Goal: Task Accomplishment & Management: Complete application form

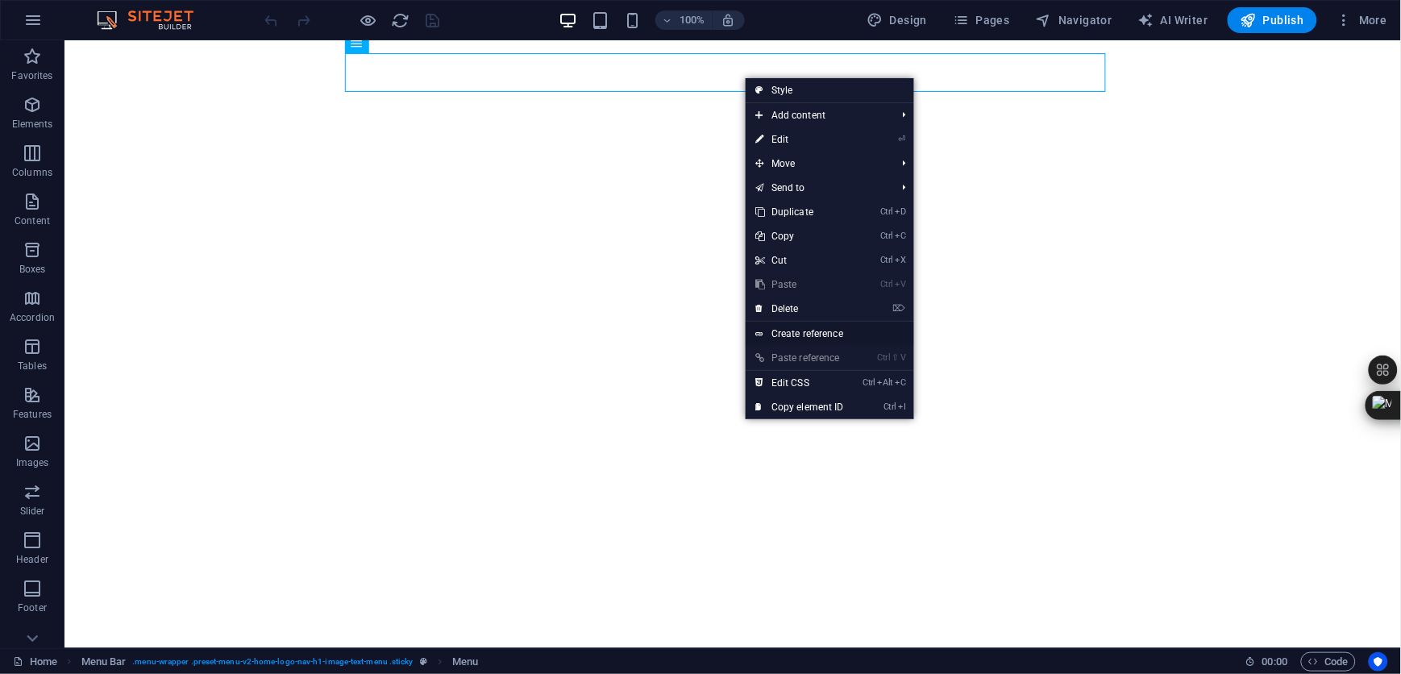
click at [834, 331] on link "Create reference" at bounding box center [830, 334] width 169 height 24
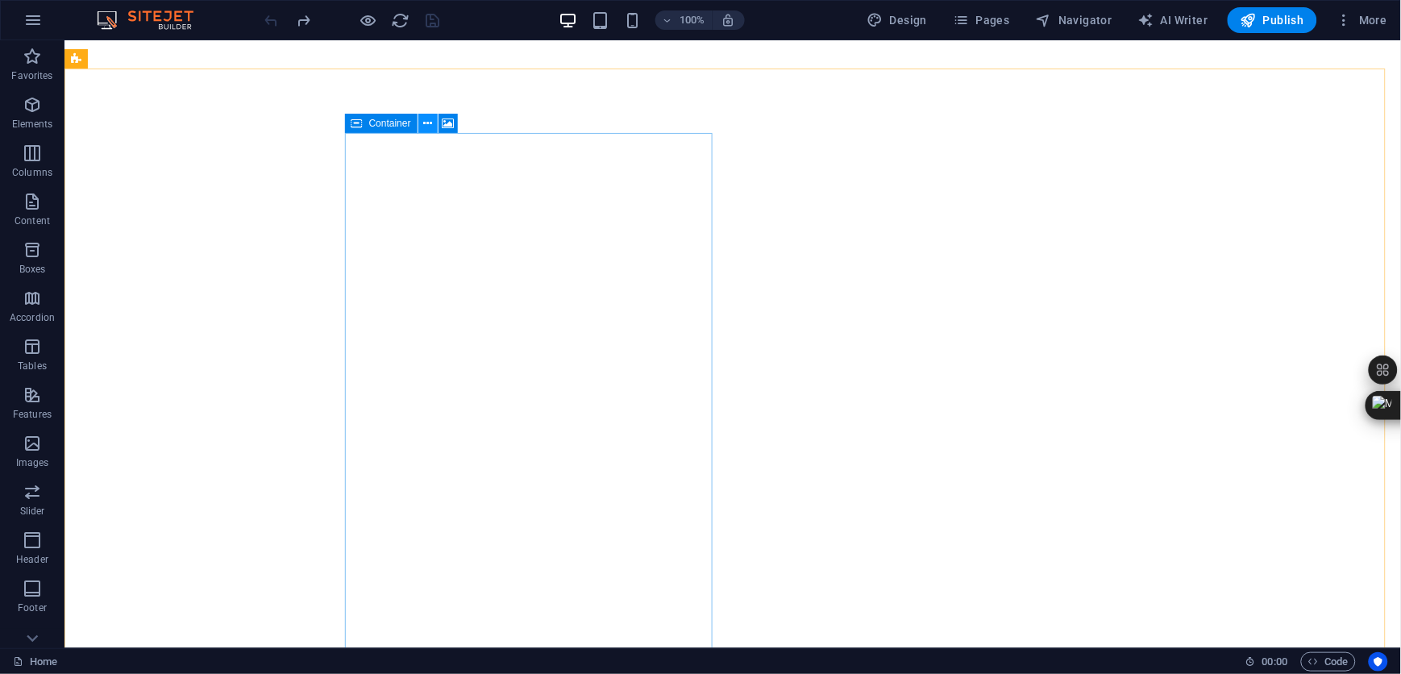
click at [427, 119] on icon at bounding box center [427, 123] width 9 height 17
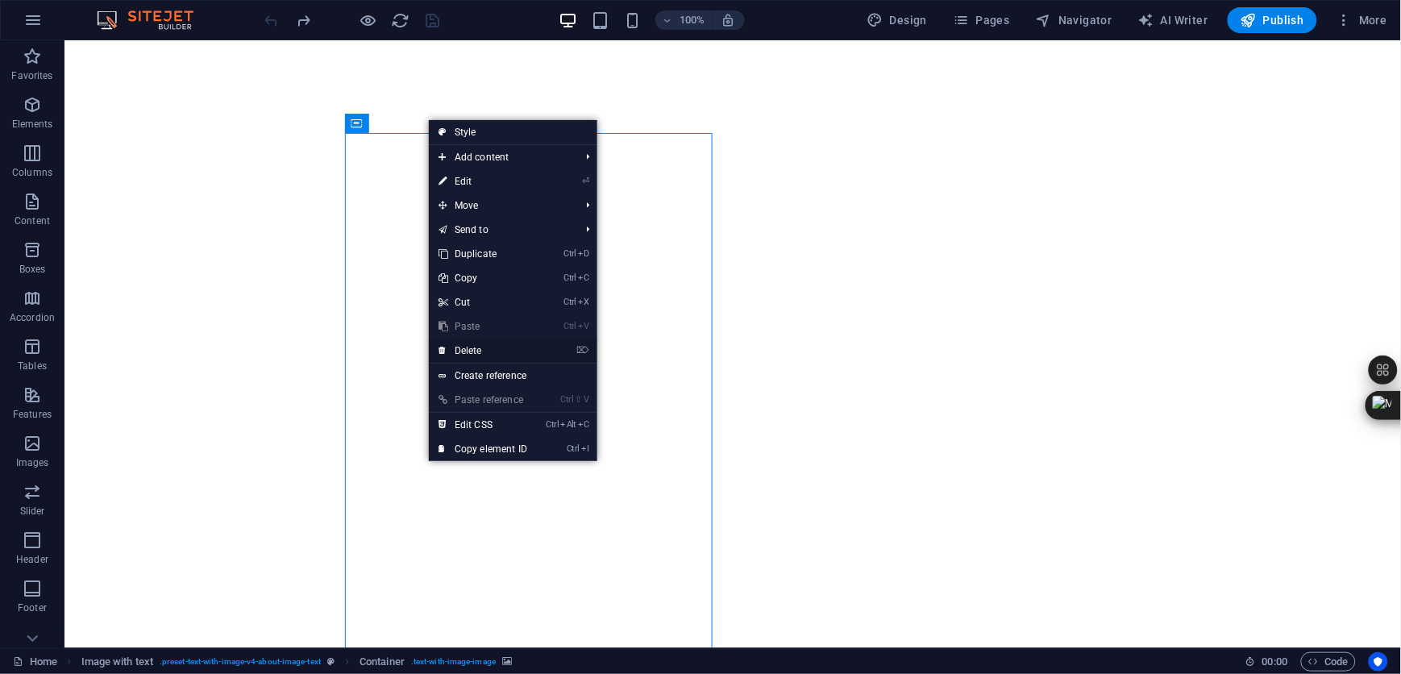
click at [463, 342] on link "⌦ Delete" at bounding box center [483, 351] width 108 height 24
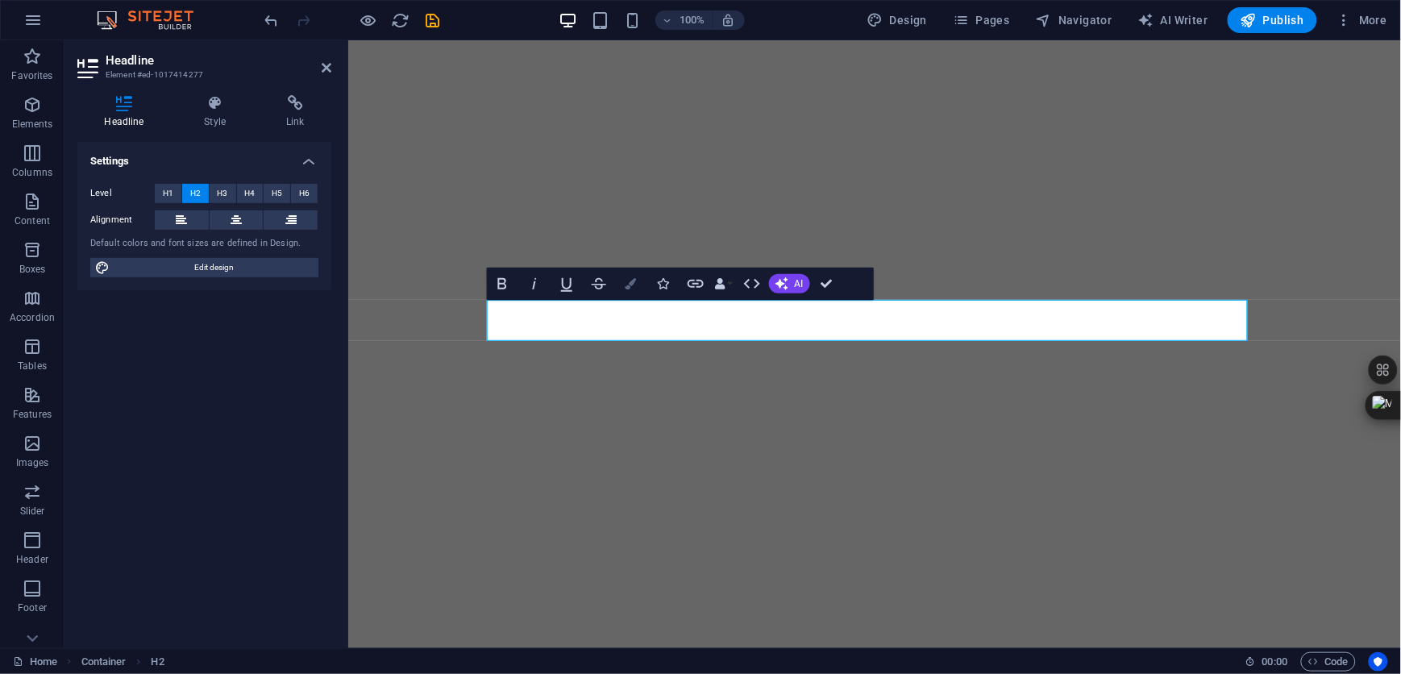
click at [630, 278] on icon "button" at bounding box center [631, 283] width 11 height 11
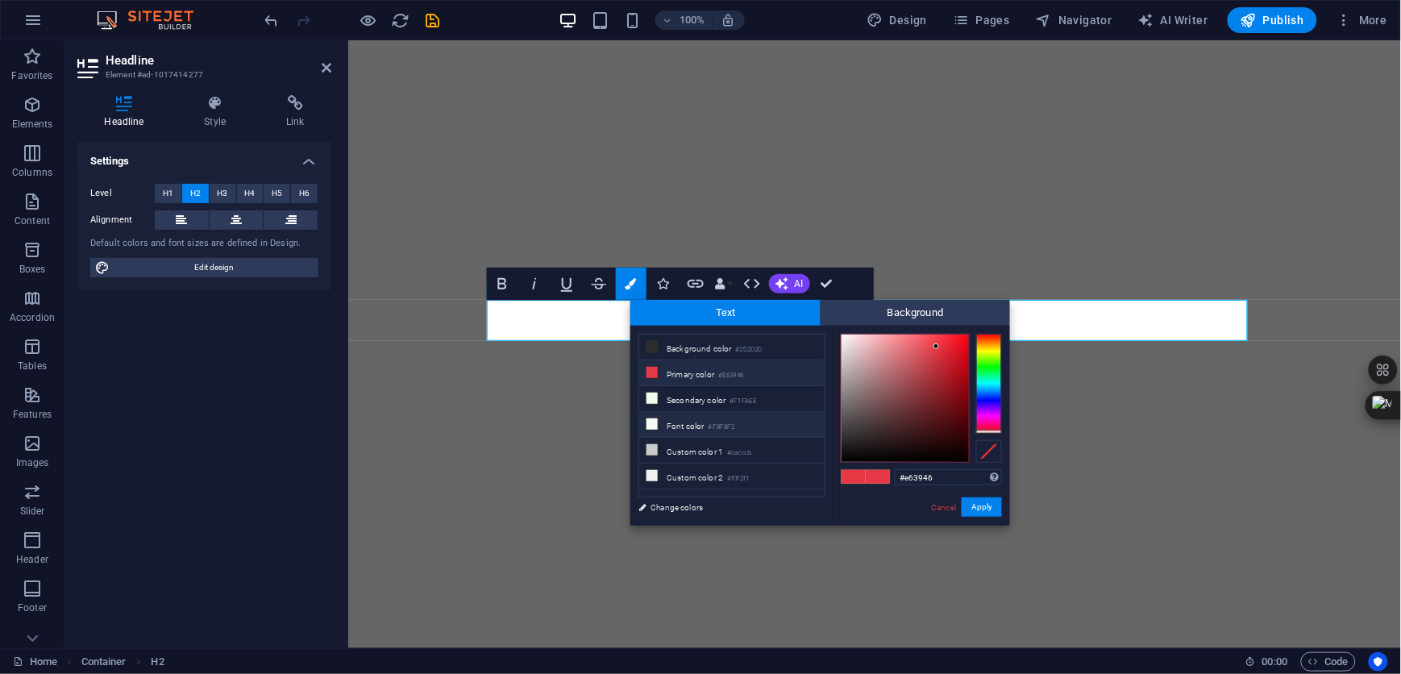
click at [684, 425] on li "Font color #F8F8F2" at bounding box center [731, 425] width 185 height 26
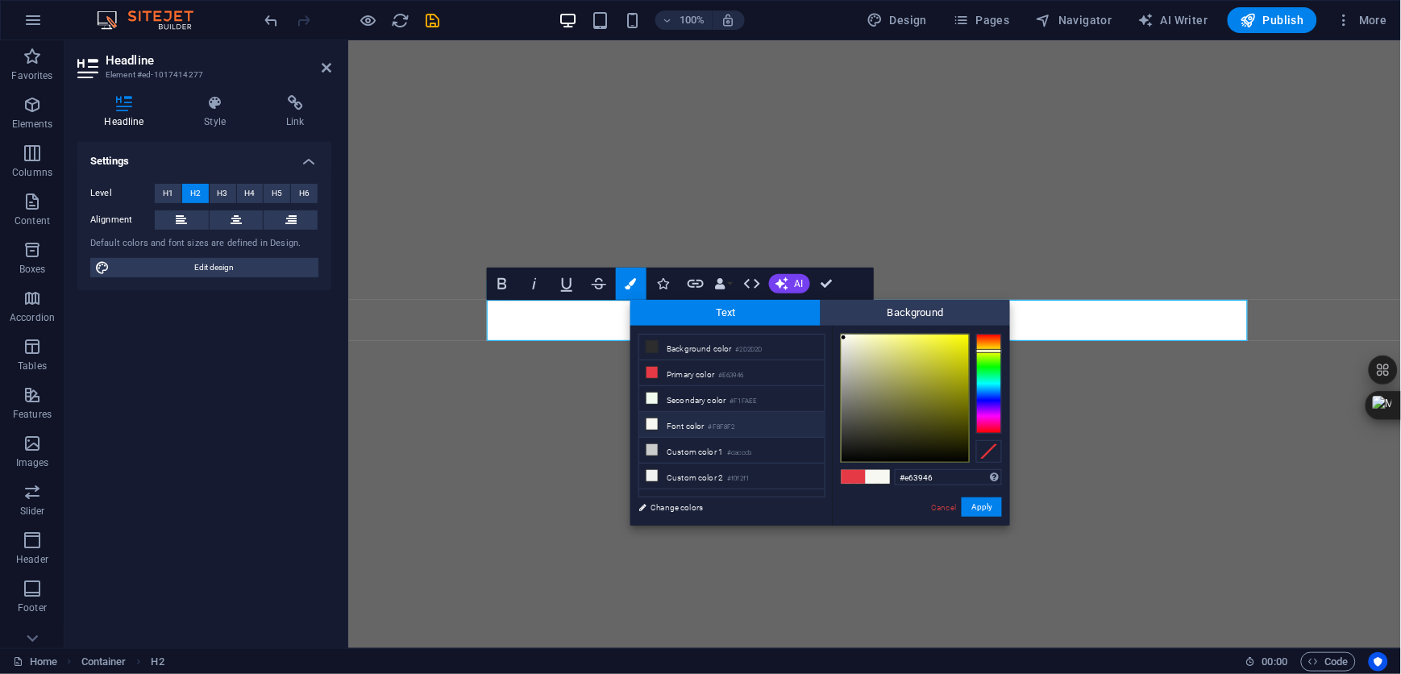
type input "#f8f8f2"
click at [985, 507] on button "Apply" at bounding box center [982, 507] width 40 height 19
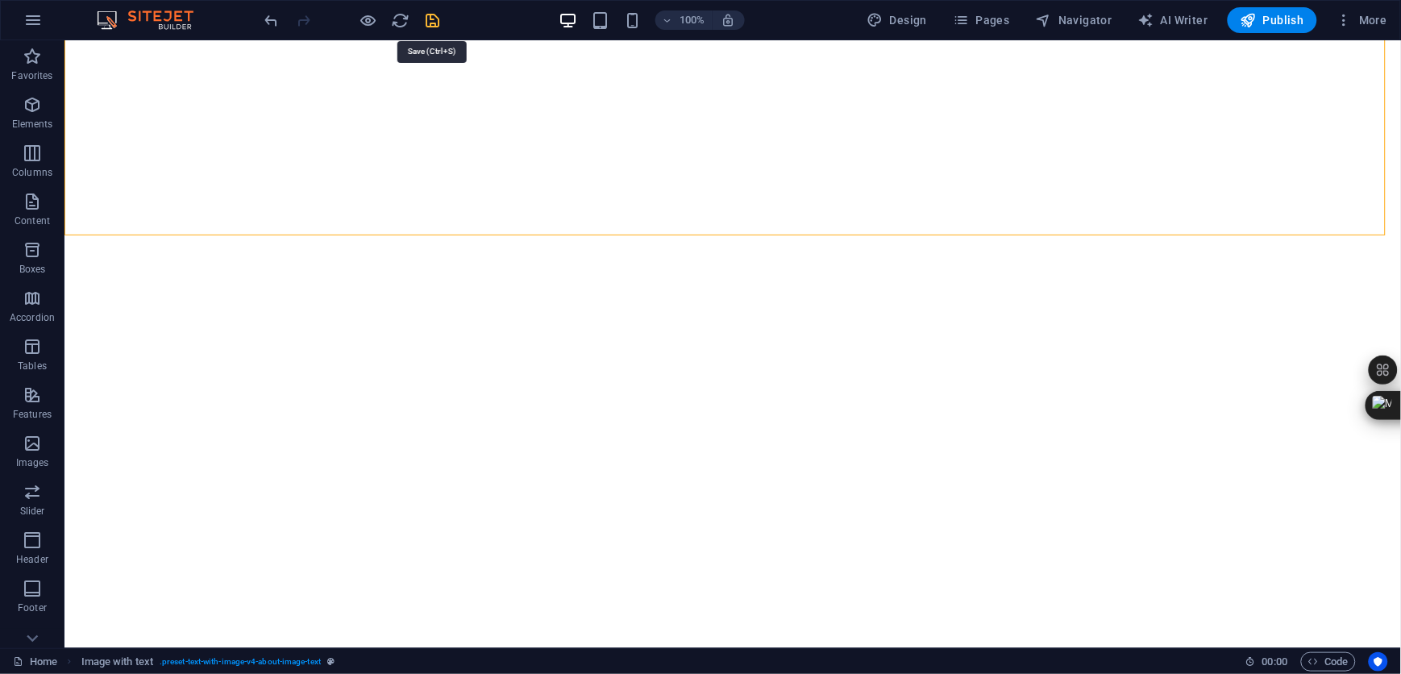
click at [430, 23] on icon "save" at bounding box center [433, 20] width 19 height 19
click at [747, 340] on div "+ Add section" at bounding box center [734, 342] width 90 height 27
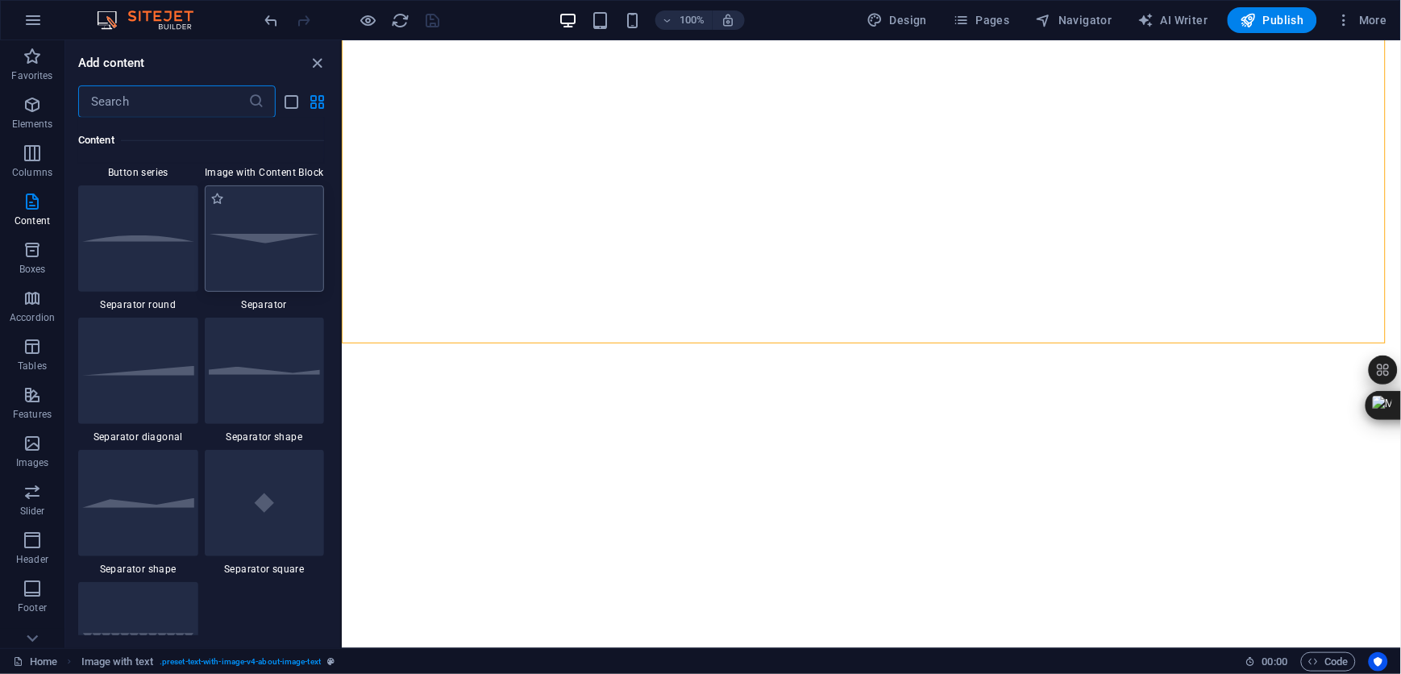
scroll to position [3895, 0]
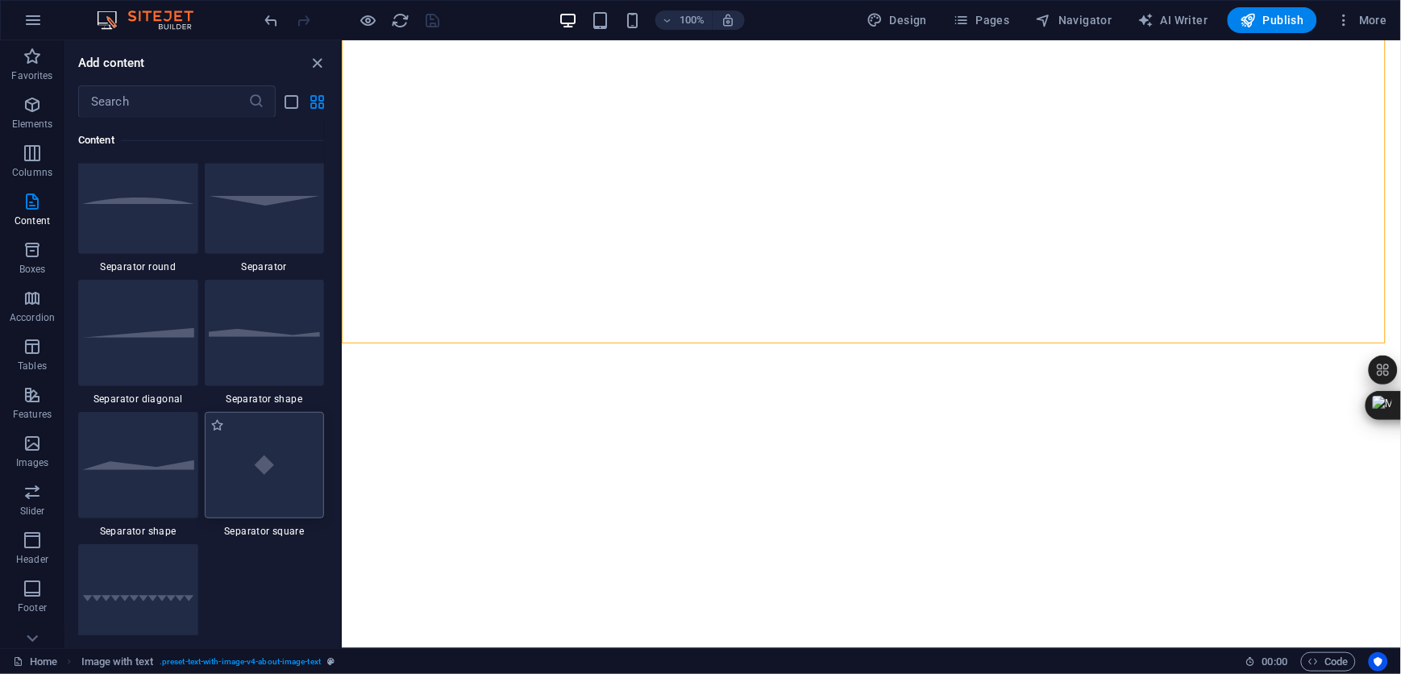
click at [269, 468] on img at bounding box center [265, 465] width 112 height 74
click at [342, 479] on div "H2 Text on background Container Separator Menu Bar Logo Menu Image with text Co…" at bounding box center [872, 344] width 1060 height 608
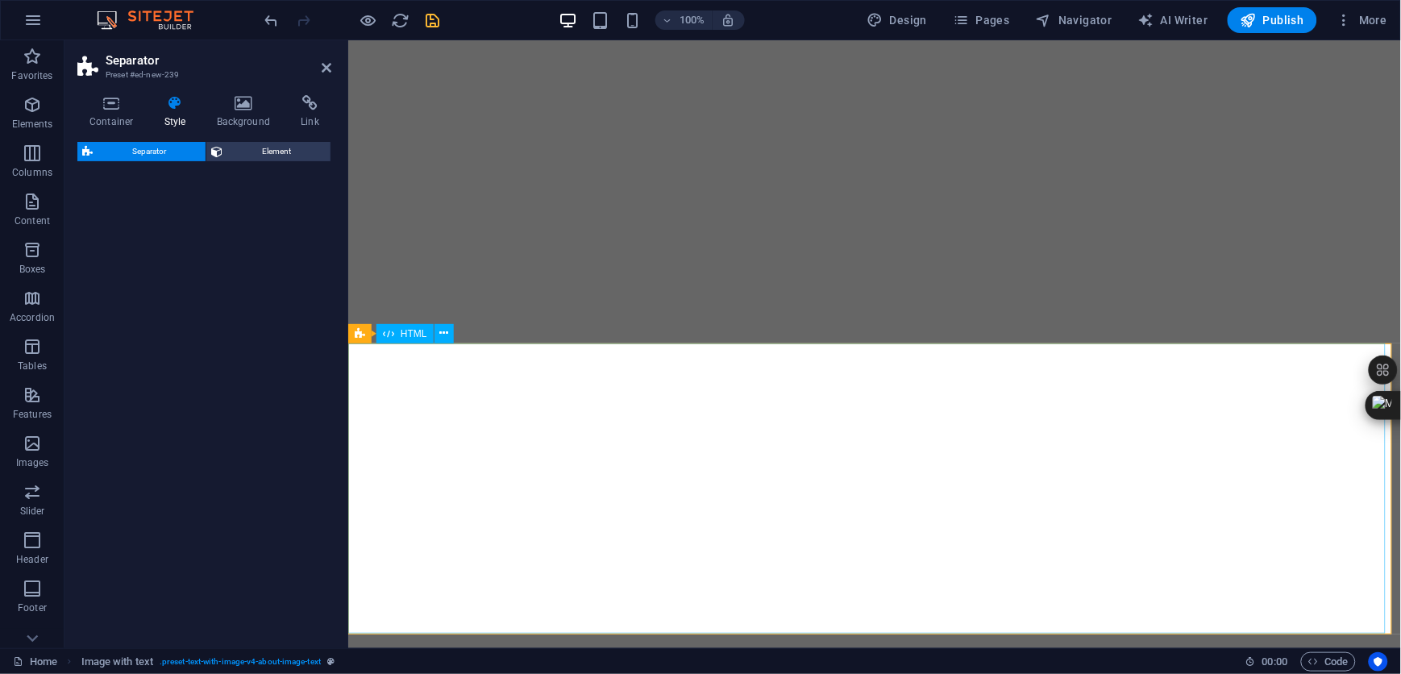
select select "square"
select select "rem"
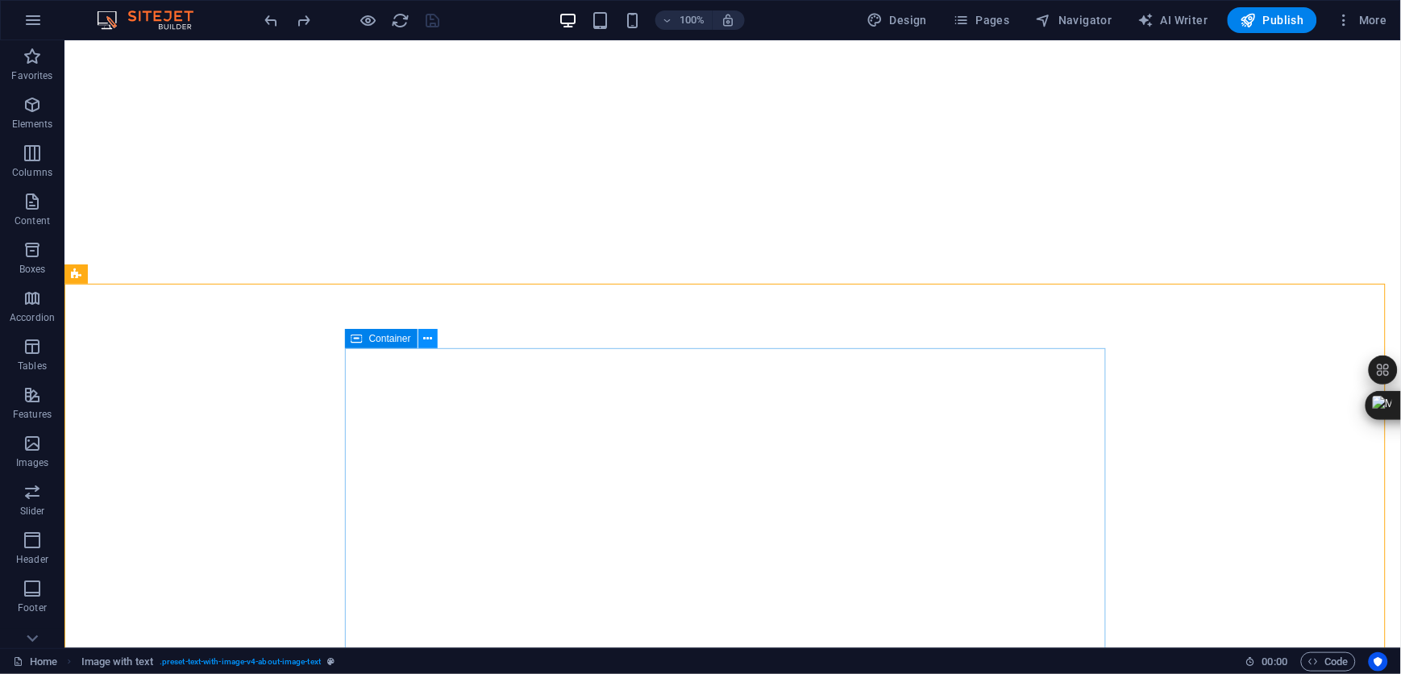
click at [427, 336] on icon at bounding box center [427, 339] width 9 height 17
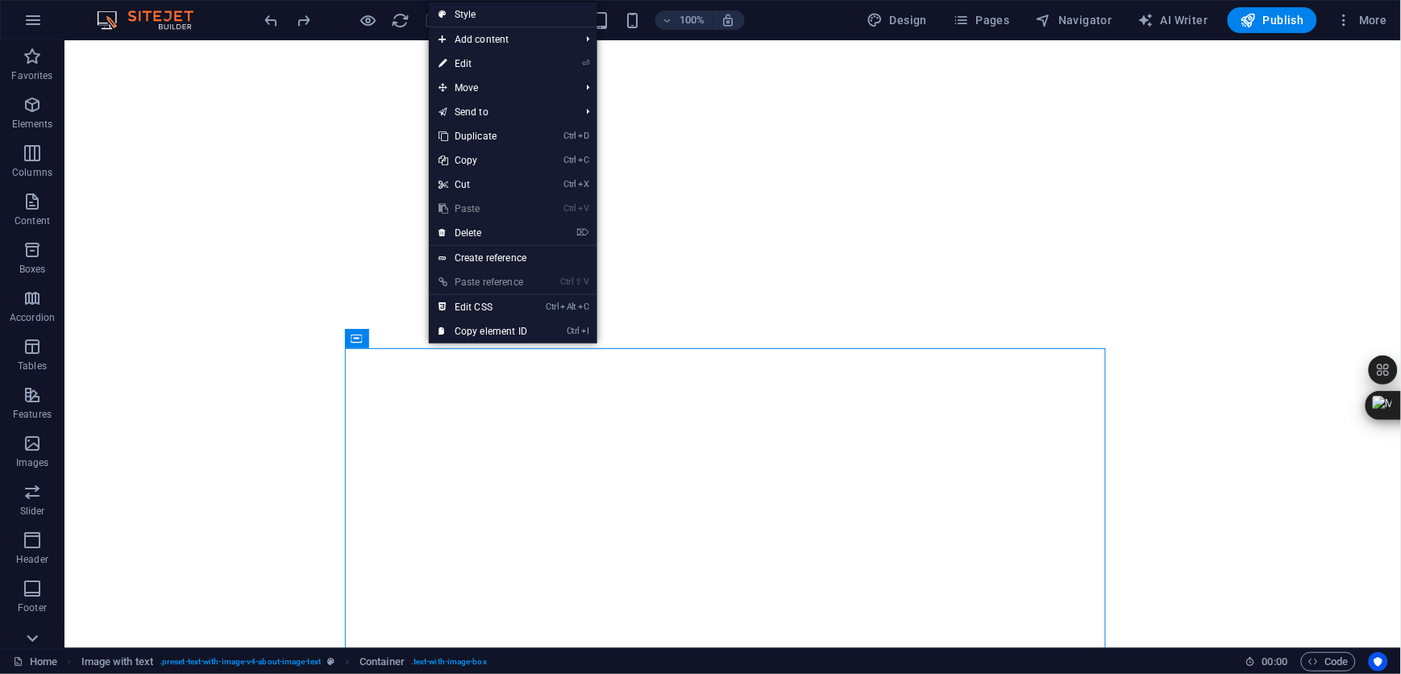
click at [35, 633] on icon at bounding box center [32, 638] width 23 height 23
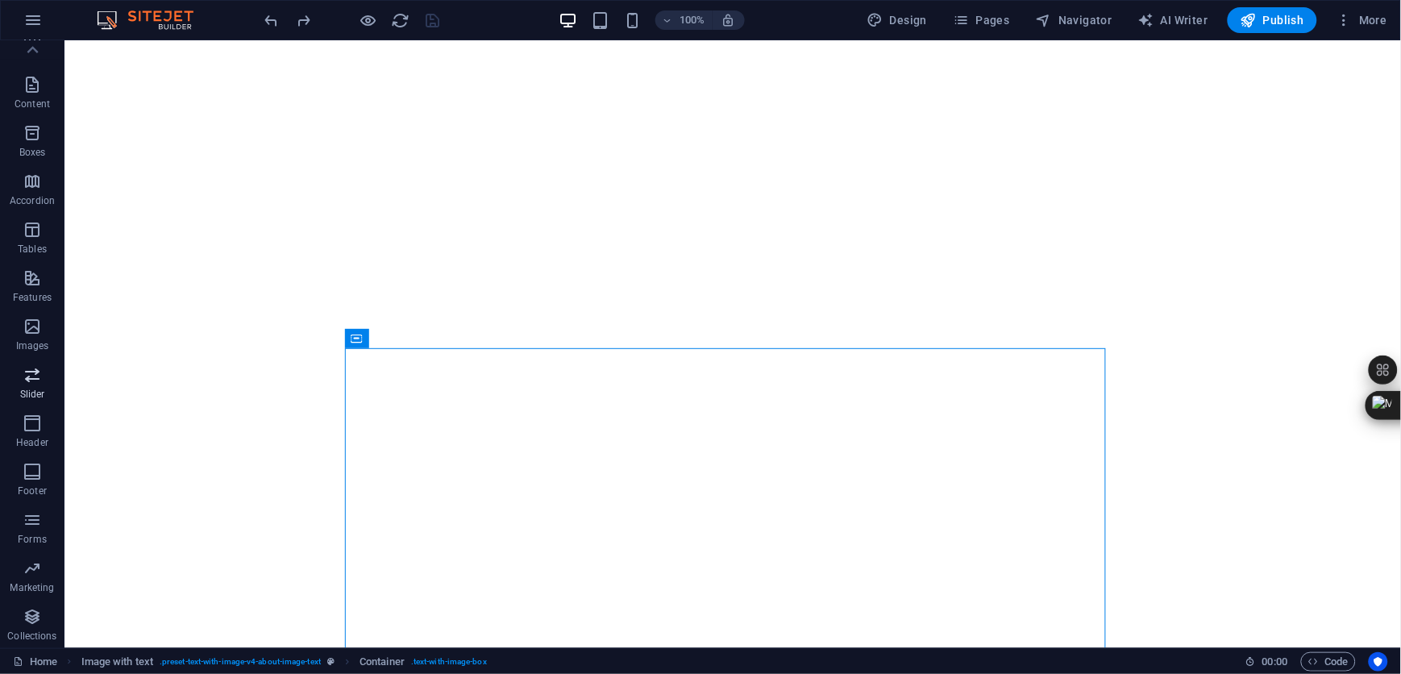
click at [31, 362] on button "Slider" at bounding box center [32, 383] width 65 height 48
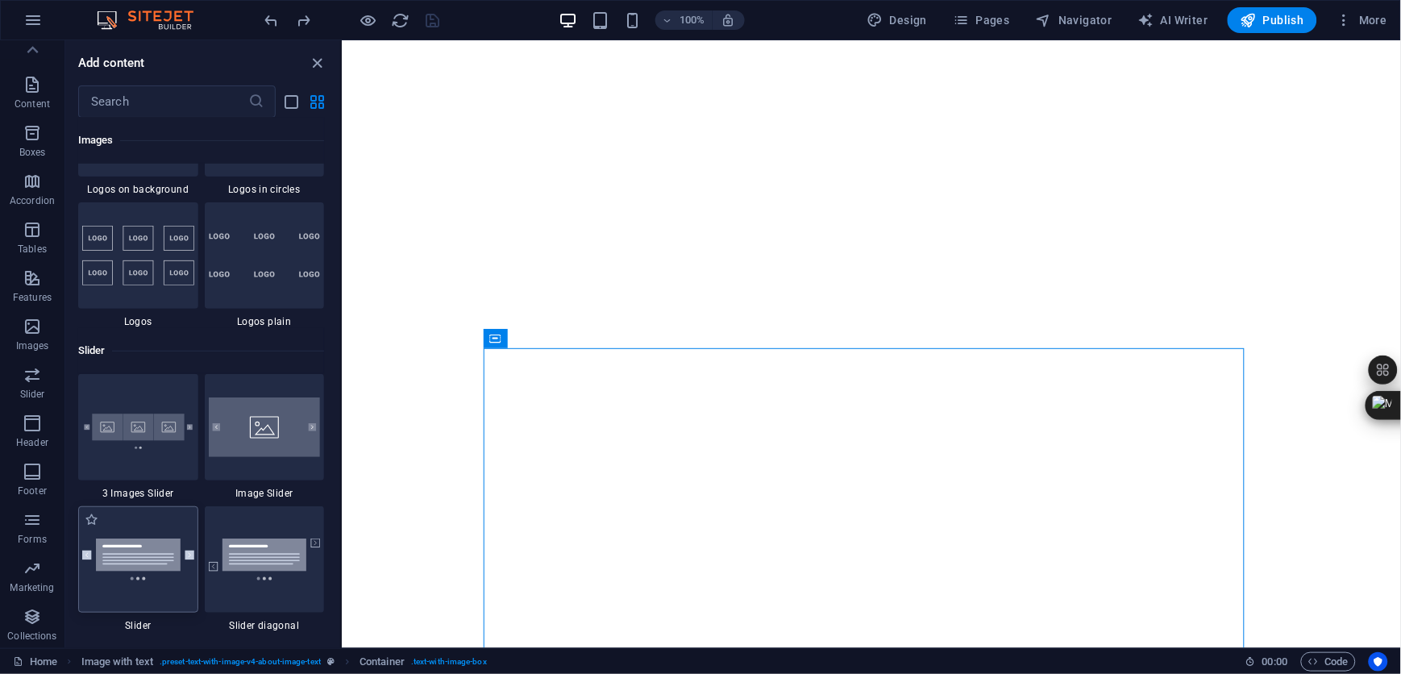
scroll to position [9139, 0]
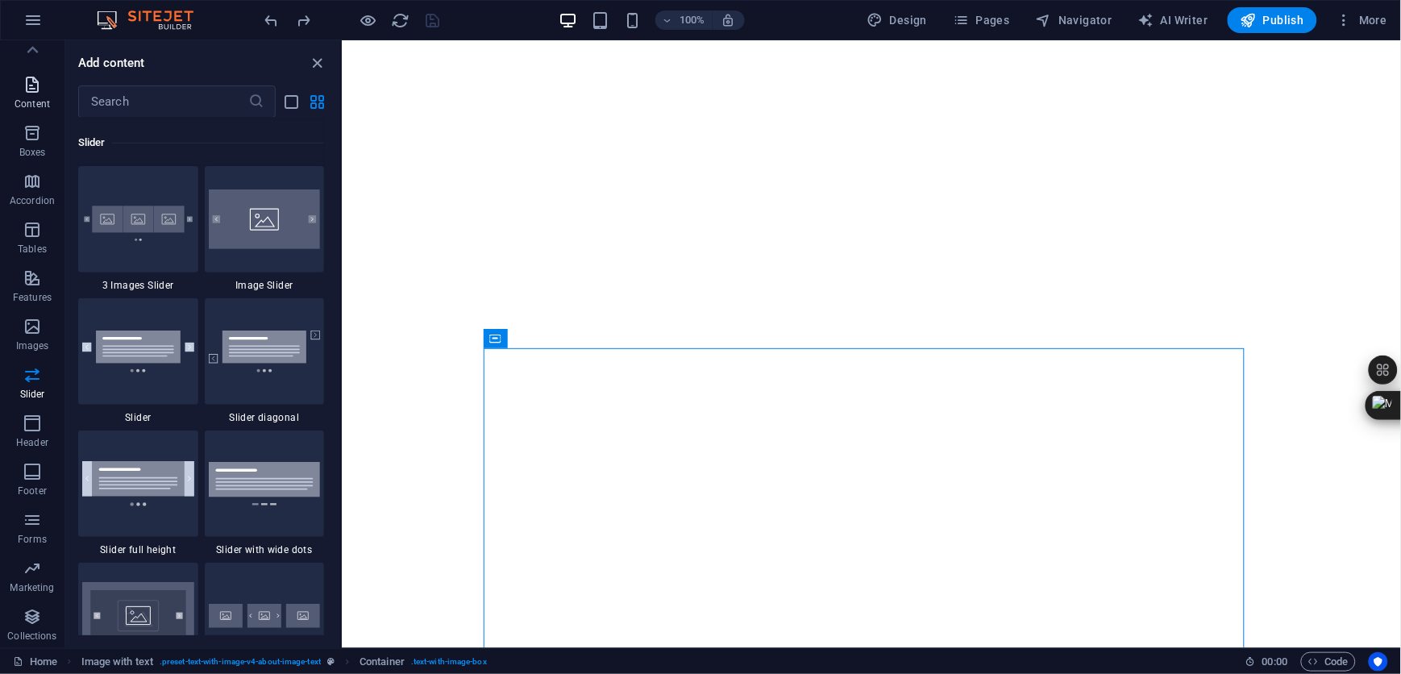
click at [33, 89] on icon "button" at bounding box center [32, 84] width 19 height 19
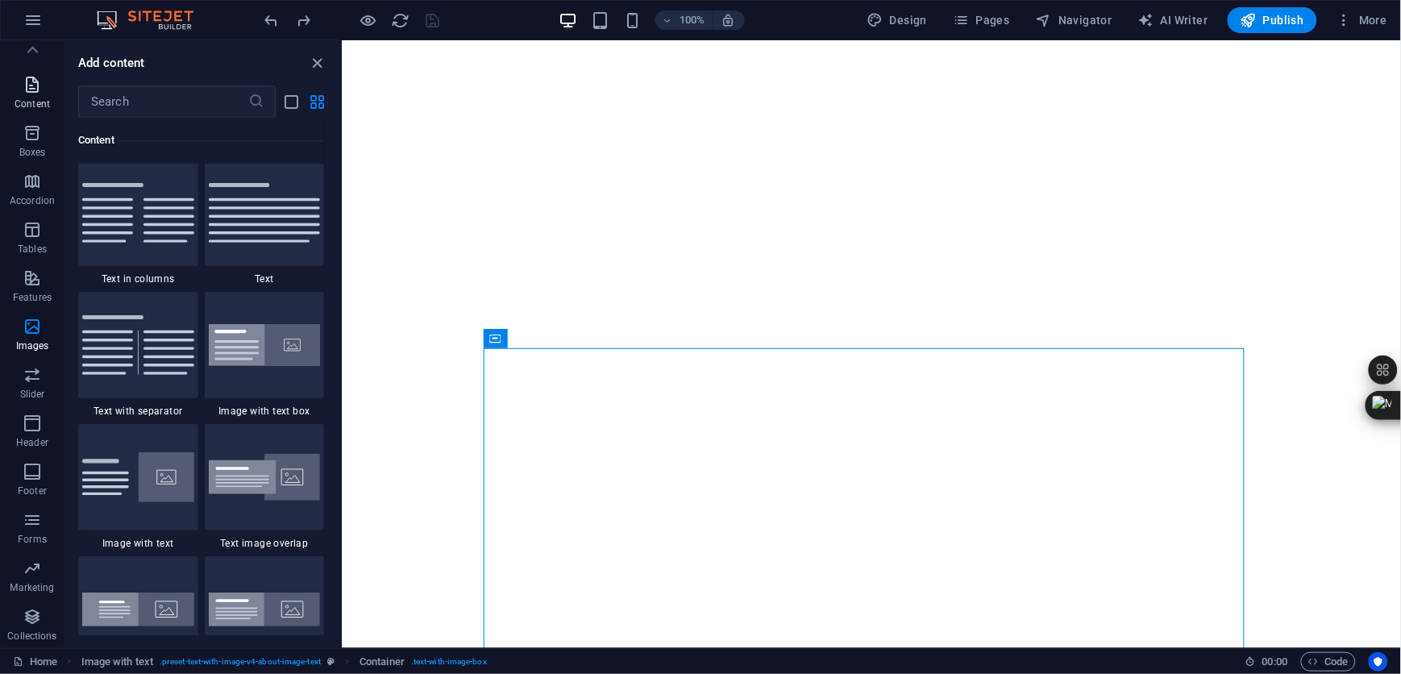
scroll to position [2821, 0]
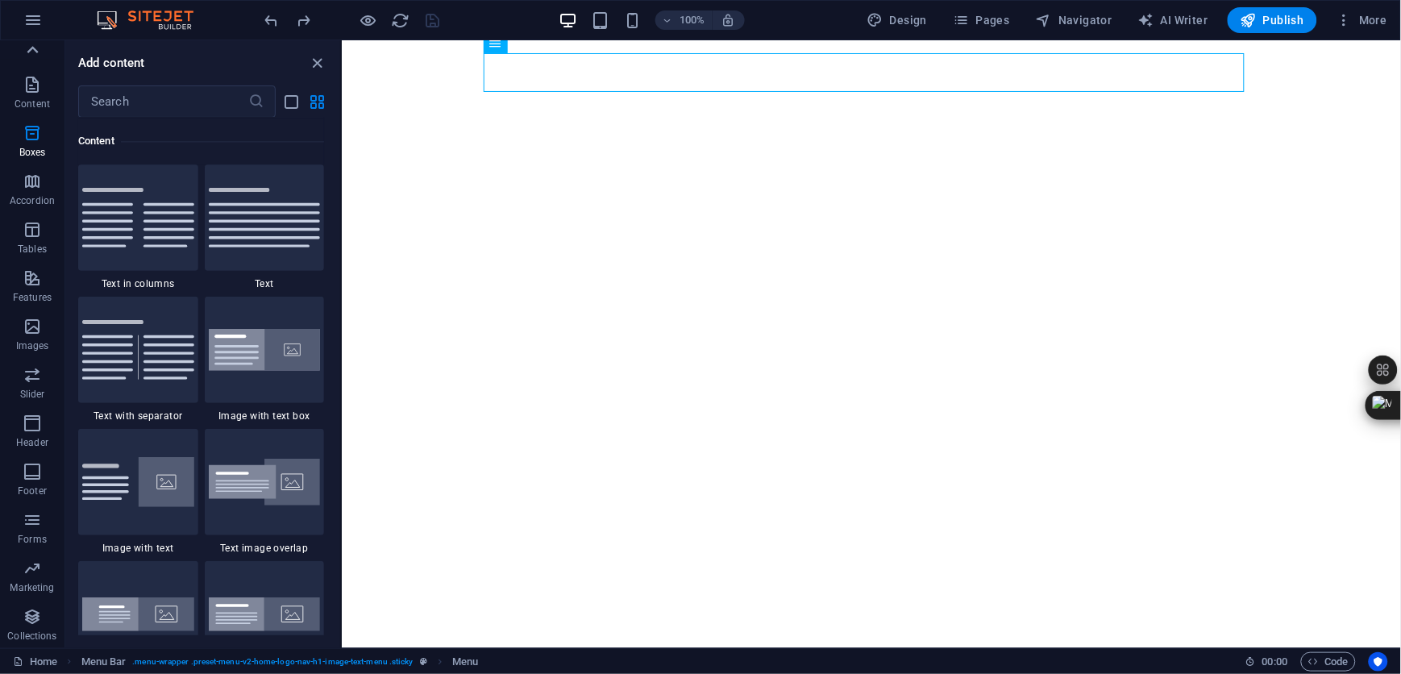
click at [28, 44] on icon at bounding box center [32, 50] width 23 height 23
click at [25, 16] on icon "button" at bounding box center [32, 19] width 19 height 19
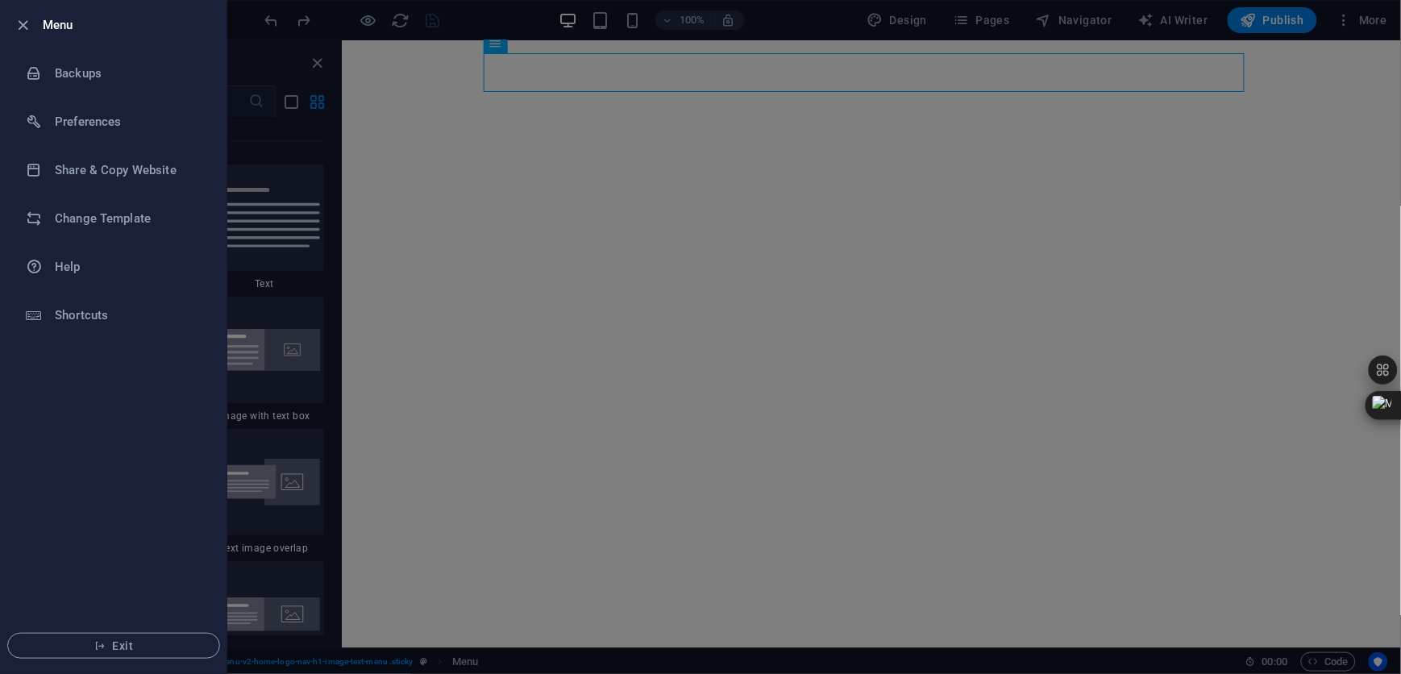
click at [753, 332] on div at bounding box center [700, 337] width 1401 height 674
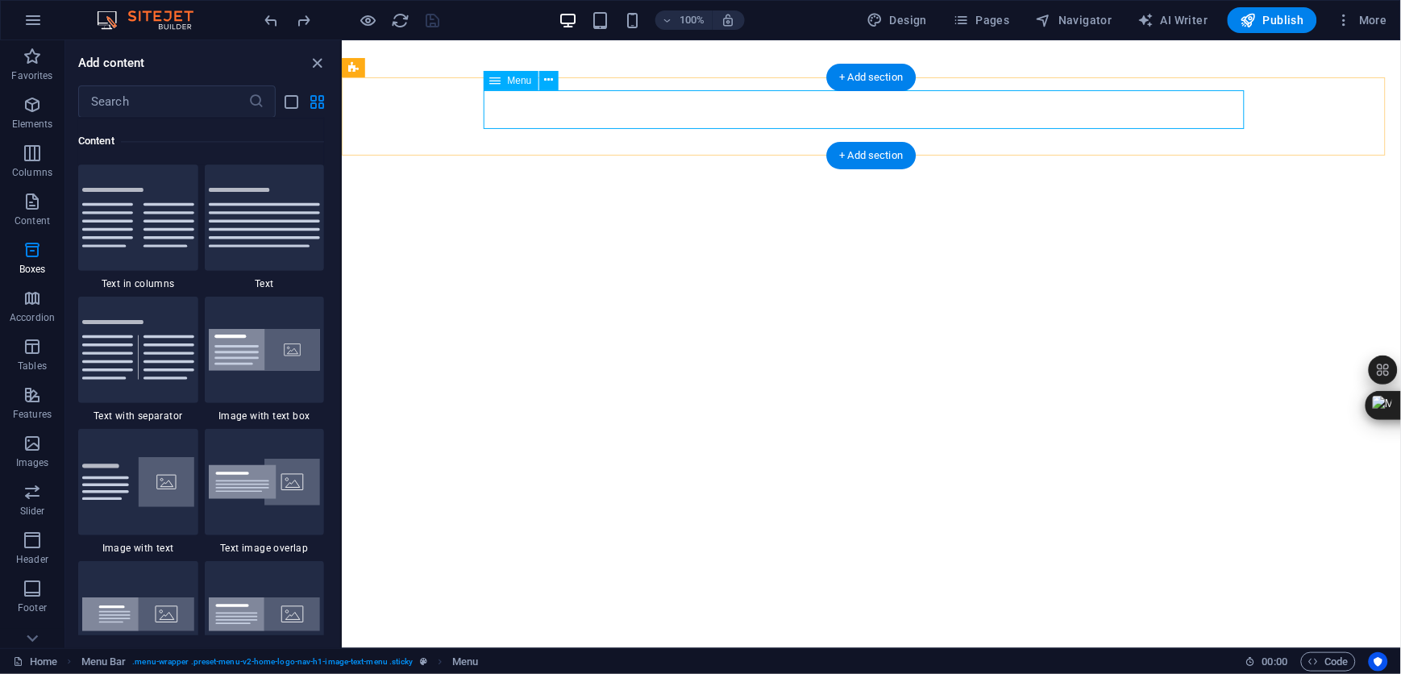
select select
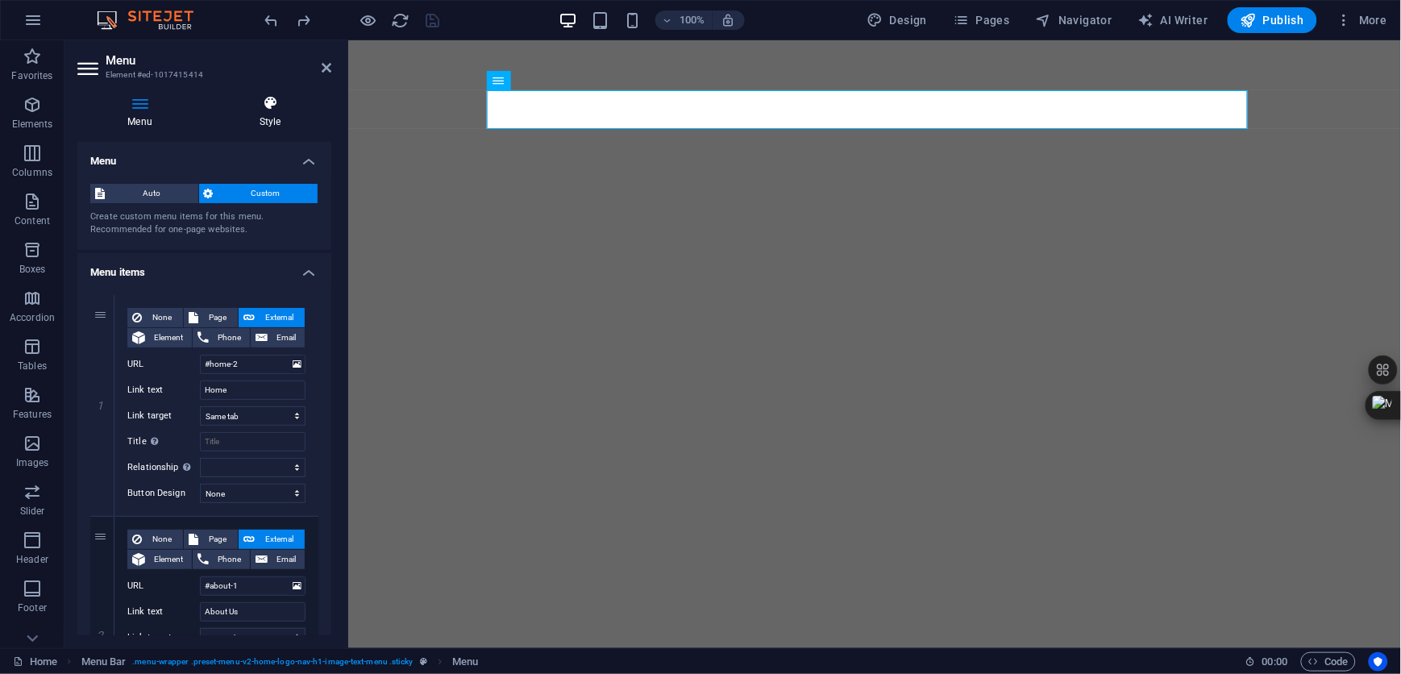
click at [269, 98] on icon at bounding box center [270, 103] width 123 height 16
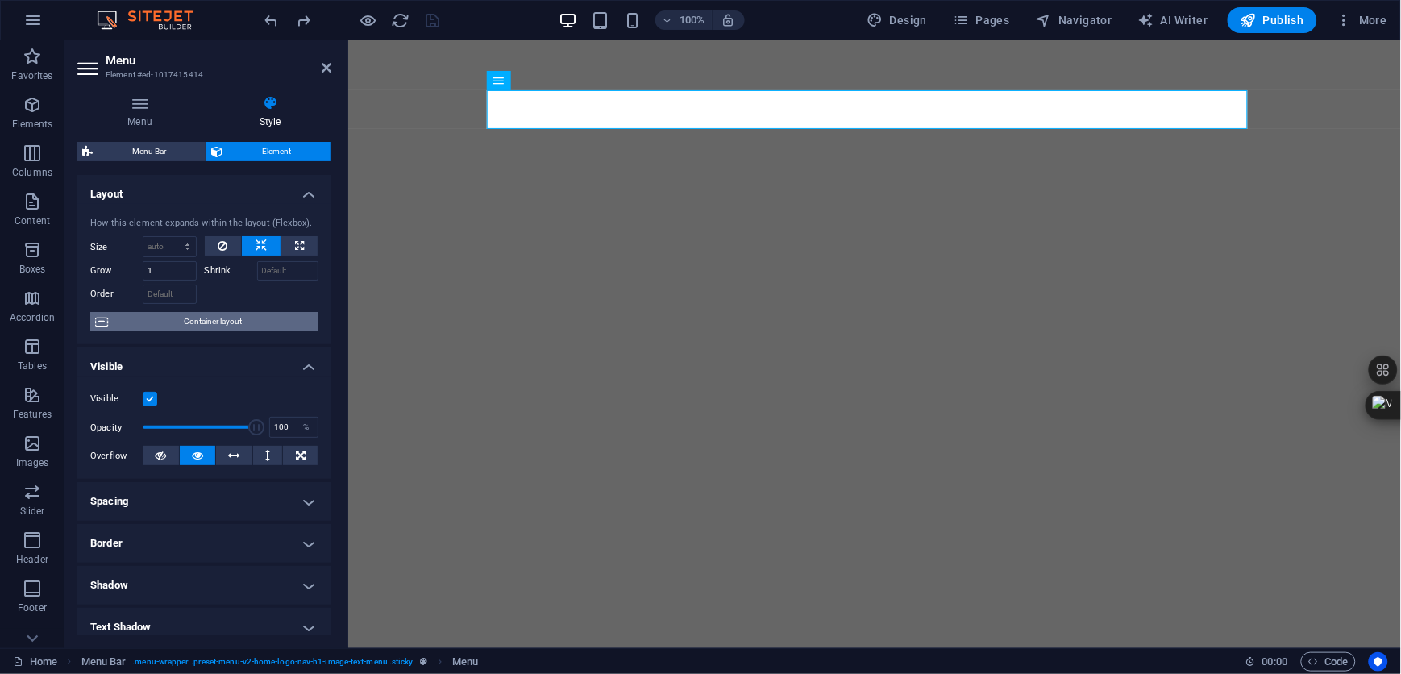
click at [202, 317] on span "Container layout" at bounding box center [213, 321] width 201 height 19
select select "header"
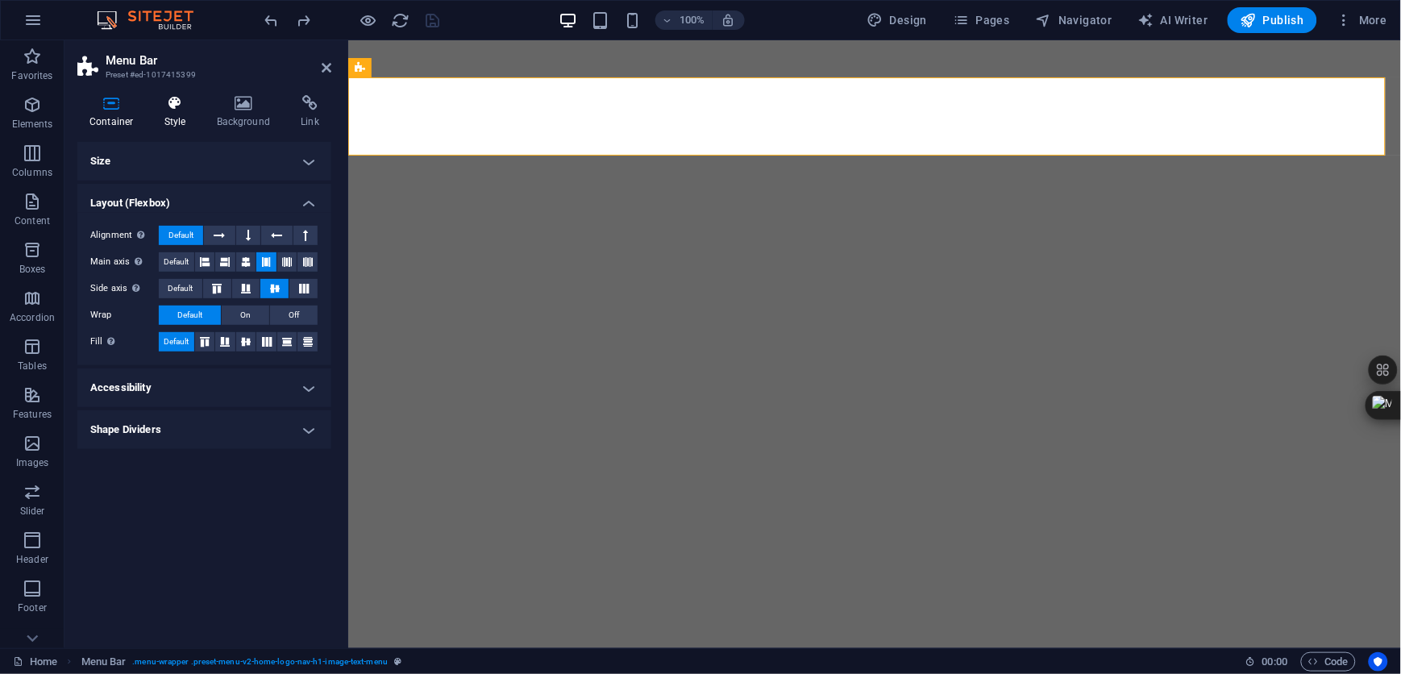
click at [181, 106] on icon at bounding box center [175, 103] width 46 height 16
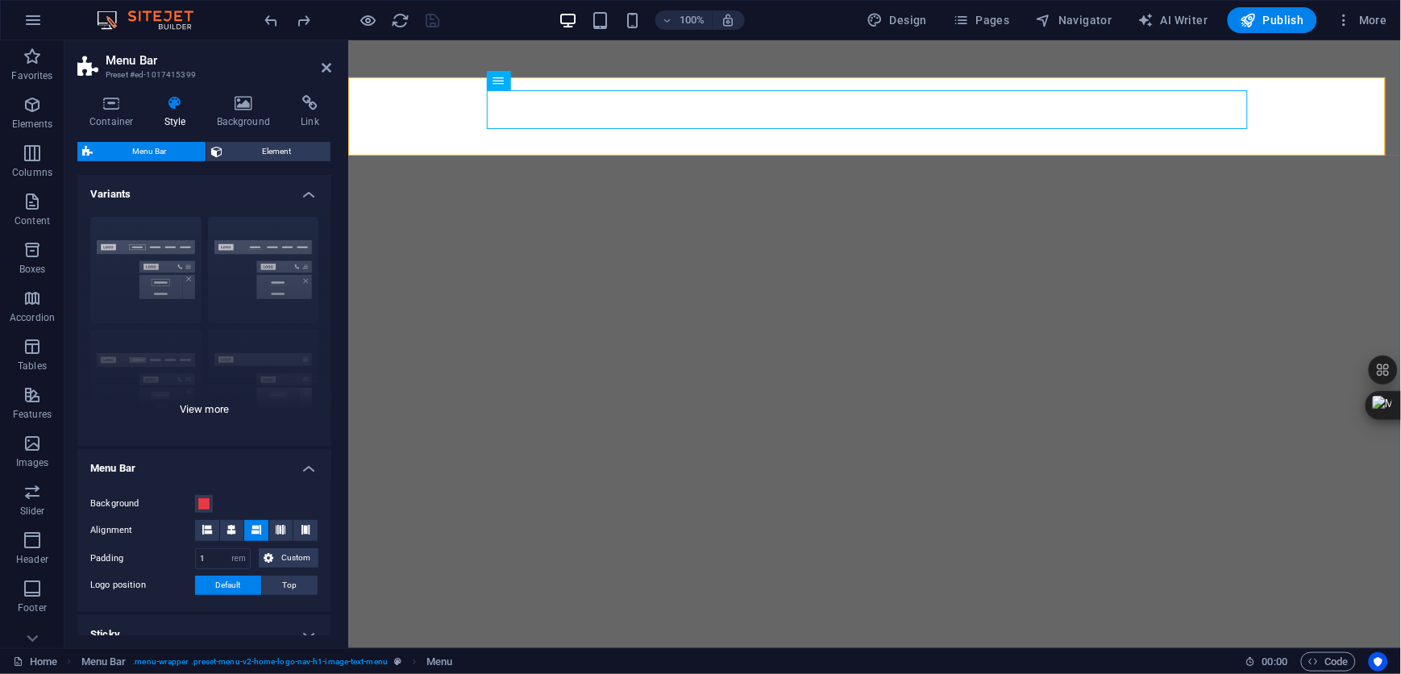
click at [270, 244] on div "Border Centered Default Fixed Loki Trigger Wide XXL" at bounding box center [204, 325] width 254 height 242
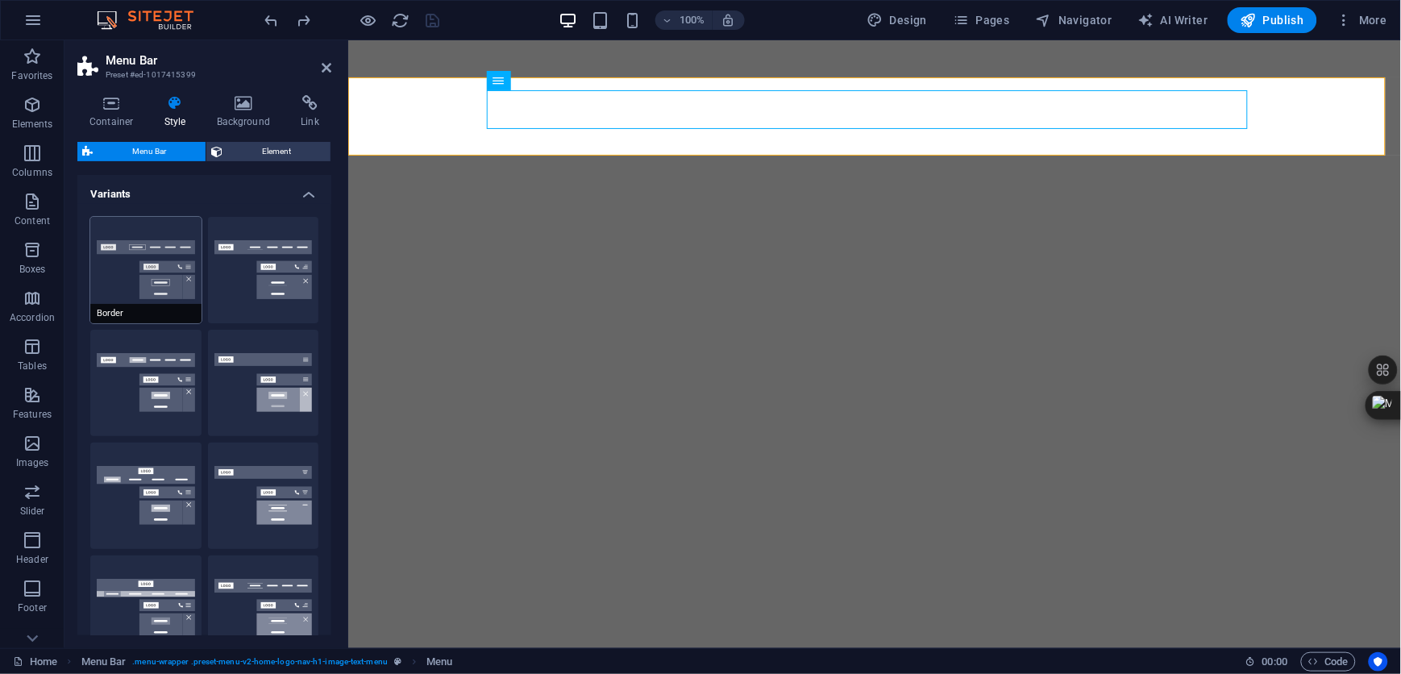
click at [136, 247] on button "Border" at bounding box center [145, 270] width 111 height 106
click at [310, 105] on icon at bounding box center [310, 103] width 43 height 16
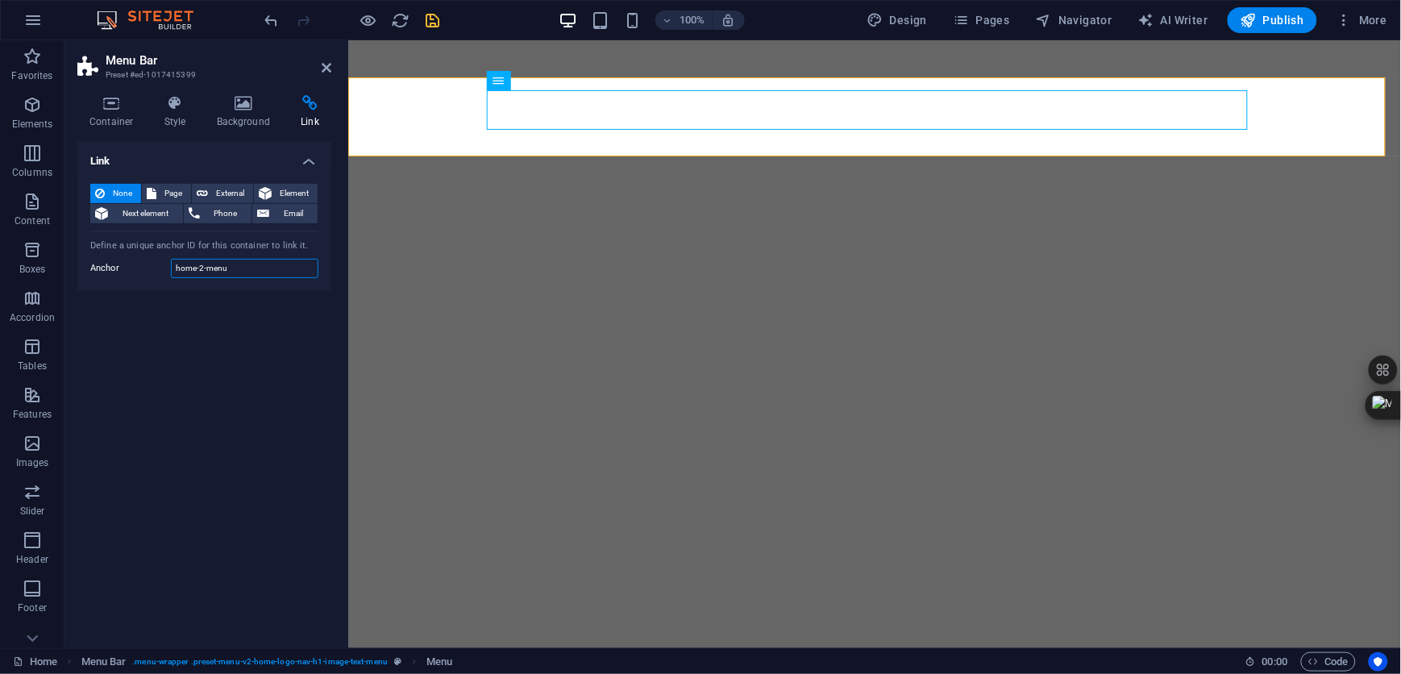
click at [243, 264] on input "home-2-menu" at bounding box center [245, 268] width 148 height 19
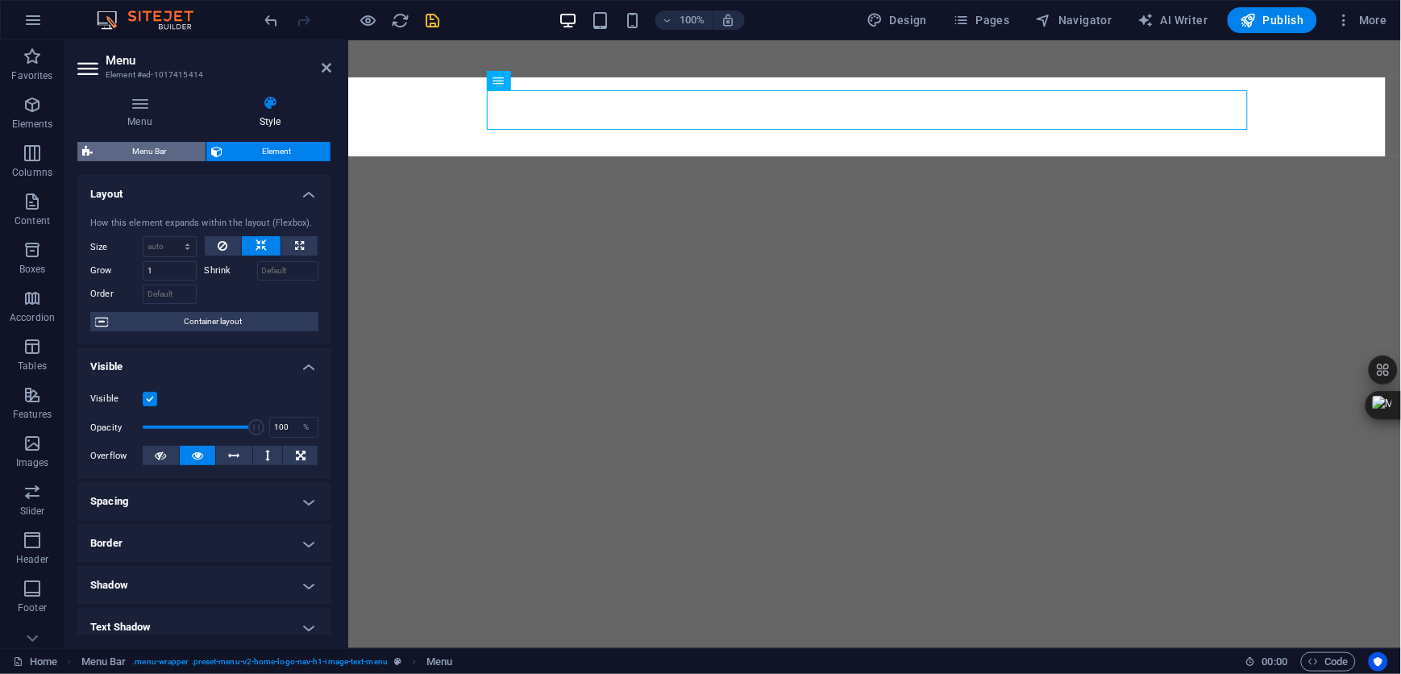
click at [143, 152] on span "Menu Bar" at bounding box center [149, 151] width 103 height 19
select select "rem"
select select "preset-menu-v2-home-logo-nav-h1-image-text-menu"
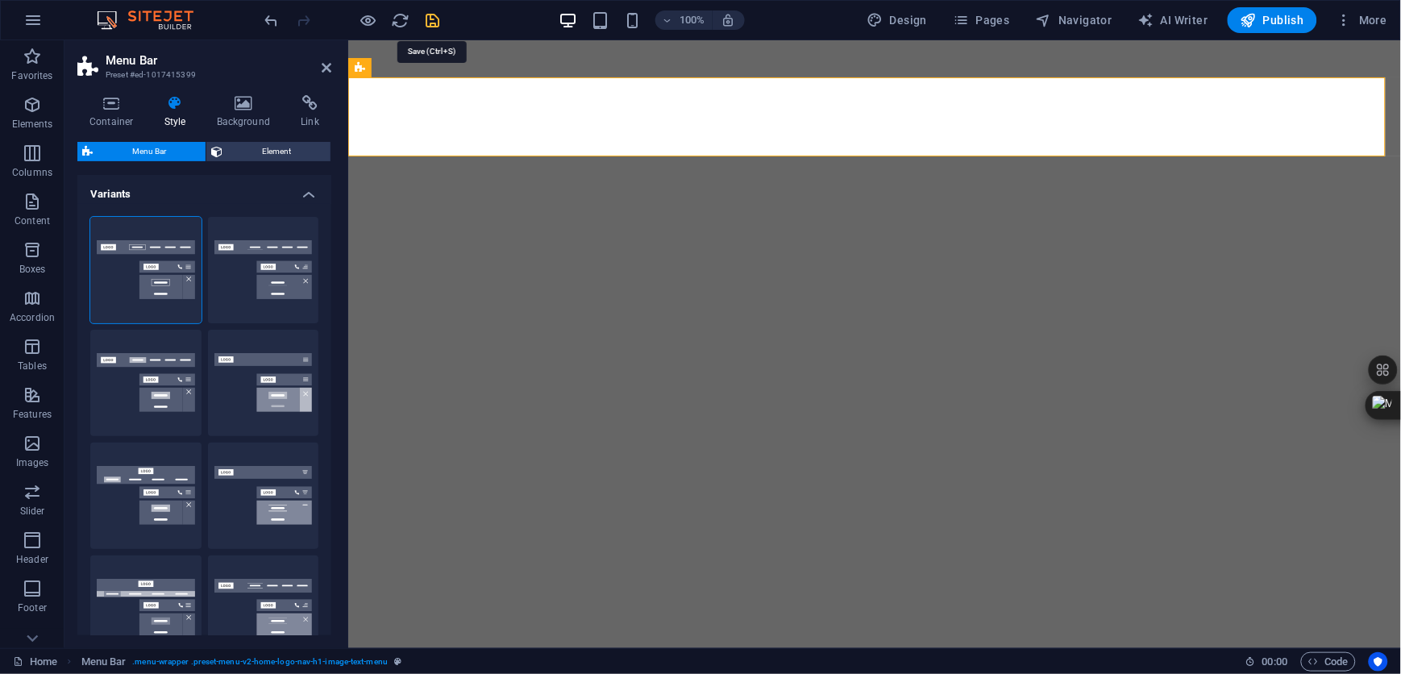
click at [429, 20] on icon "save" at bounding box center [433, 20] width 19 height 19
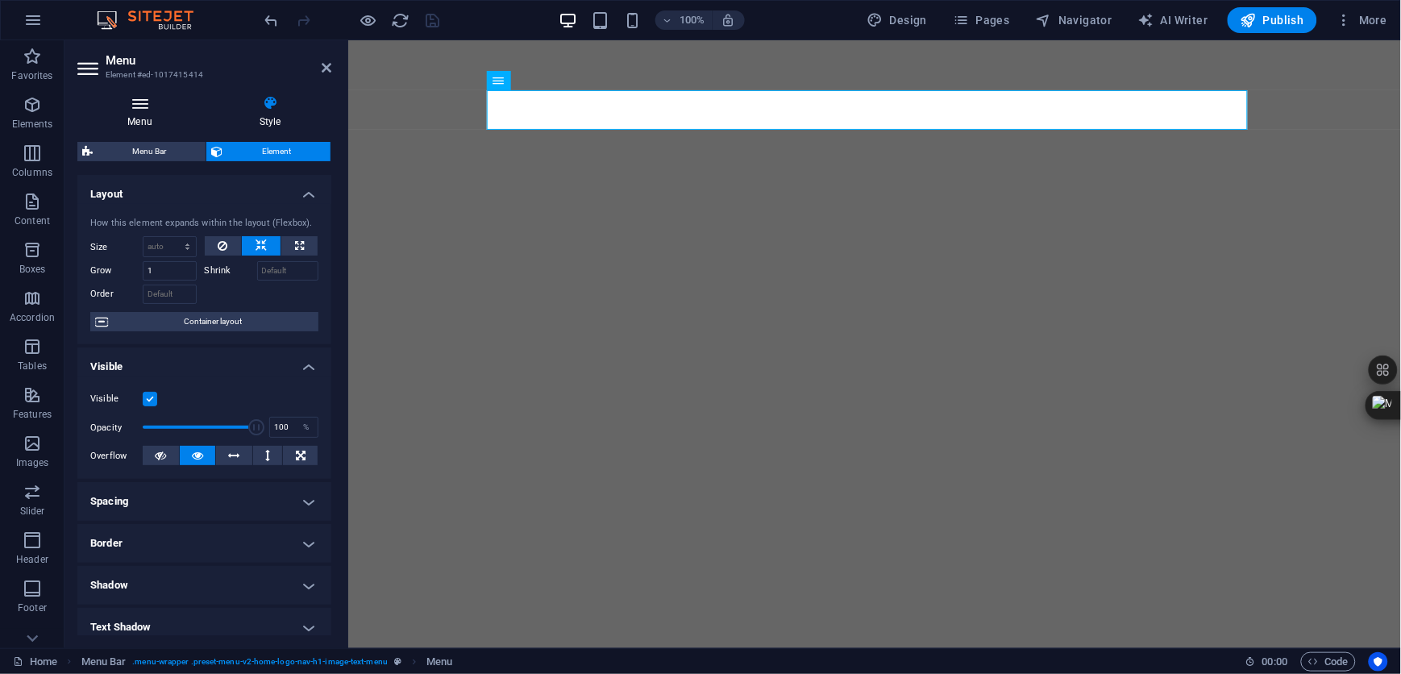
click at [145, 115] on h4 "Menu" at bounding box center [142, 112] width 131 height 34
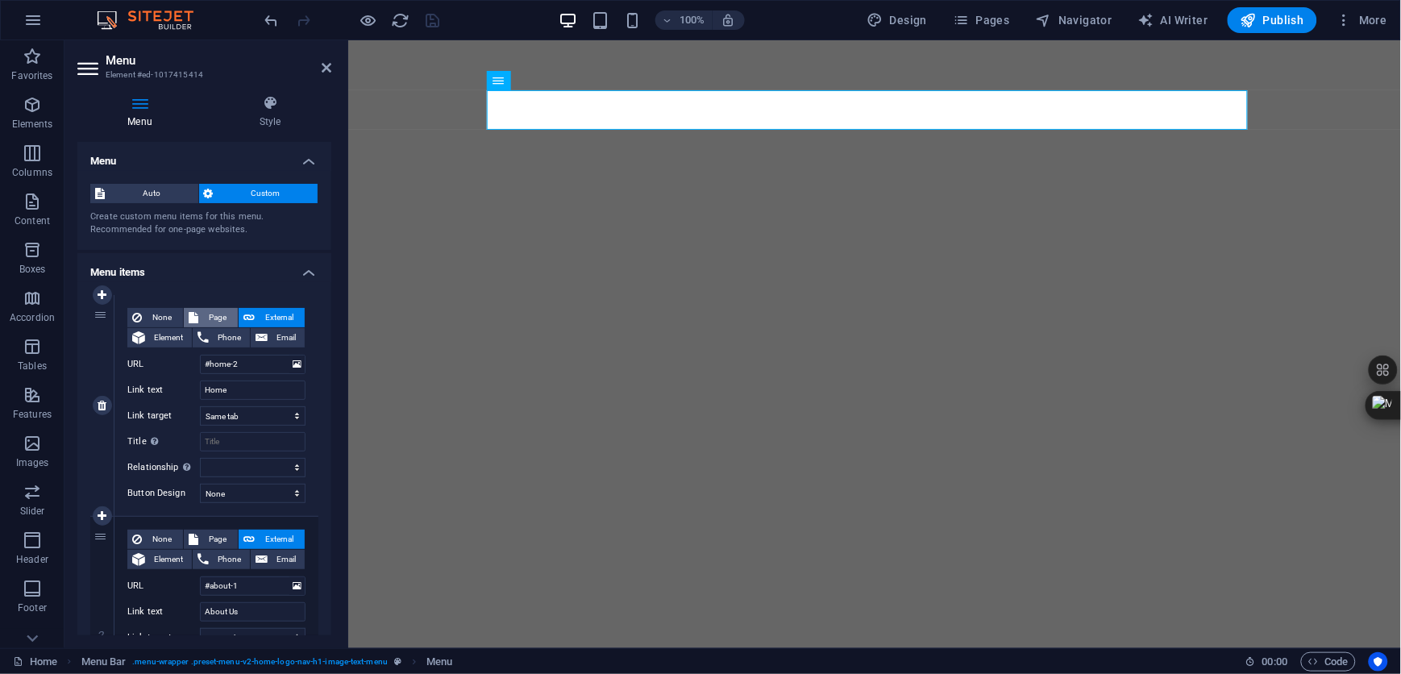
click at [208, 314] on span "Page" at bounding box center [218, 317] width 30 height 19
select select
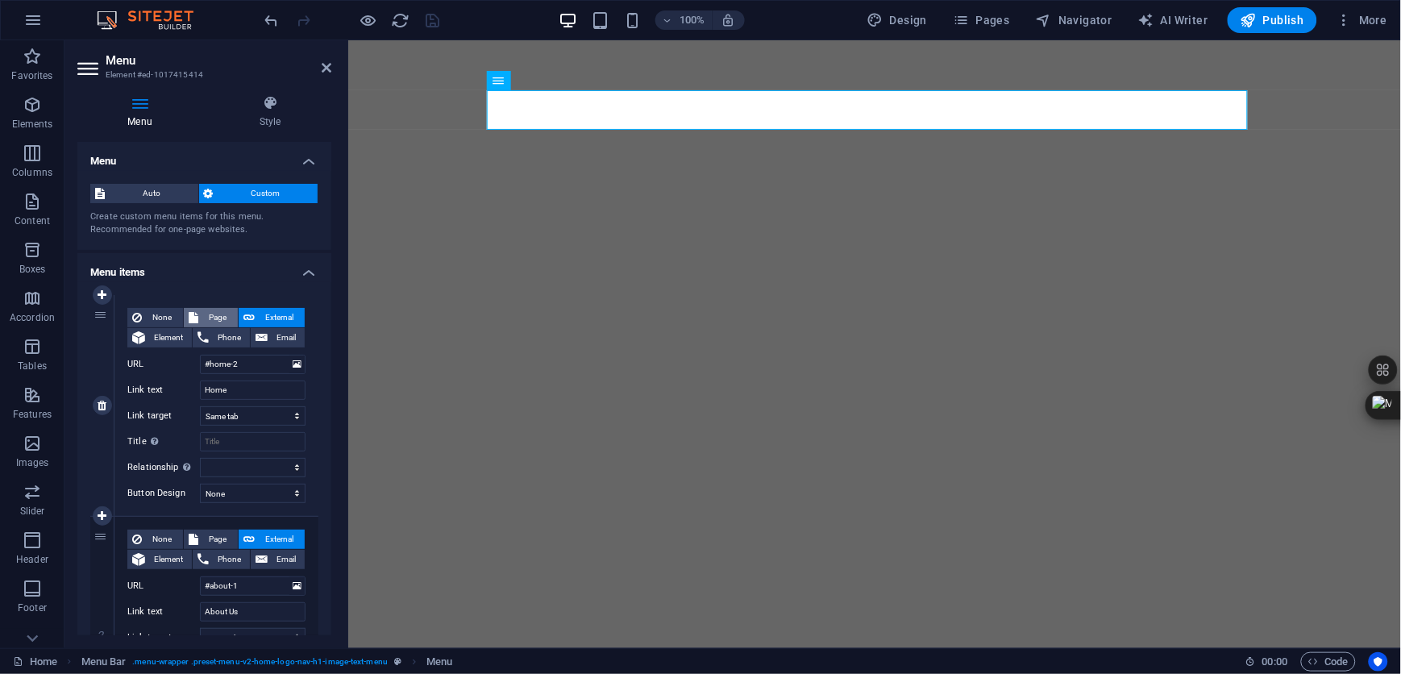
select select
click at [247, 360] on select "Home Subpage Privacy" at bounding box center [253, 364] width 106 height 19
select select "0"
click at [200, 355] on select "Home Subpage Privacy" at bounding box center [253, 364] width 106 height 19
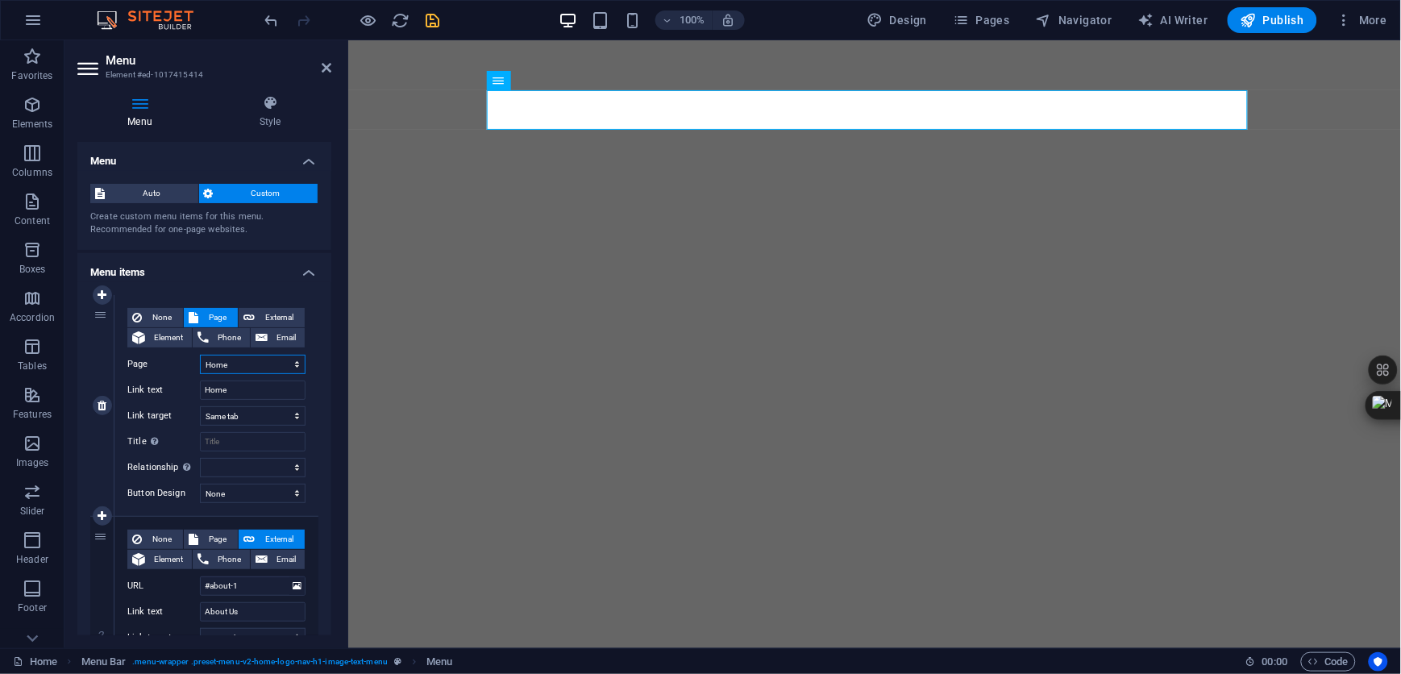
select select
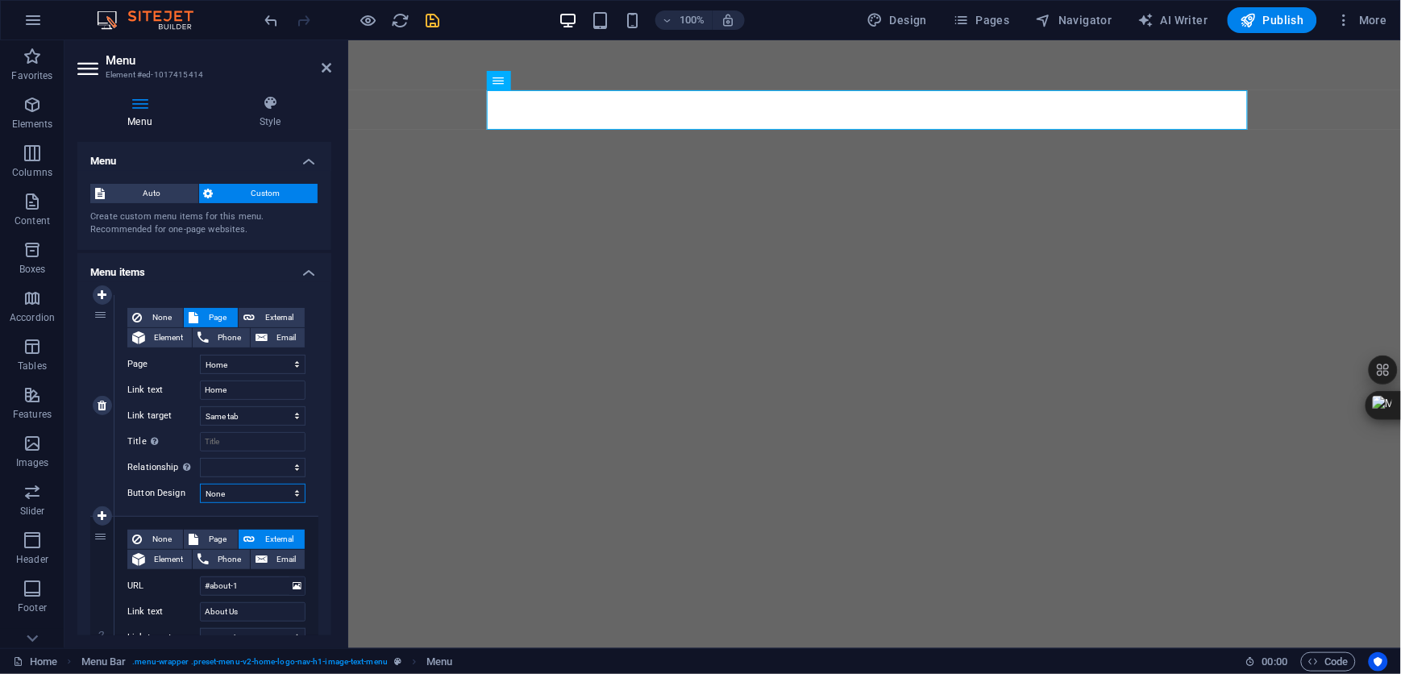
click at [284, 490] on select "None Default Primary Secondary" at bounding box center [253, 493] width 106 height 19
select select "primary"
click at [200, 484] on select "None Default Primary Secondary" at bounding box center [253, 493] width 106 height 19
select select
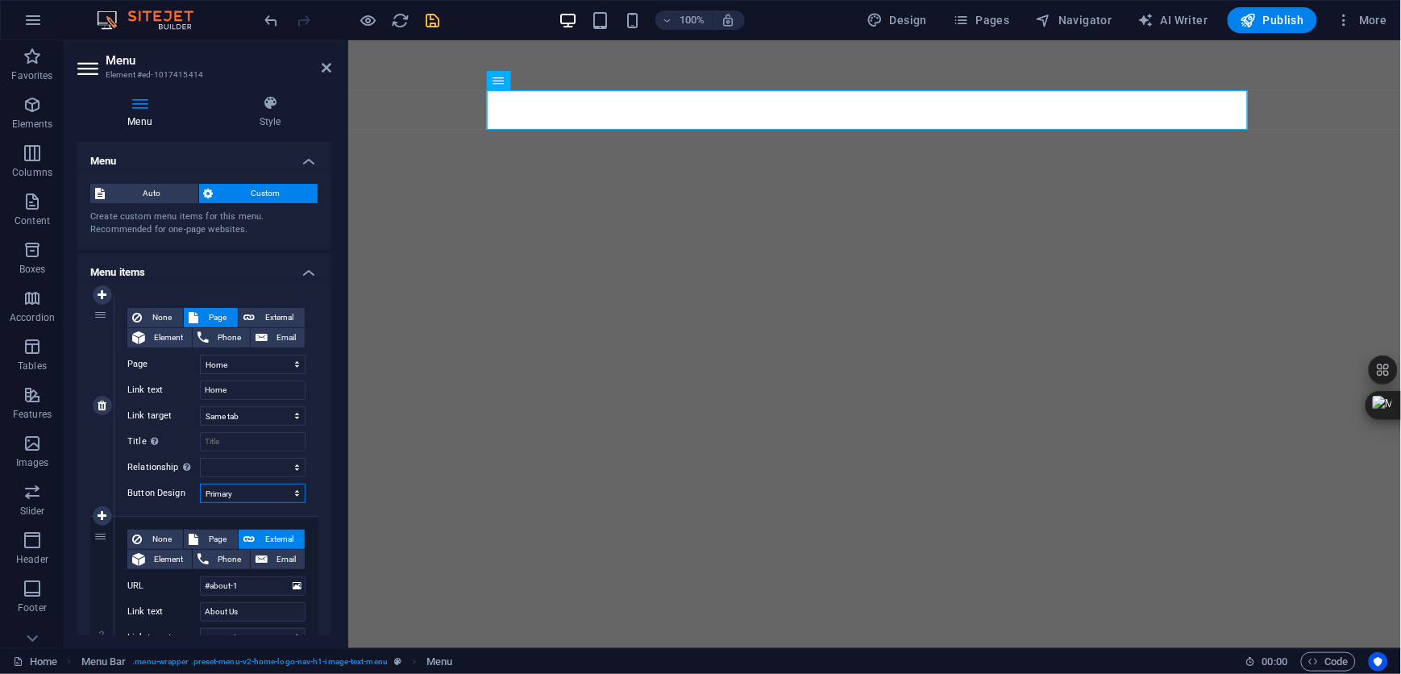
select select
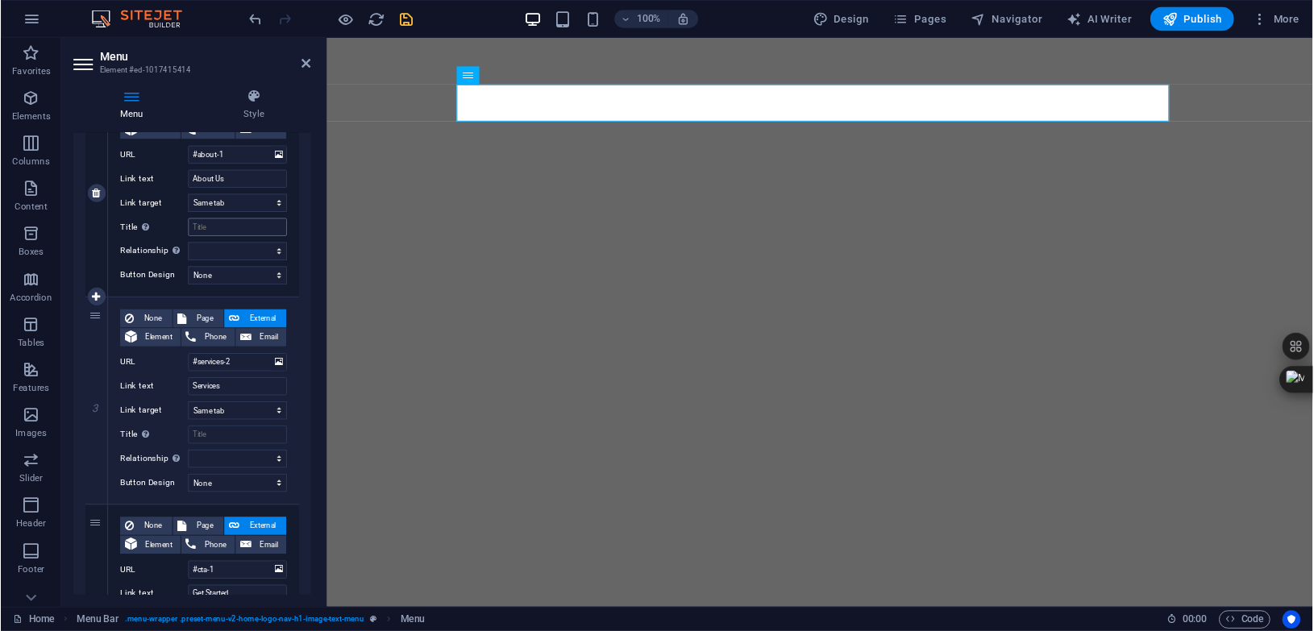
scroll to position [430, 0]
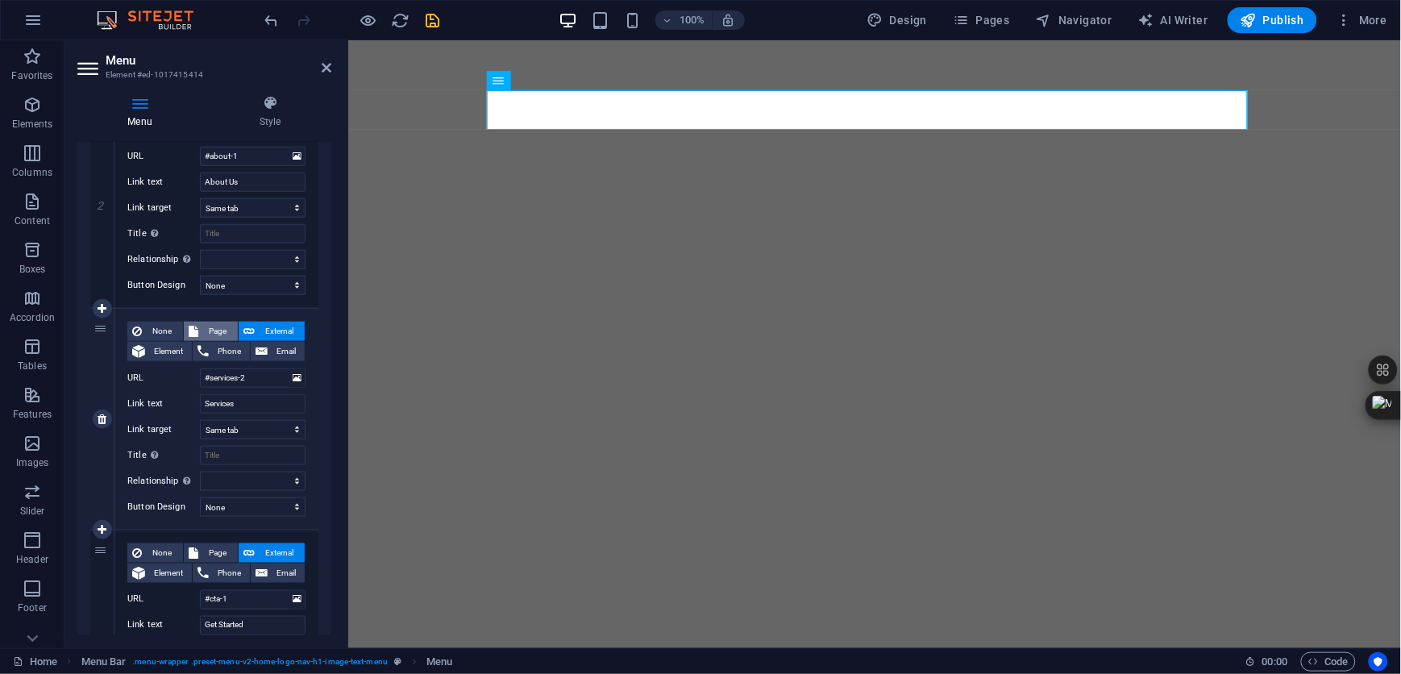
click at [206, 327] on span "Page" at bounding box center [218, 331] width 30 height 19
select select
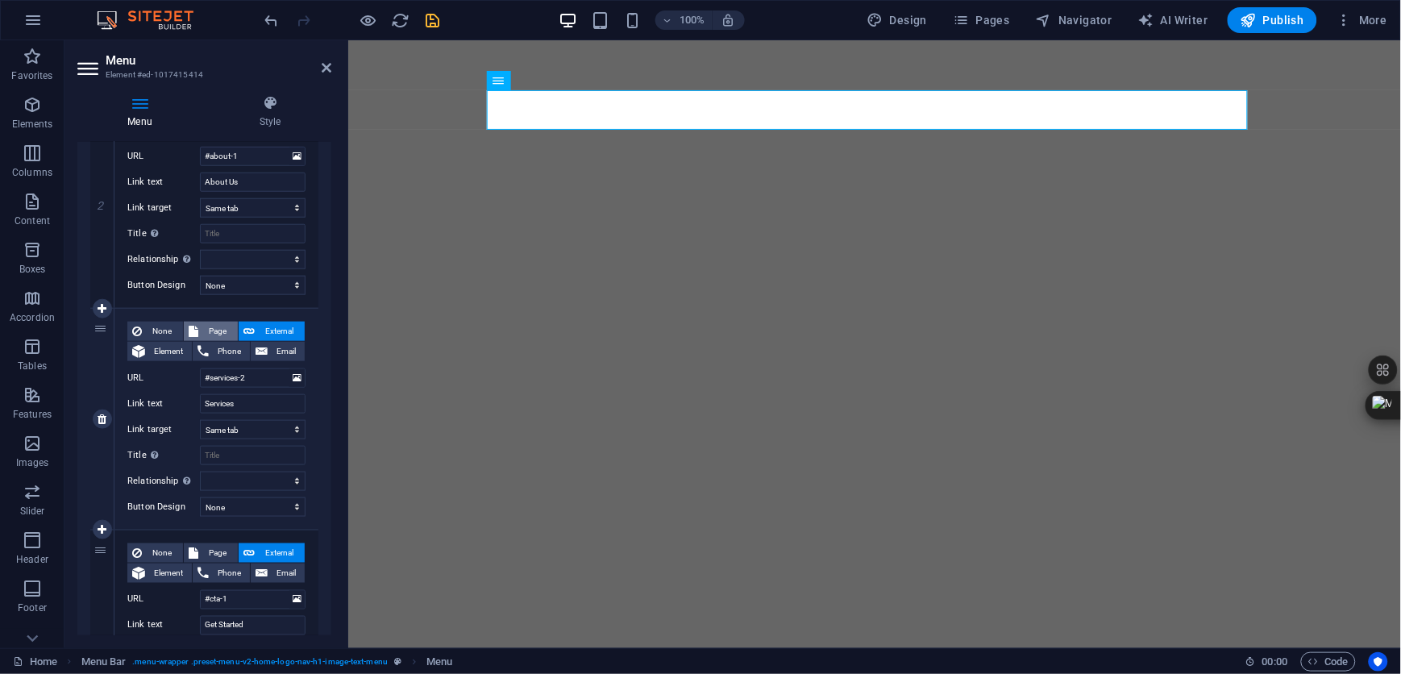
select select
click at [253, 376] on select "Home Subpage Privacy" at bounding box center [253, 377] width 106 height 19
select select "1"
click at [200, 368] on select "Home Subpage Privacy" at bounding box center [253, 377] width 106 height 19
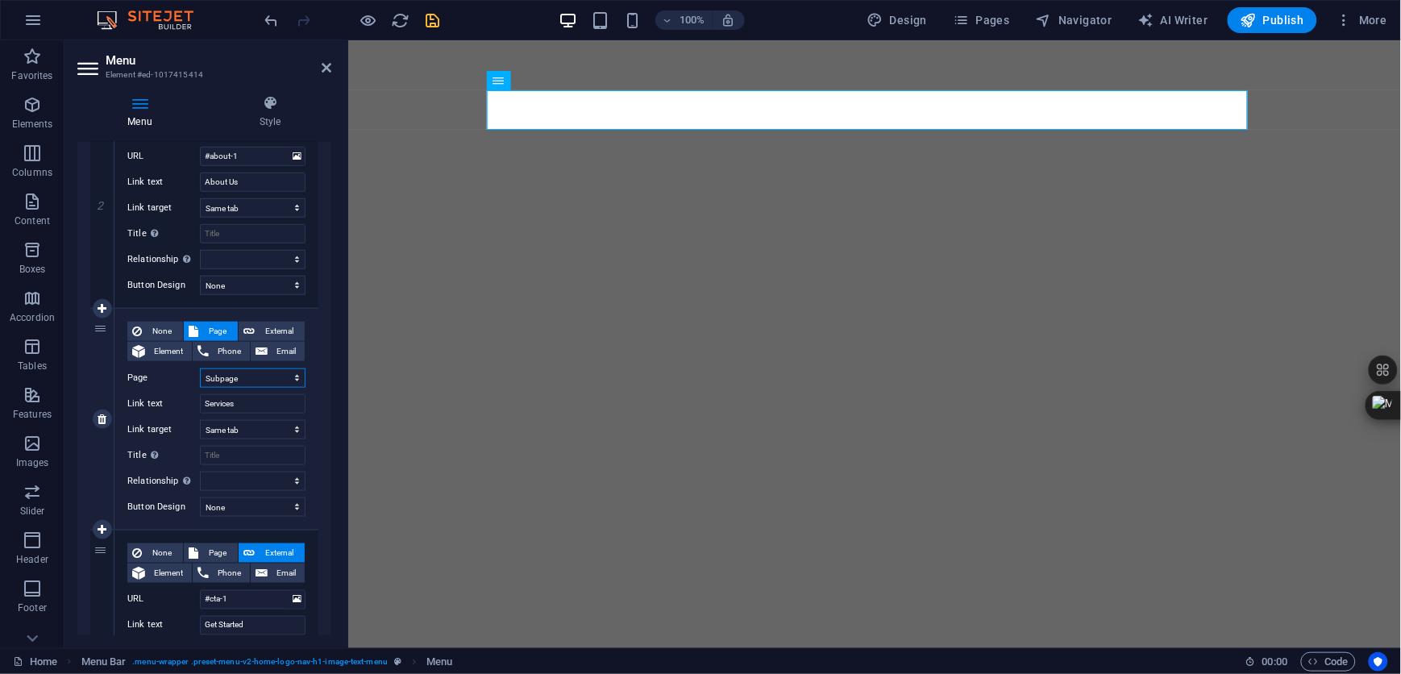
select select
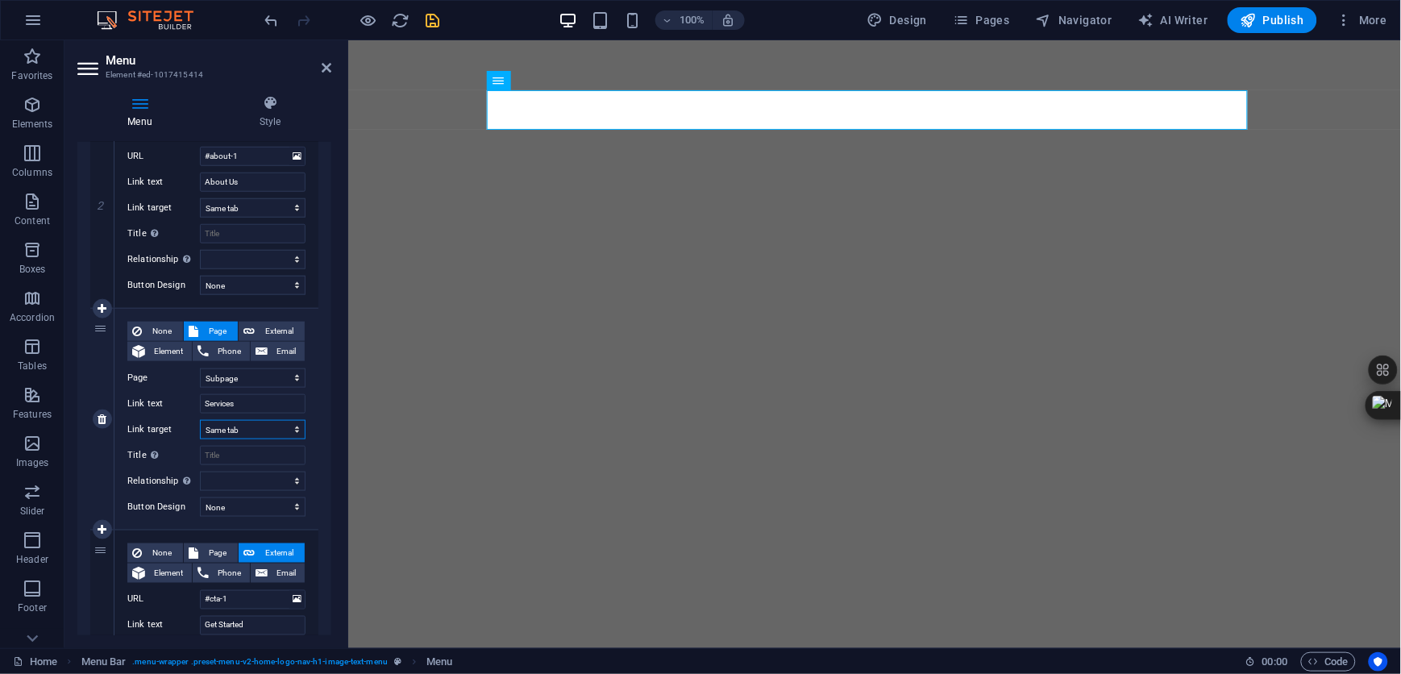
click at [260, 427] on select "New tab Same tab Overlay" at bounding box center [253, 429] width 106 height 19
click at [243, 477] on select "alternate author bookmark external help license next nofollow noreferrer noopen…" at bounding box center [253, 481] width 106 height 19
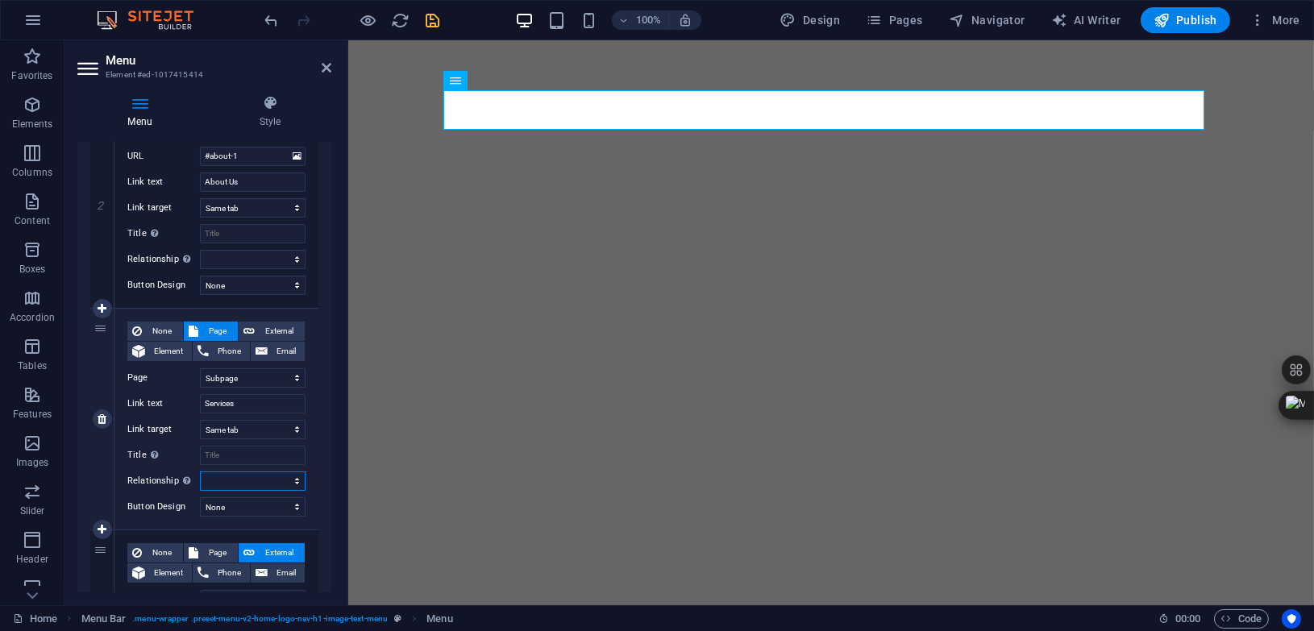
select select "external"
click at [200, 472] on select "alternate author bookmark external help license next nofollow noreferrer noopen…" at bounding box center [253, 481] width 106 height 19
select select
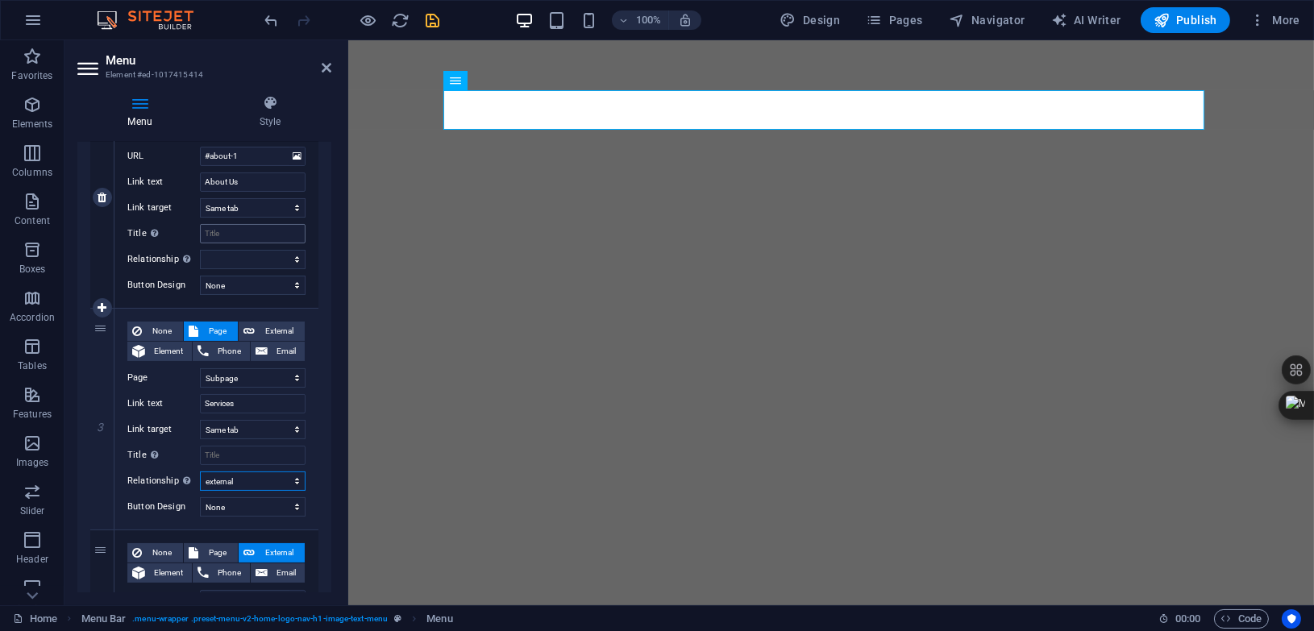
select select
click at [252, 507] on select "None Default Primary Secondary" at bounding box center [253, 507] width 106 height 19
click at [200, 498] on select "None Default Primary Secondary" at bounding box center [253, 507] width 106 height 19
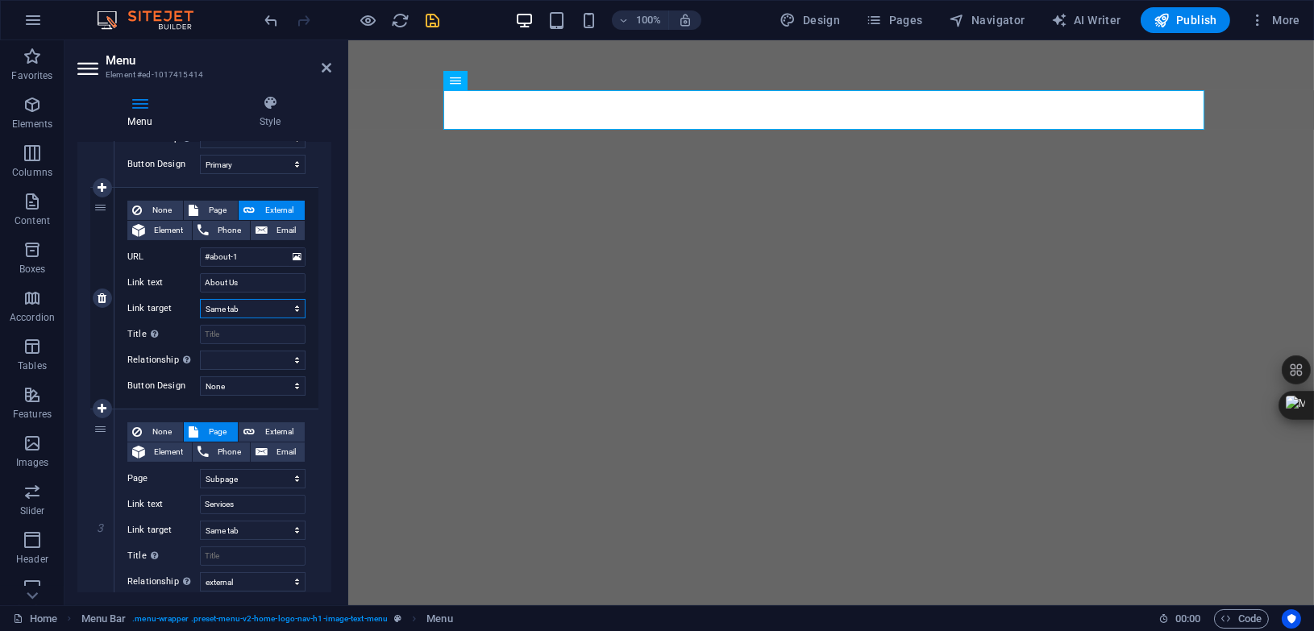
click at [258, 306] on select "New tab Same tab Overlay" at bounding box center [253, 308] width 106 height 19
click at [253, 331] on input "Title Additional link description, should not be the same as the link text. The…" at bounding box center [253, 334] width 106 height 19
type input "AB"
select select
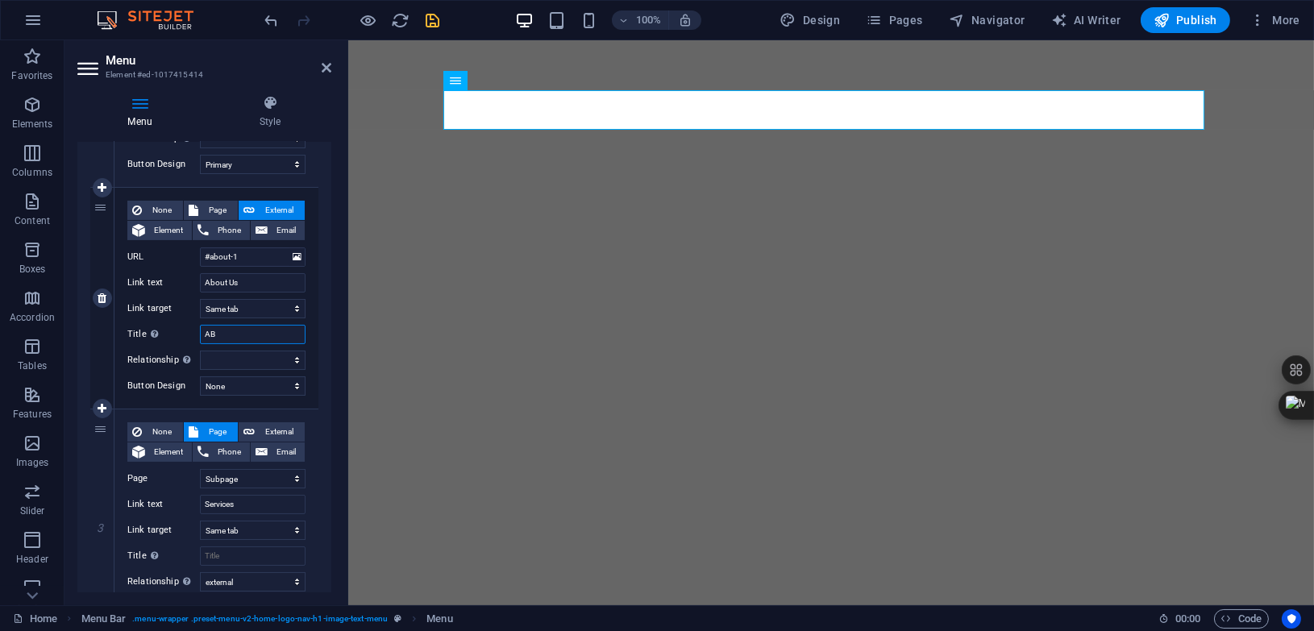
select select
type input "ABOUT"
select select
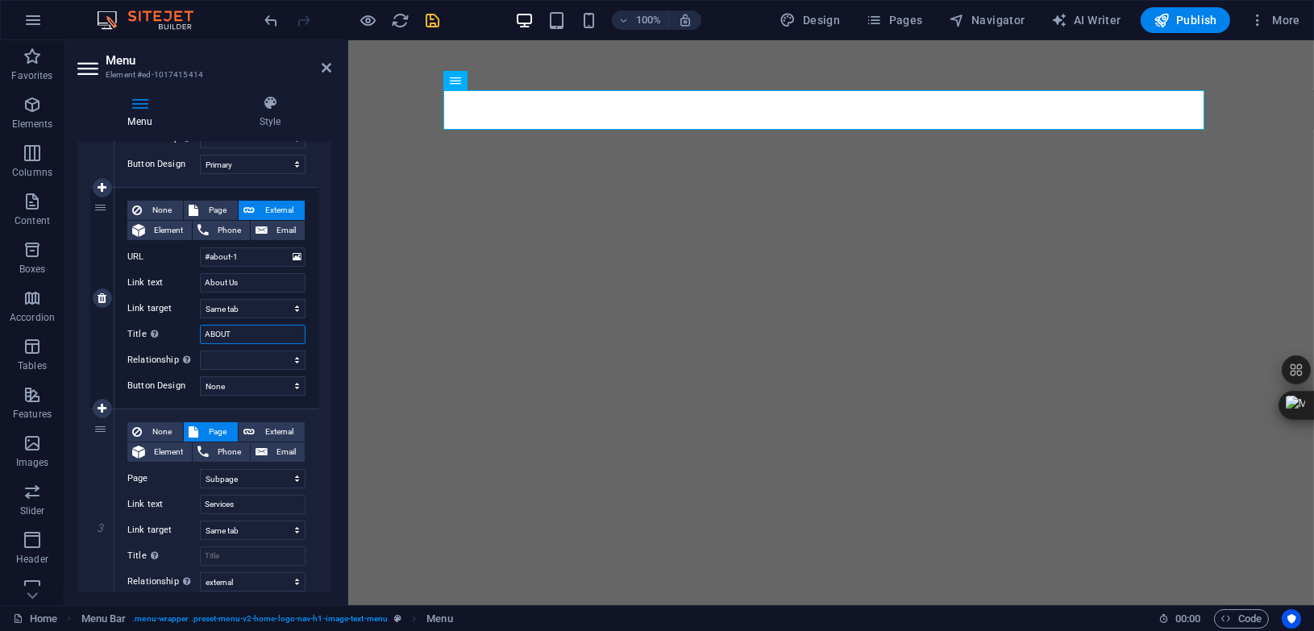
select select
type input "ABOUT US"
select select
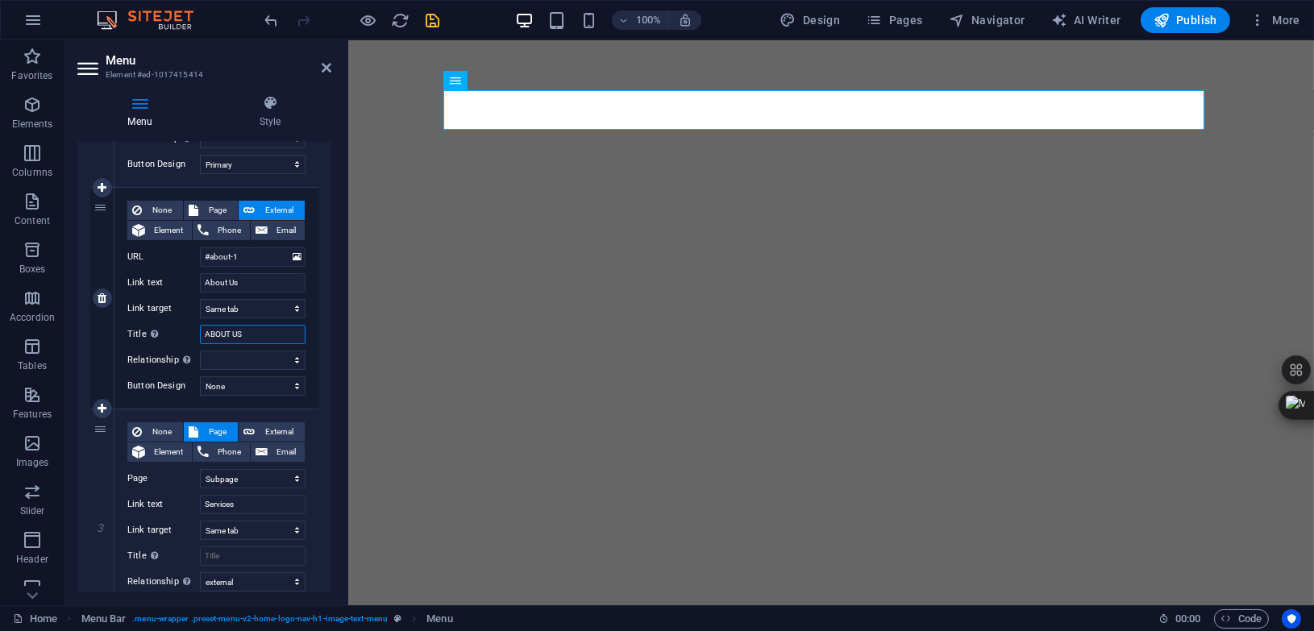
select select
type input "ABOUT US"
click at [267, 360] on select "alternate author bookmark external help license next nofollow noreferrer noopen…" at bounding box center [253, 360] width 106 height 19
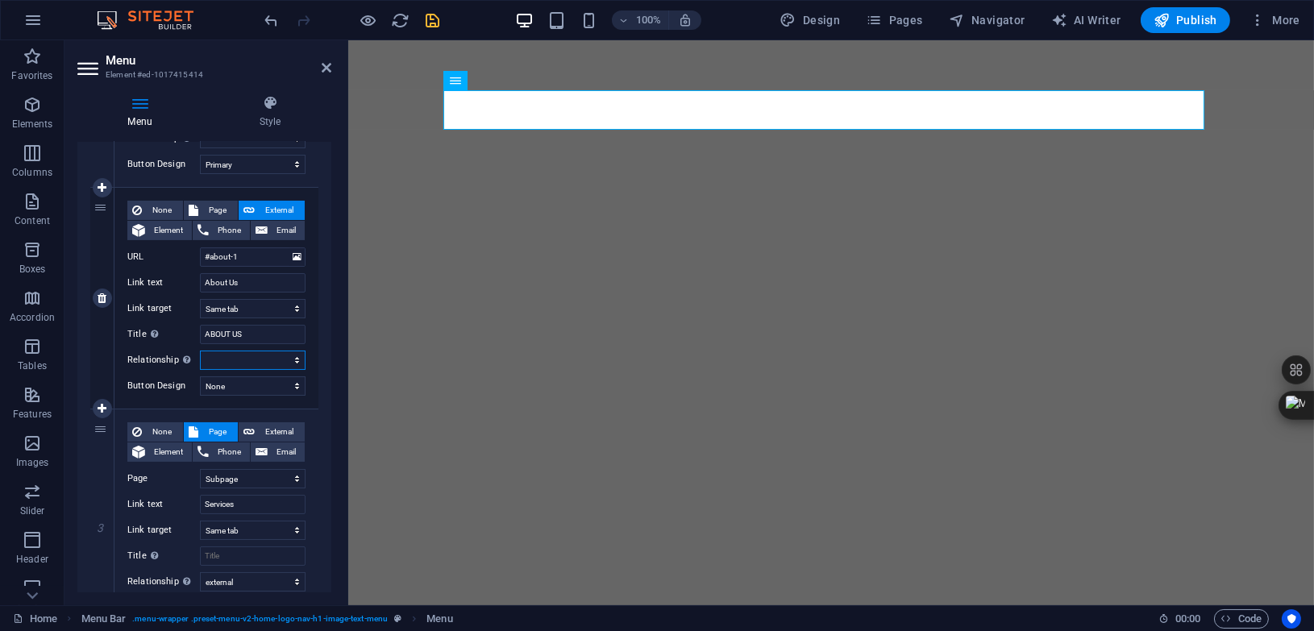
select select "nofollow"
click at [200, 351] on select "alternate author bookmark external help license next nofollow noreferrer noopen…" at bounding box center [253, 360] width 106 height 19
select select
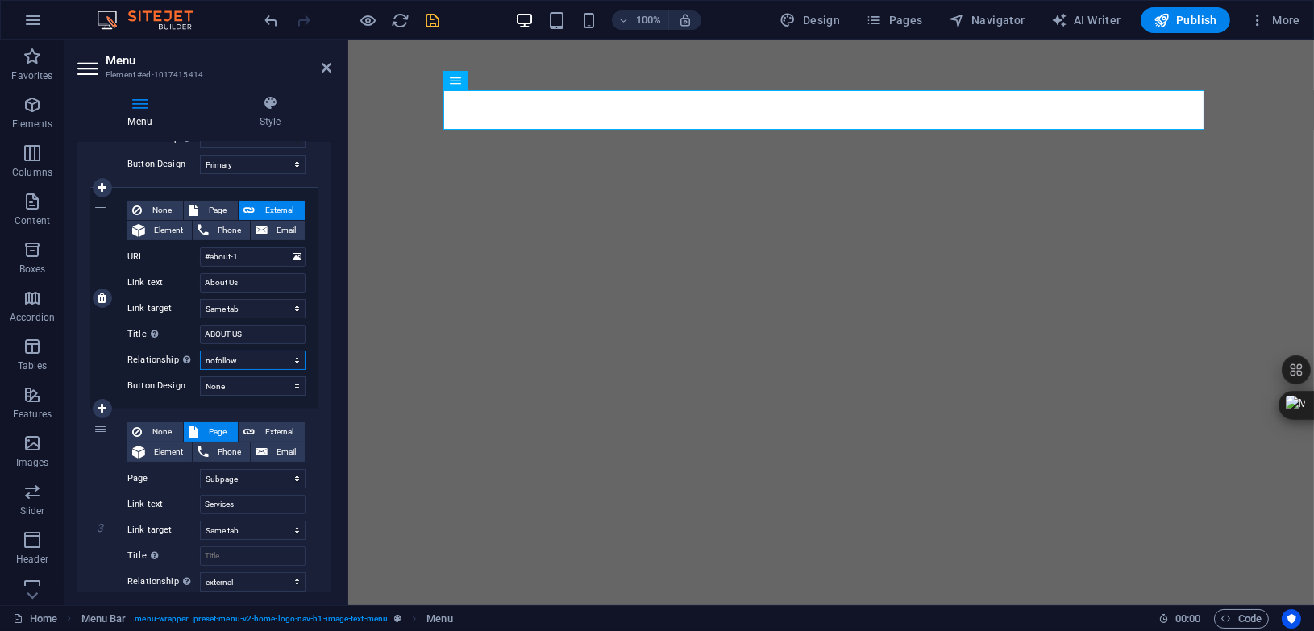
click at [284, 360] on select "alternate author bookmark external help license next nofollow noreferrer noopen…" at bounding box center [253, 360] width 106 height 19
select select
click at [200, 351] on select "alternate author bookmark external help license next nofollow noreferrer noopen…" at bounding box center [253, 360] width 106 height 19
select select
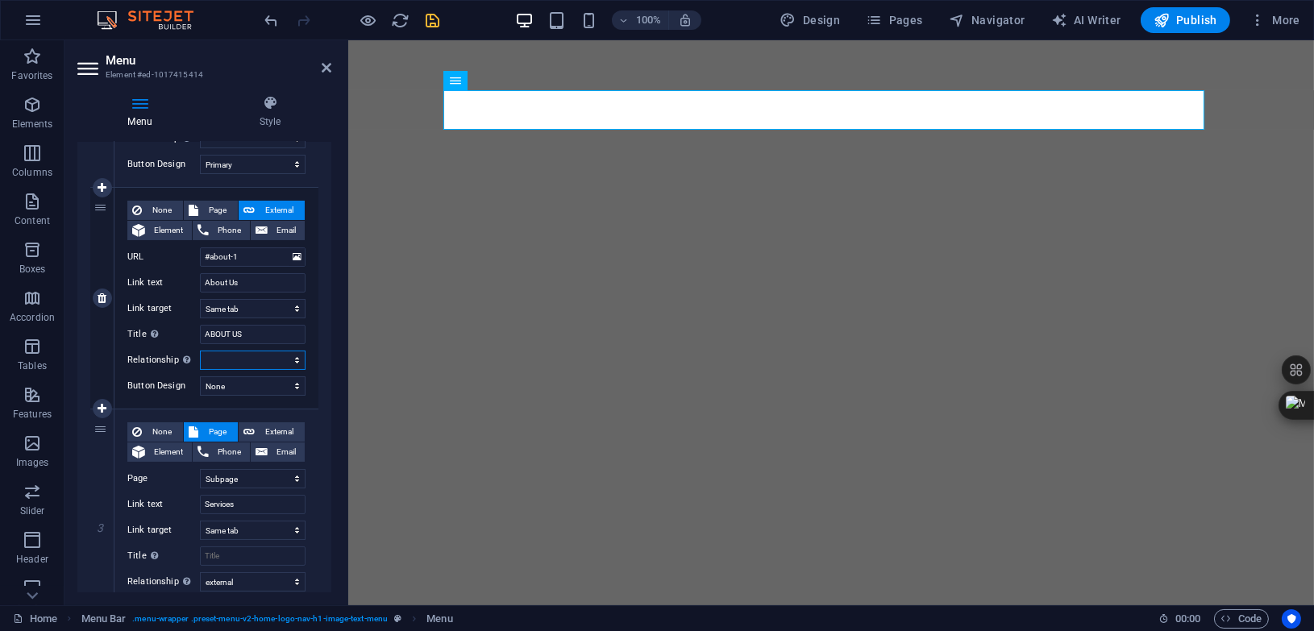
select select
click at [206, 210] on span "Page" at bounding box center [218, 210] width 30 height 19
select select
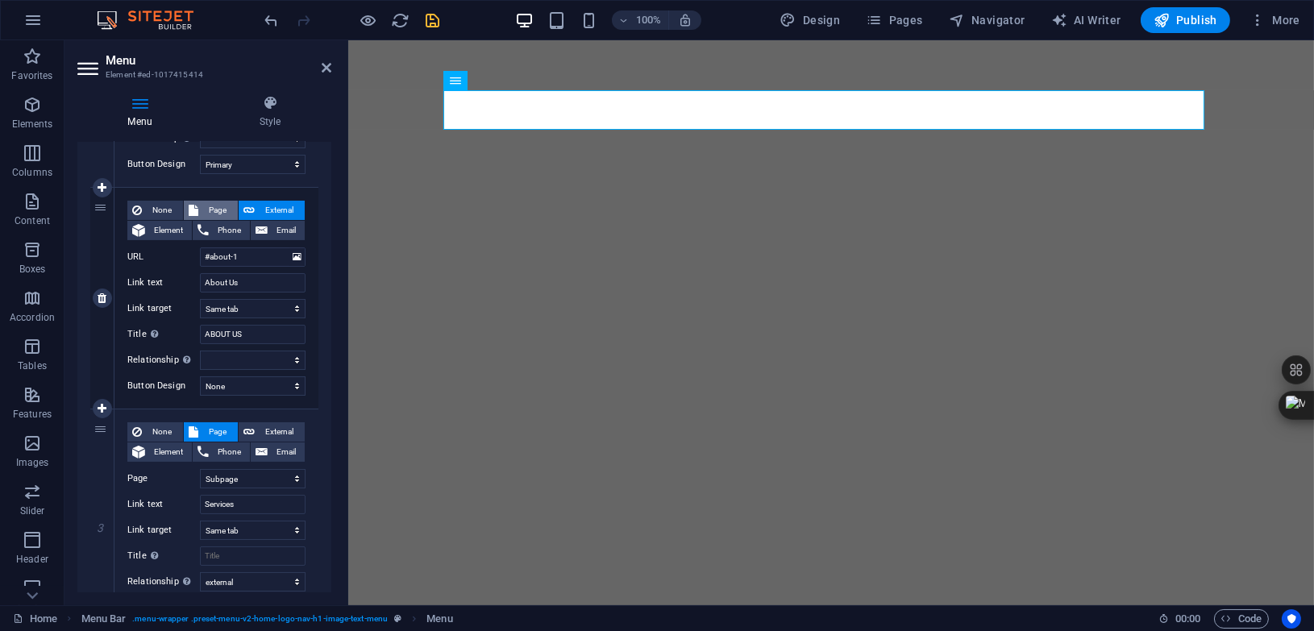
select select
click at [251, 251] on select "Home Subpage Privacy" at bounding box center [253, 257] width 106 height 19
click at [243, 255] on select "Home Subpage Privacy" at bounding box center [253, 257] width 106 height 19
click at [908, 21] on span "Pages" at bounding box center [894, 20] width 56 height 16
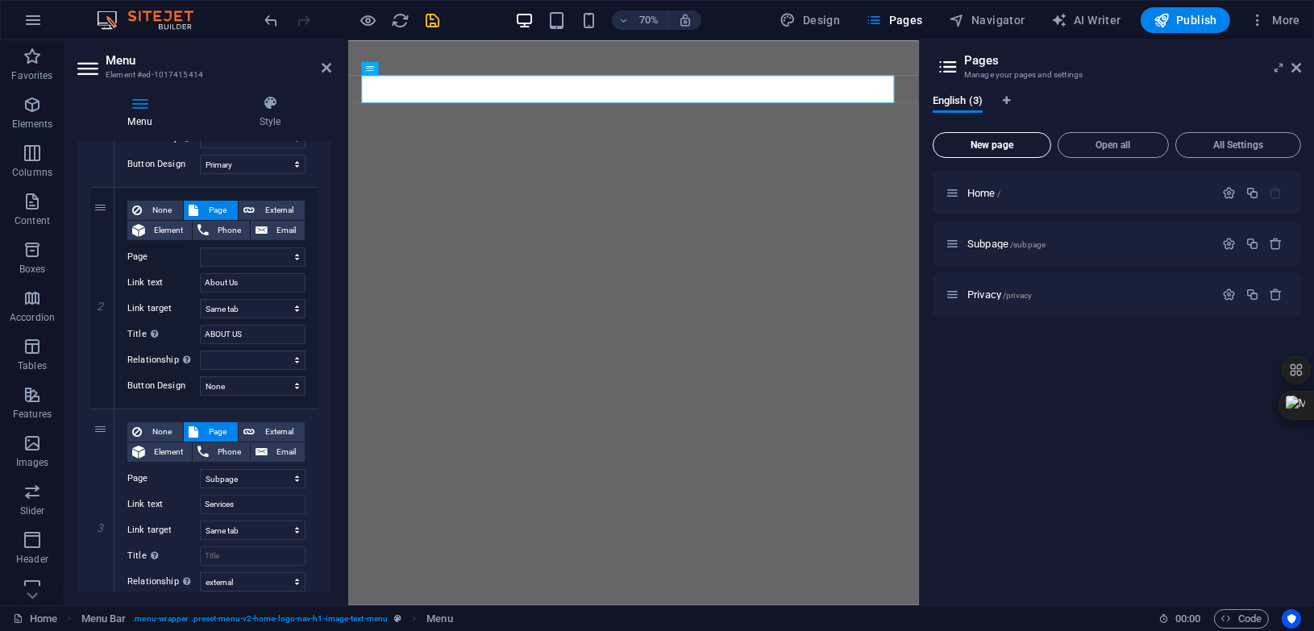
click at [992, 145] on span "New page" at bounding box center [992, 145] width 104 height 10
select select
select select "1"
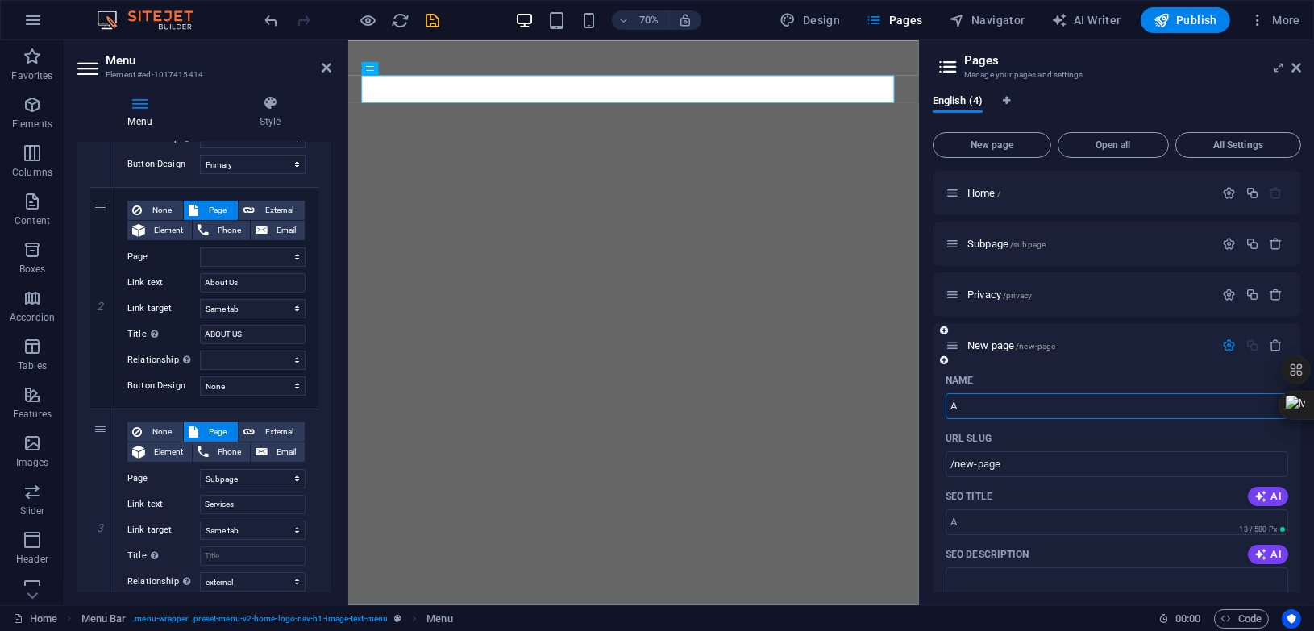
type input "Ab"
select select
select select "1"
type input "/a"
type input "Ab"
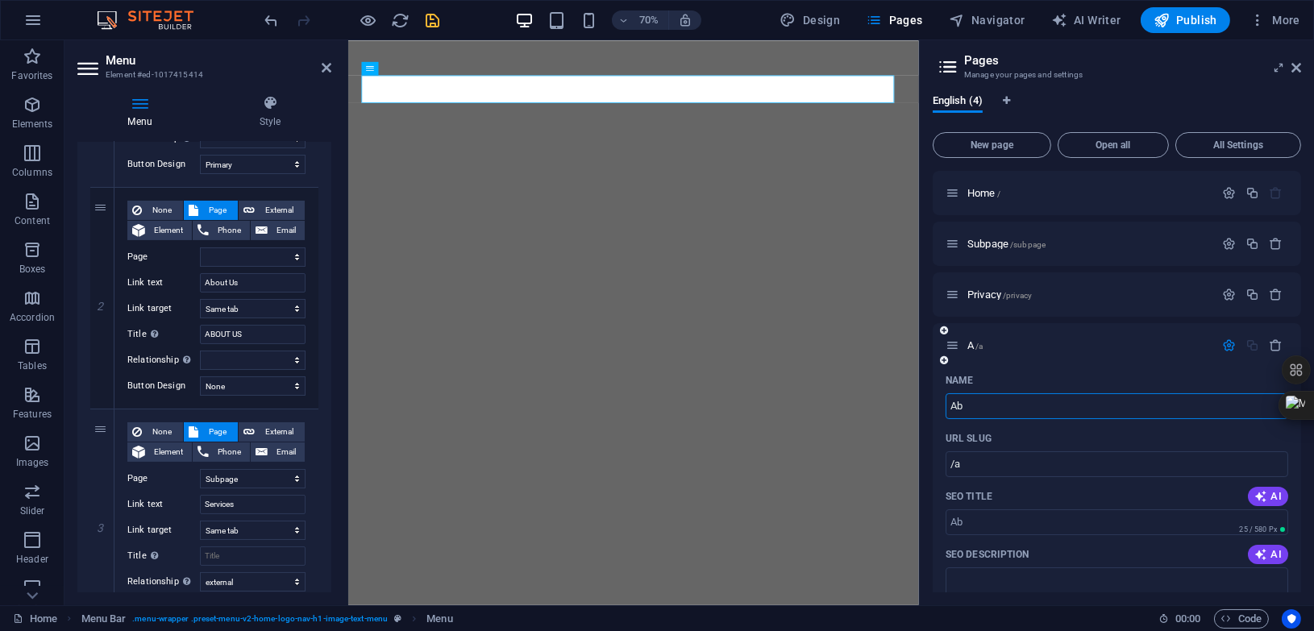
type input "/ab"
select select
select select "1"
type input "ABOUT"
type input "/a"
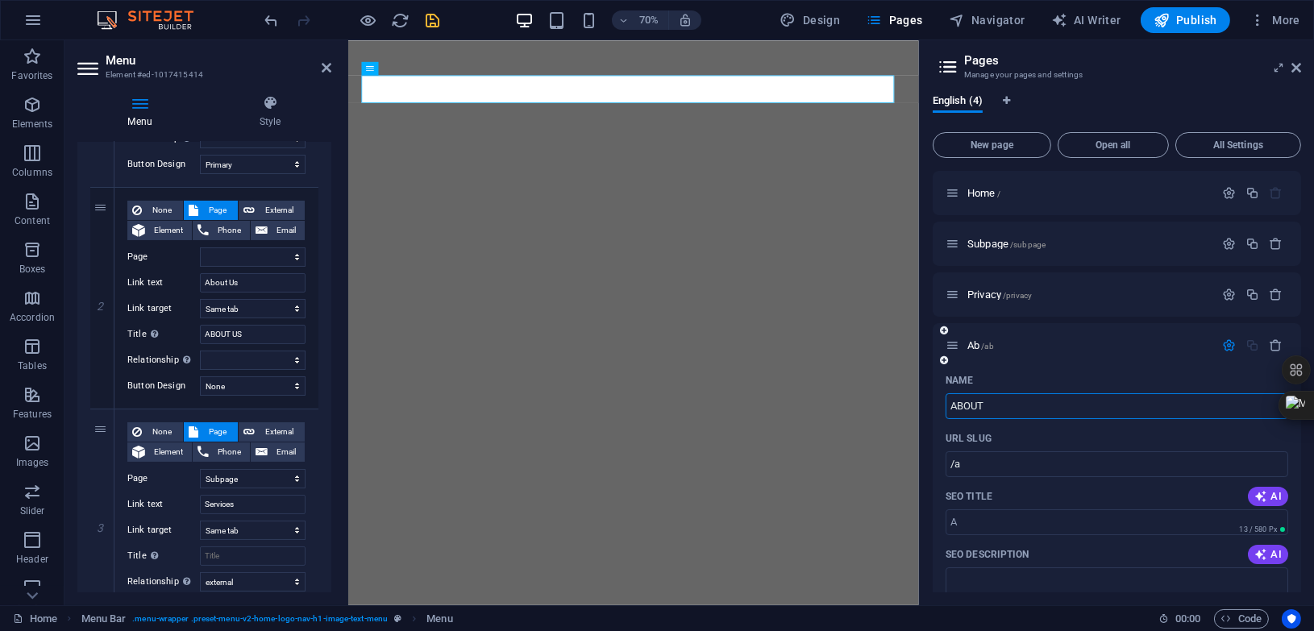
select select
select select "1"
type input "ABOUT US"
select select
select select "1"
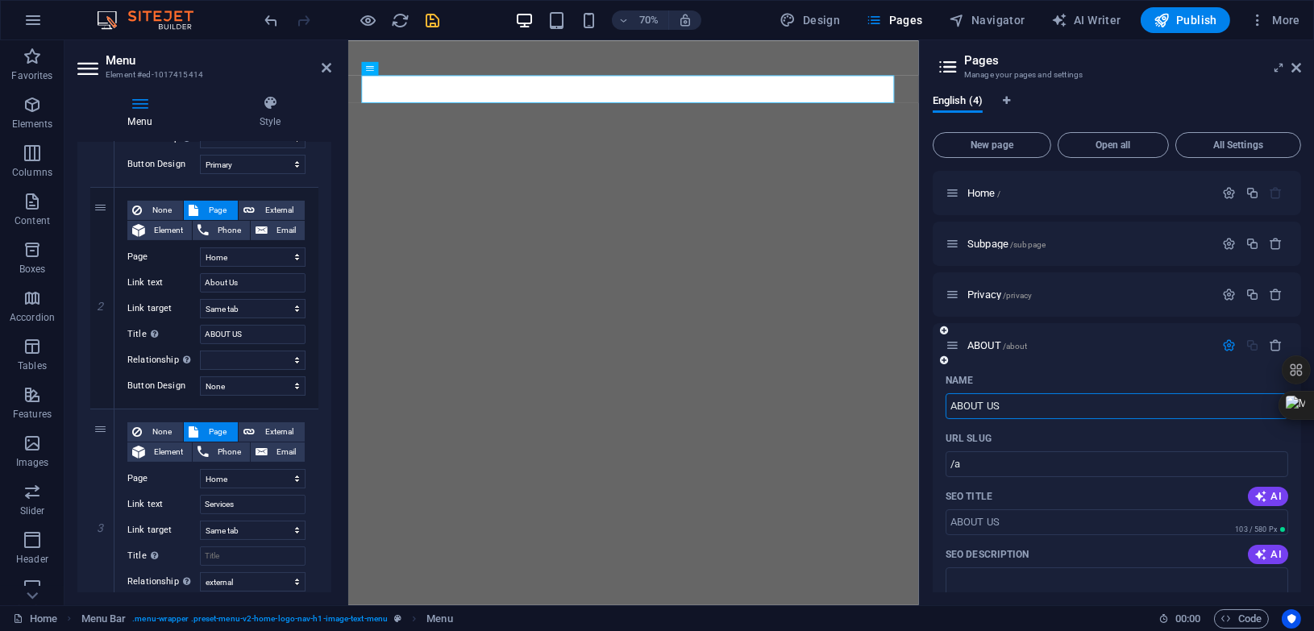
type input "/about"
select select
select select "1"
type input "ABOUT US"
type input "/about-us"
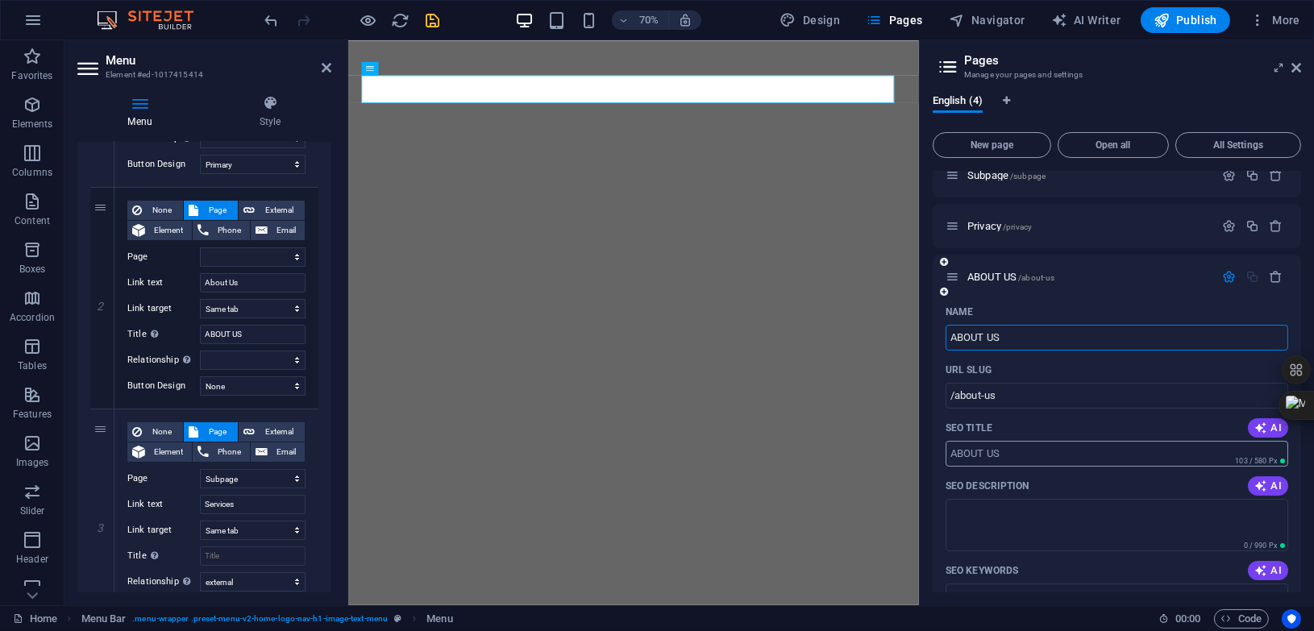
scroll to position [101, 0]
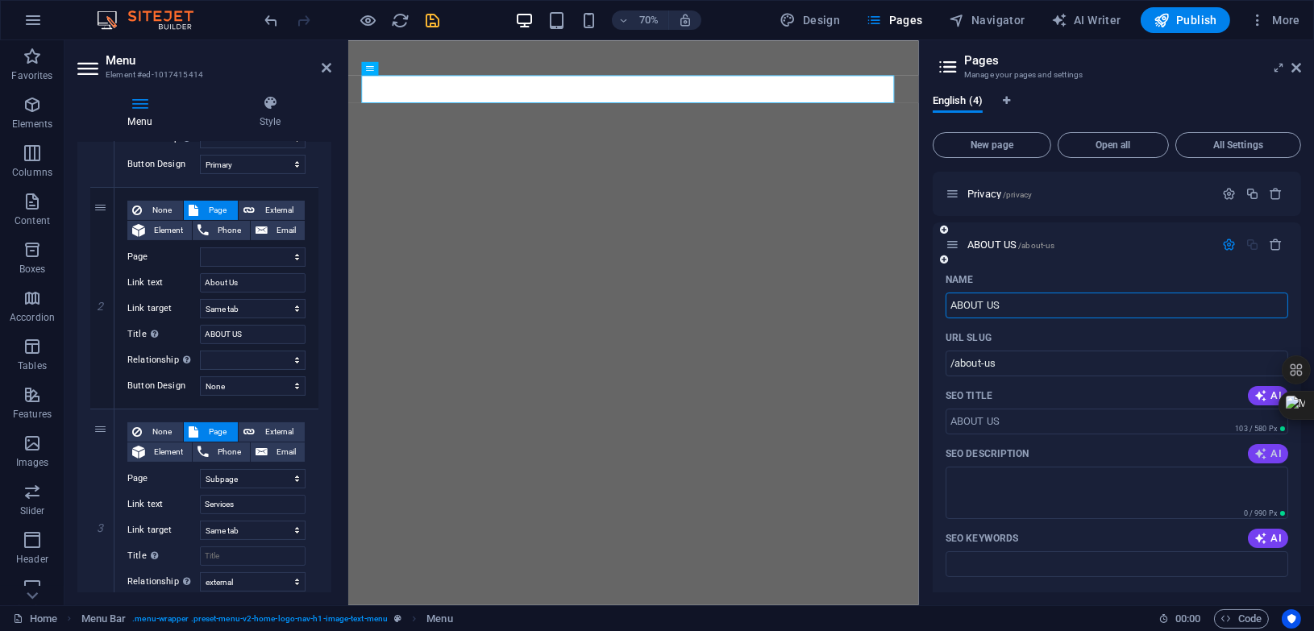
type input "ABOUT US"
click at [1269, 452] on span "AI" at bounding box center [1268, 454] width 27 height 13
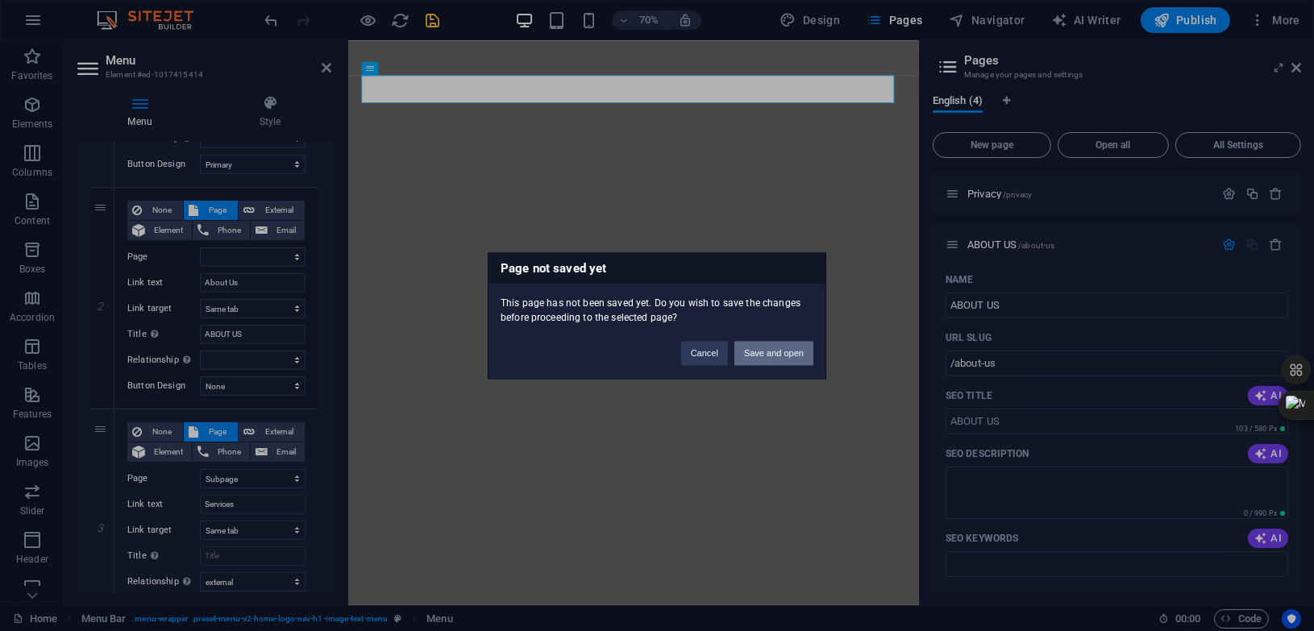
click at [764, 347] on button "Save and open" at bounding box center [774, 353] width 79 height 24
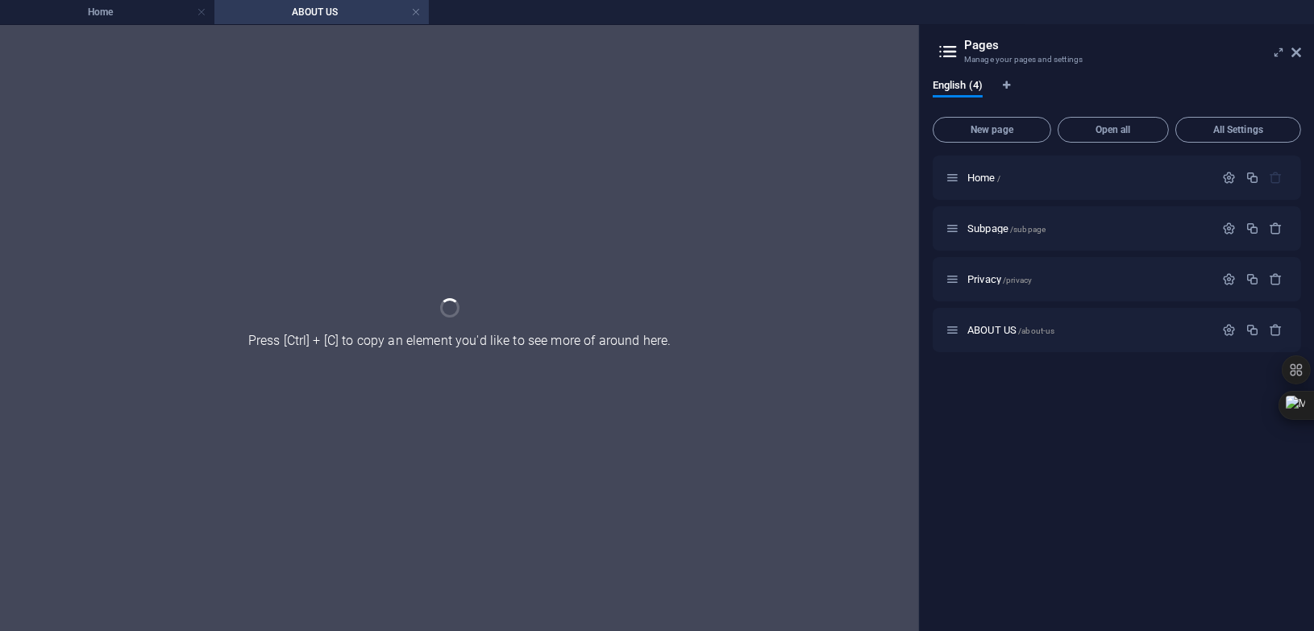
click at [1272, 444] on div "Home / Subpage /subpage Privacy /privacy ABOUT US /about-us" at bounding box center [1117, 387] width 368 height 463
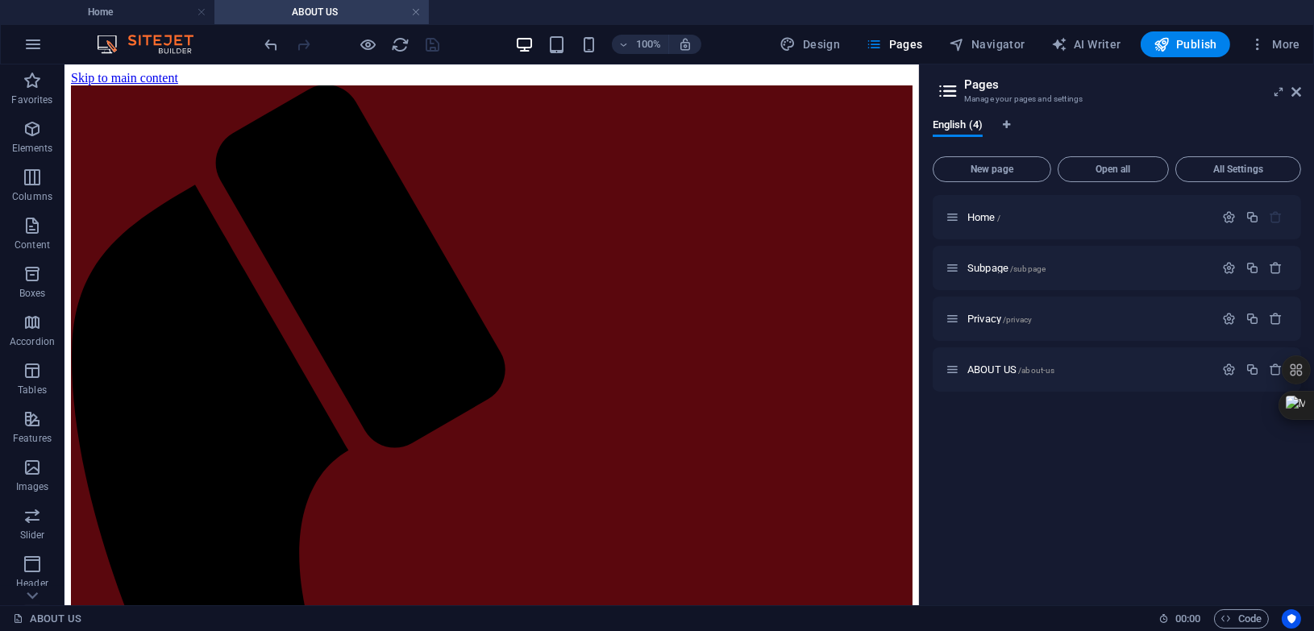
scroll to position [0, 0]
click at [1231, 371] on icon "button" at bounding box center [1229, 370] width 14 height 14
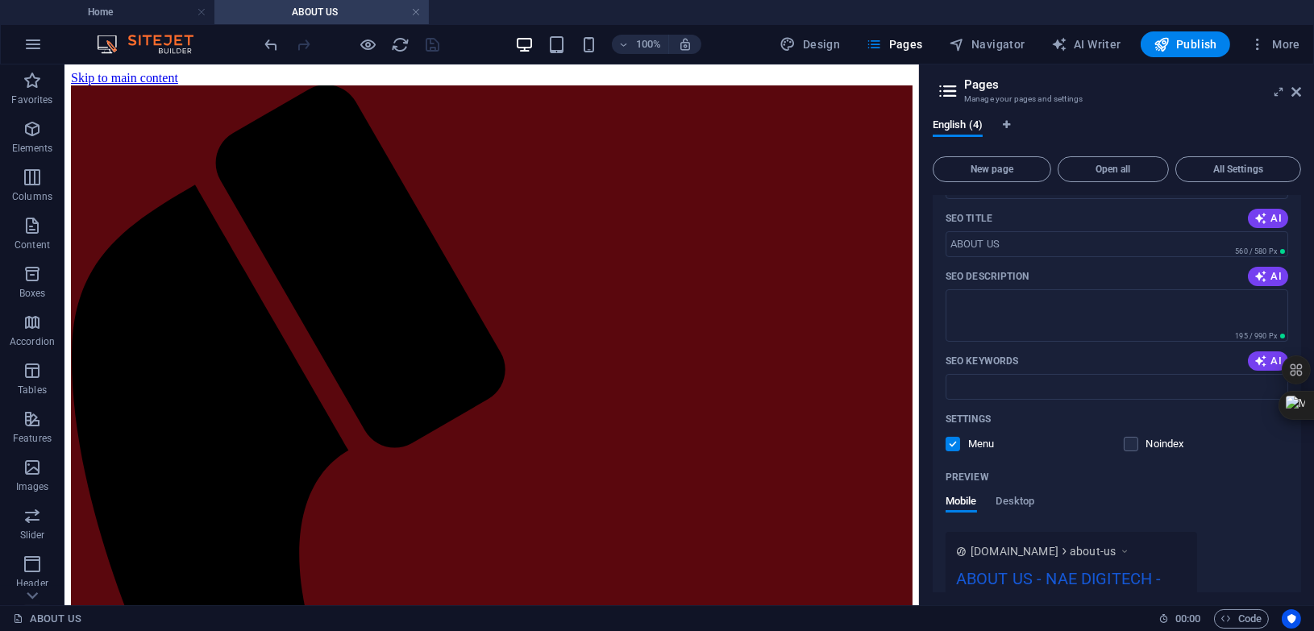
scroll to position [202, 0]
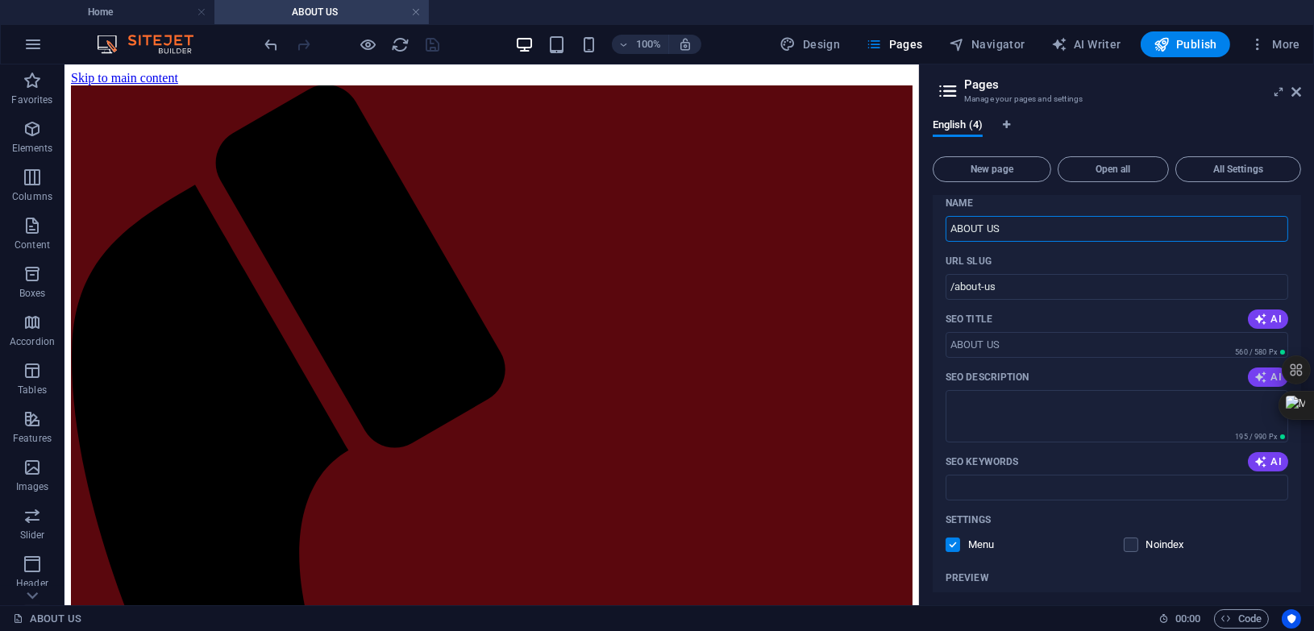
click at [1272, 373] on span "AI" at bounding box center [1268, 377] width 27 height 13
type textarea "Elevate your online presence with NAE DIGITECHs expert digital marketing soluti…"
click at [1264, 456] on icon "button" at bounding box center [1261, 462] width 13 height 13
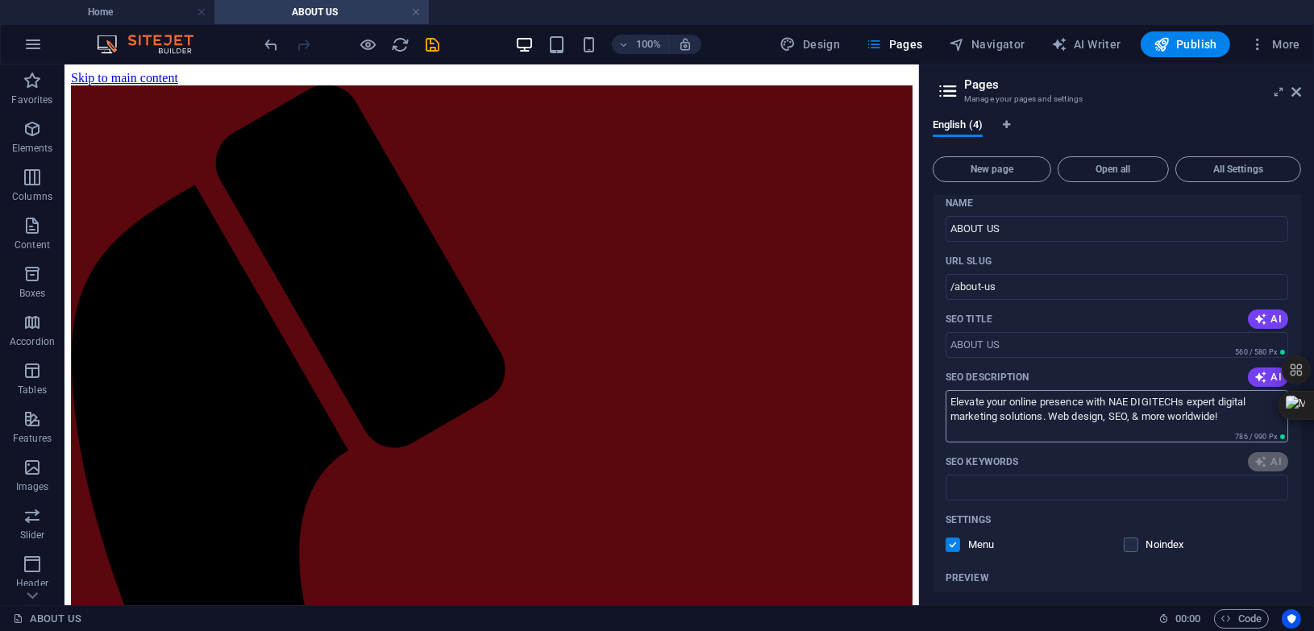
type input "digital marketing services, web design solutions, SEO services, social media ma…"
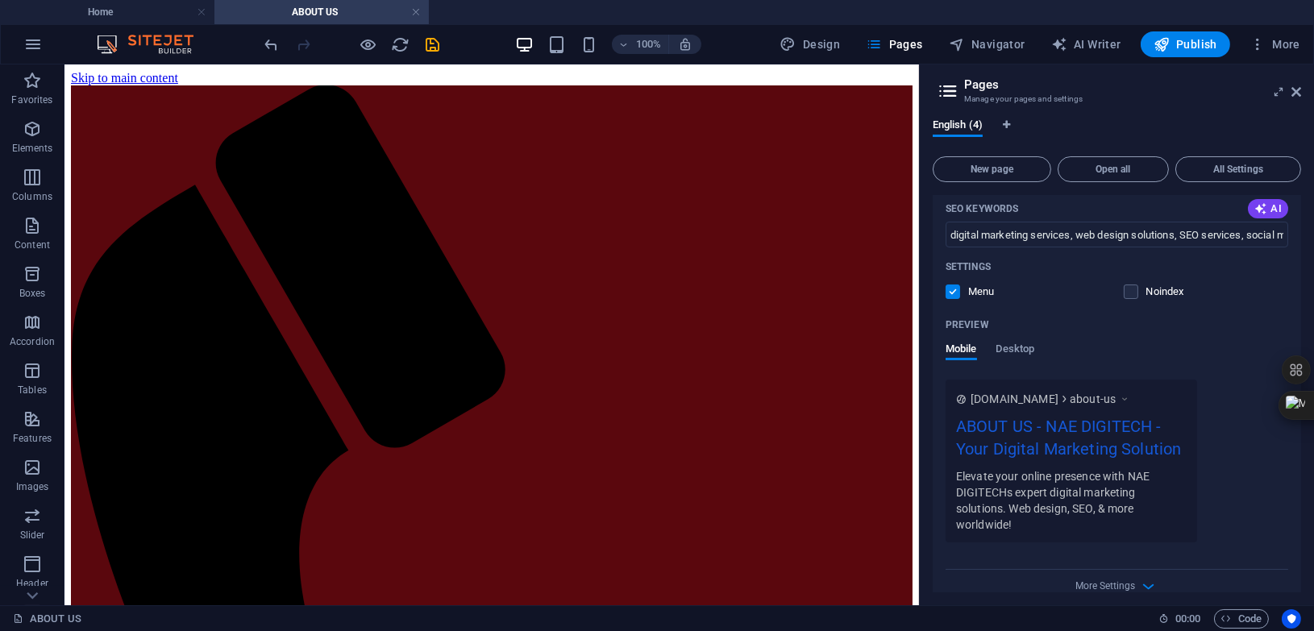
scroll to position [477, 0]
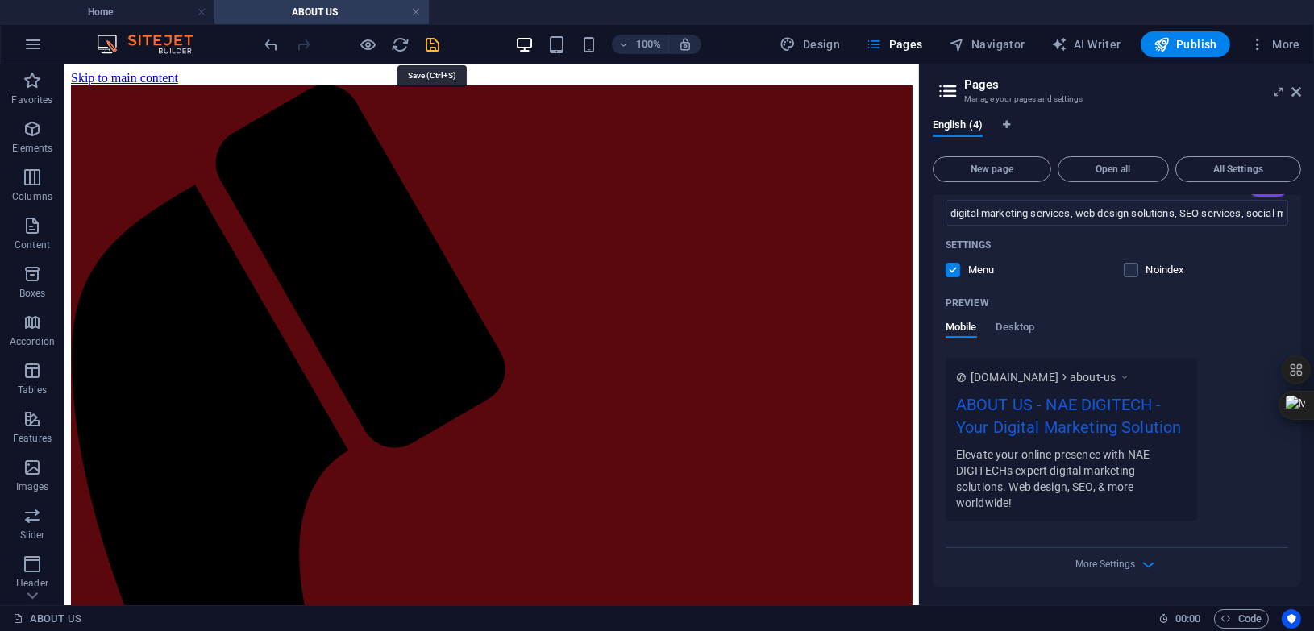
click at [431, 42] on icon "save" at bounding box center [433, 44] width 19 height 19
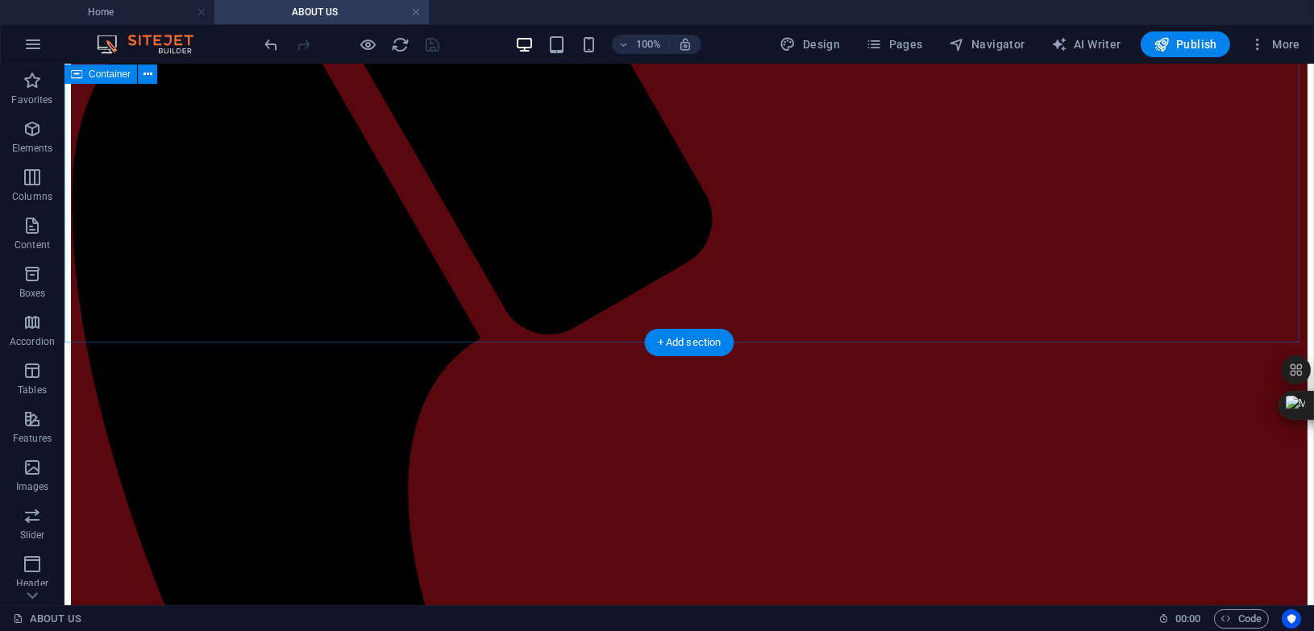
scroll to position [0, 0]
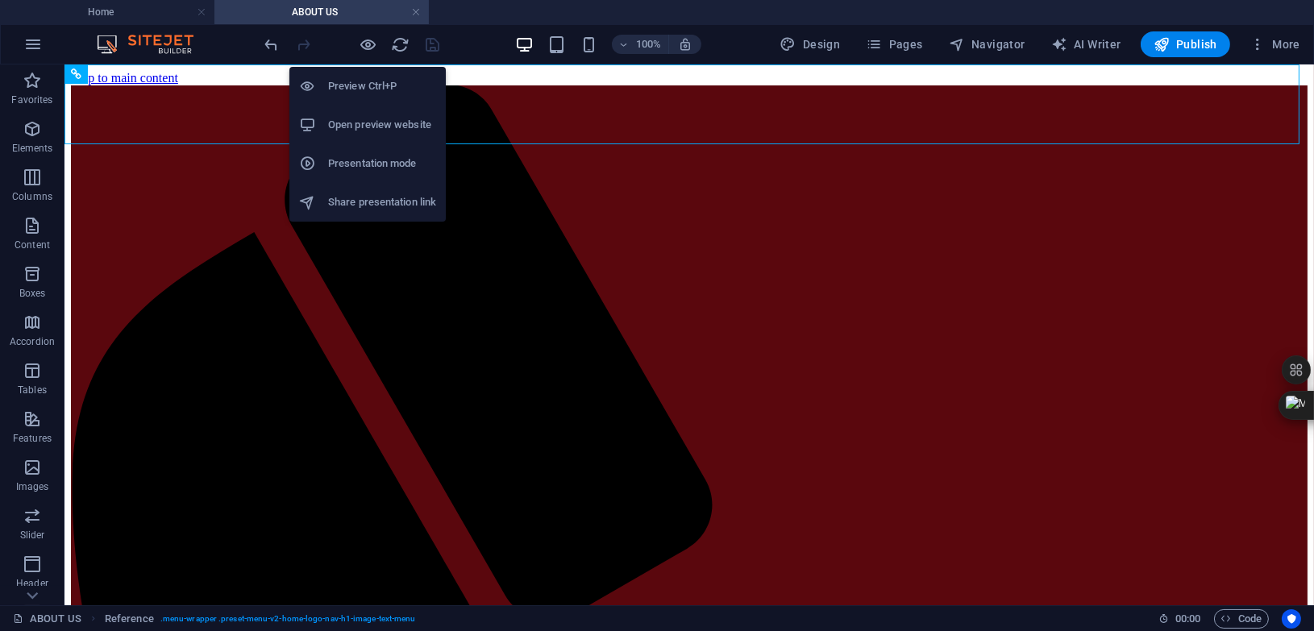
click at [364, 90] on h6 "Preview Ctrl+P" at bounding box center [382, 86] width 108 height 19
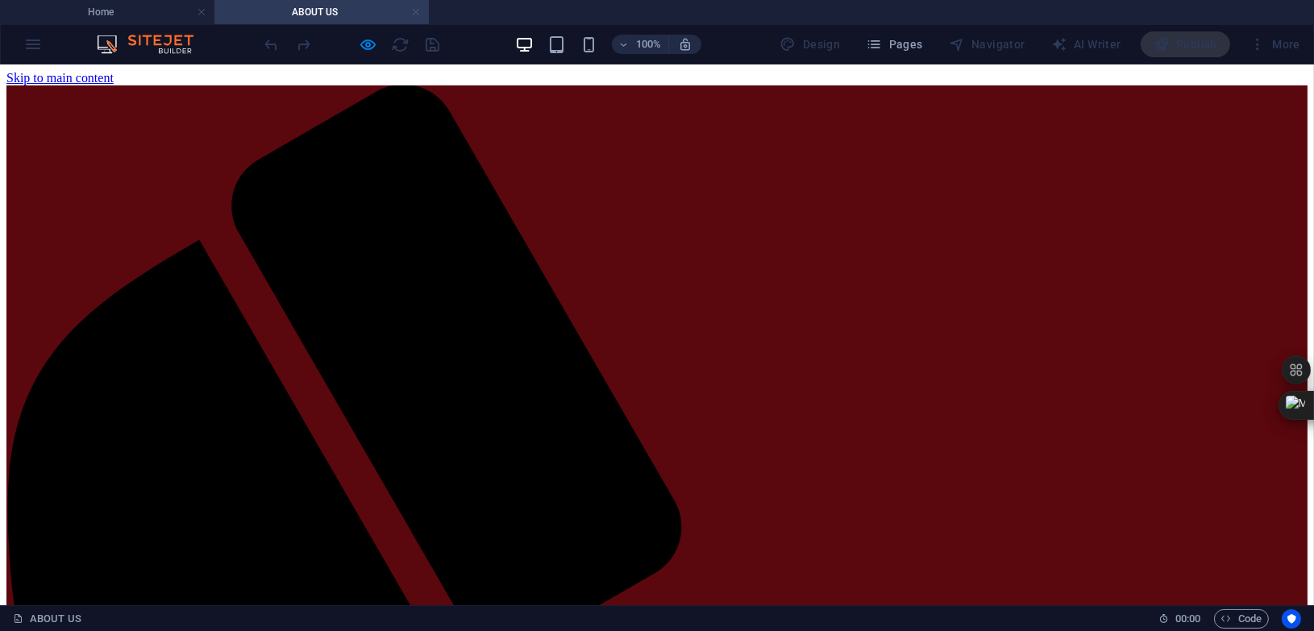
click at [417, 11] on link at bounding box center [416, 12] width 10 height 15
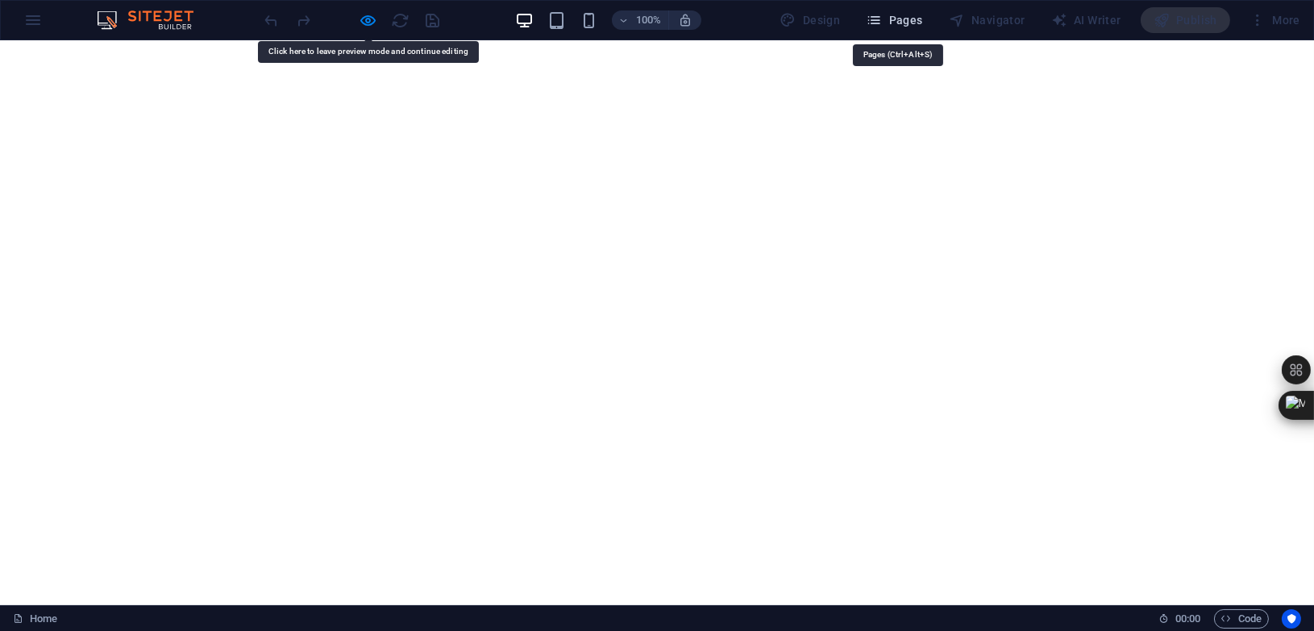
click at [881, 26] on icon "button" at bounding box center [874, 20] width 16 height 16
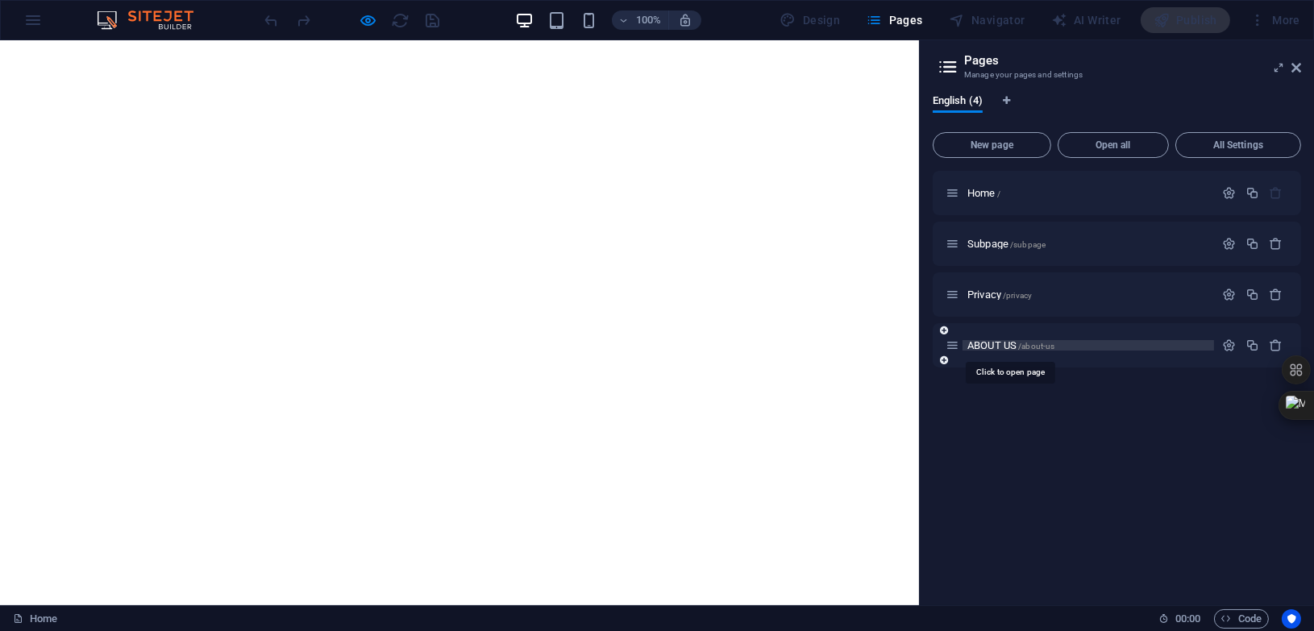
click at [1008, 344] on span "ABOUT US /about-us" at bounding box center [1011, 345] width 87 height 12
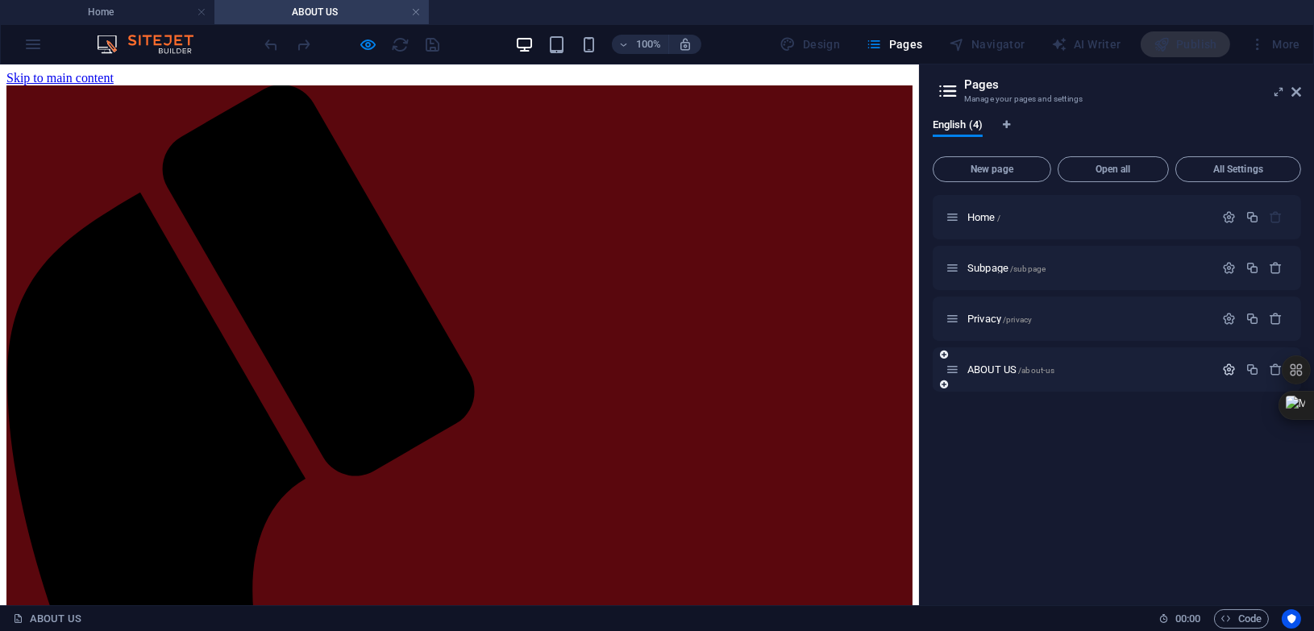
click at [1233, 370] on icon "button" at bounding box center [1229, 370] width 14 height 14
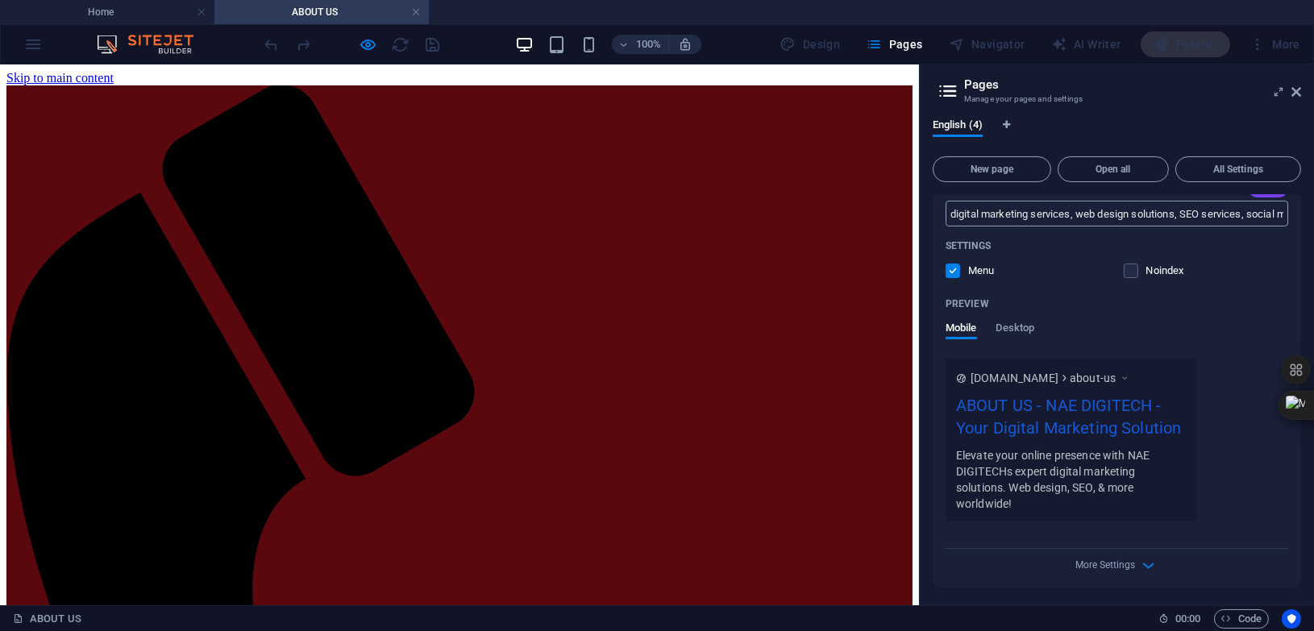
scroll to position [477, 0]
click at [1145, 567] on icon "button" at bounding box center [1149, 565] width 19 height 19
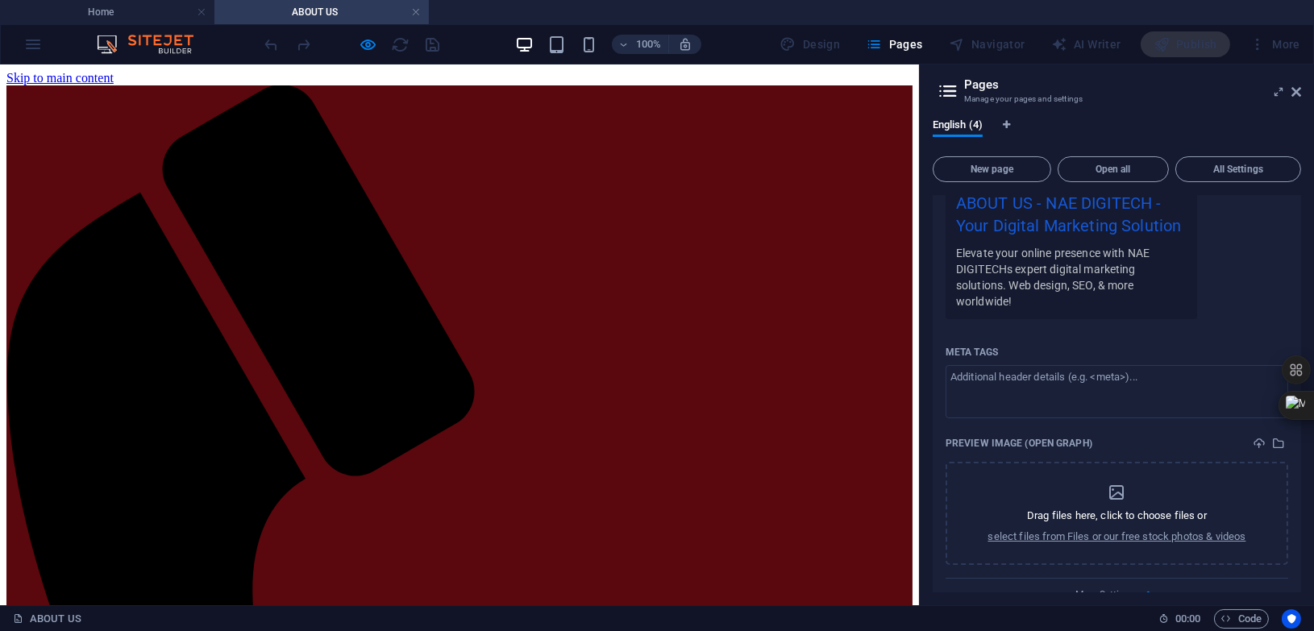
scroll to position [706, 0]
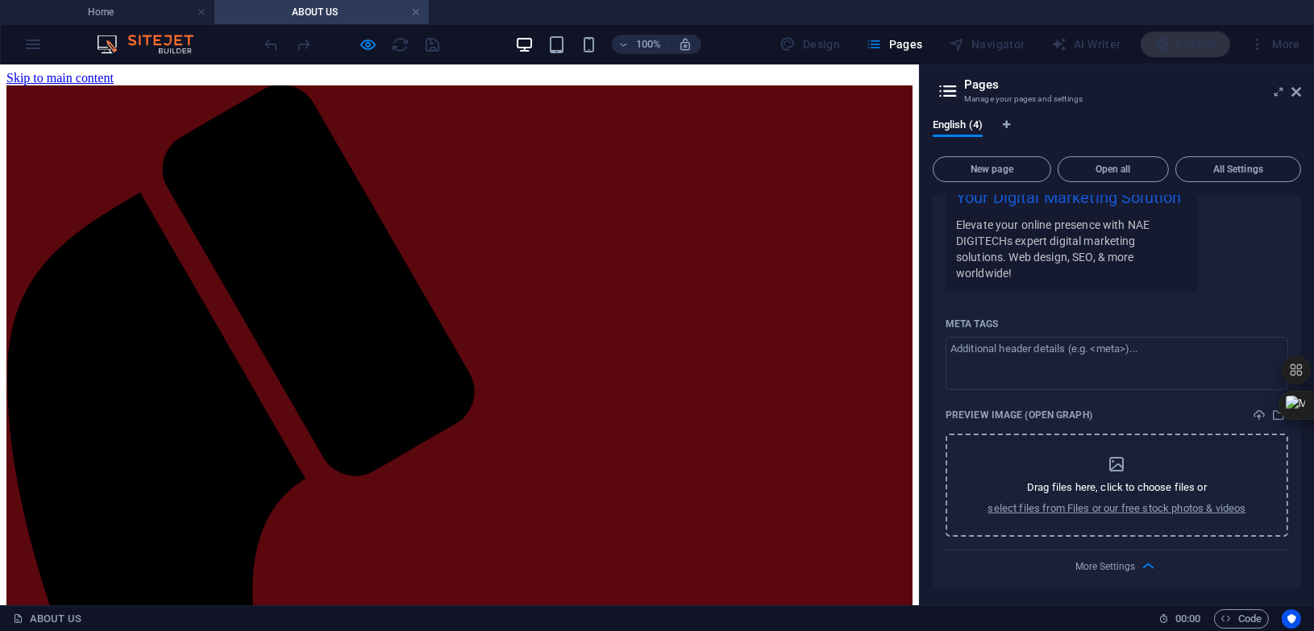
click at [1100, 484] on p "Drag files here, click to choose files or" at bounding box center [1117, 488] width 180 height 15
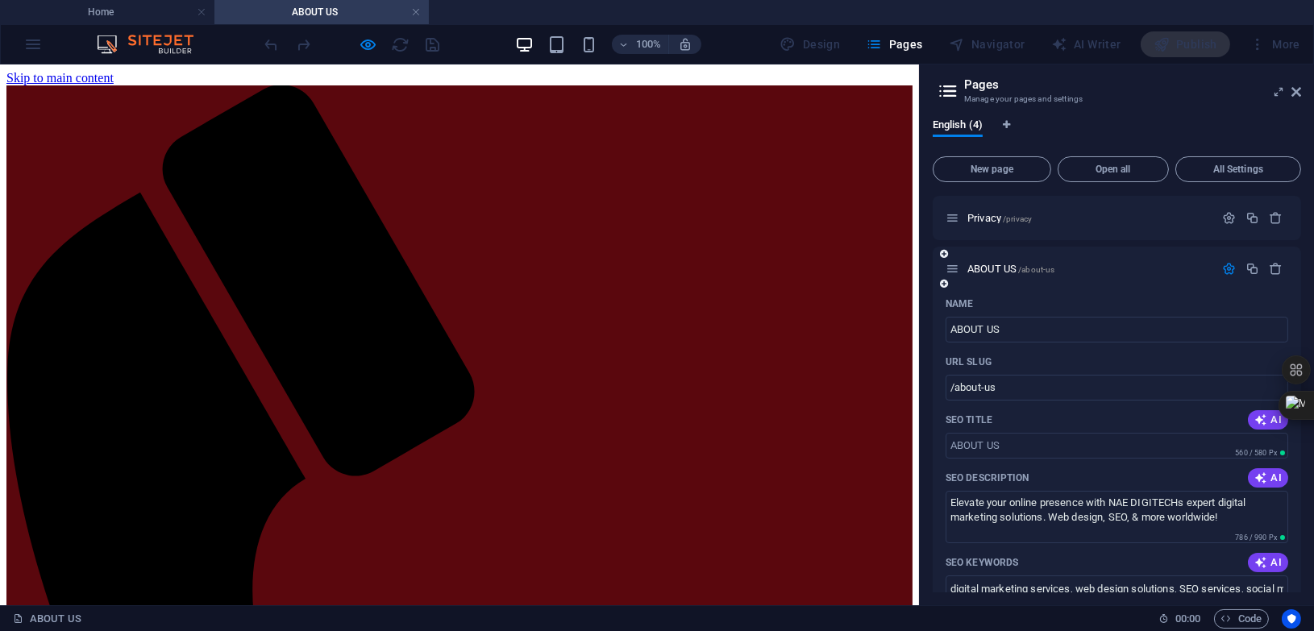
scroll to position [0, 0]
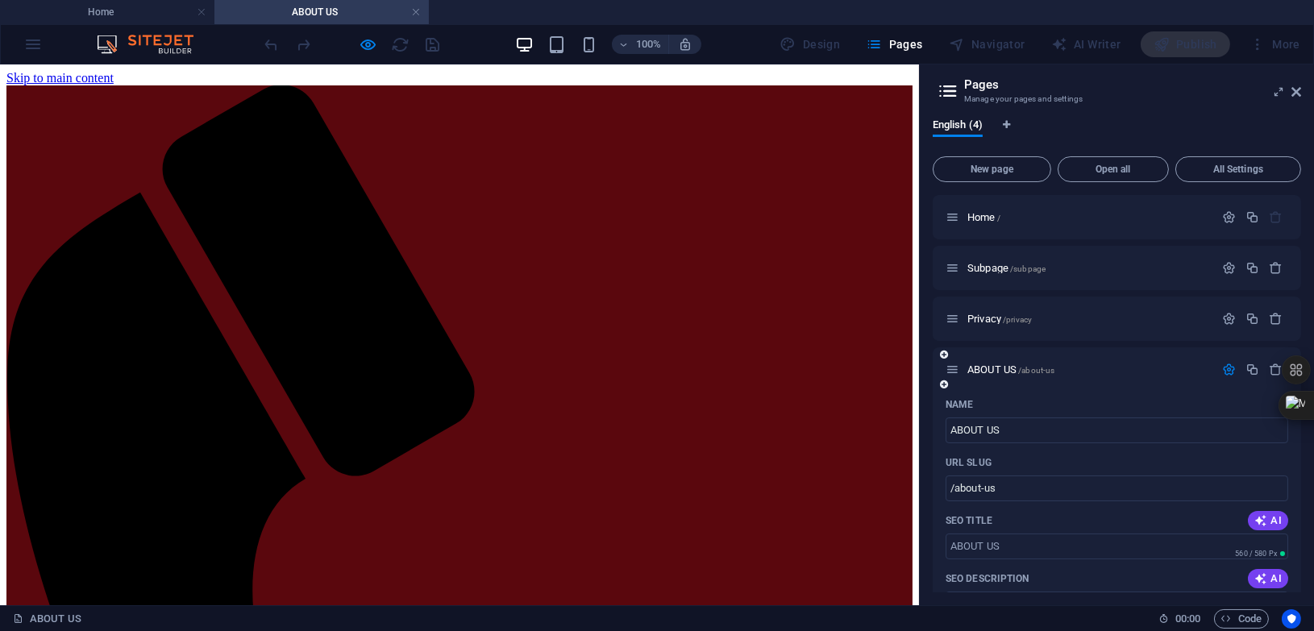
click at [946, 354] on icon at bounding box center [944, 355] width 8 height 10
click at [1271, 368] on icon "button" at bounding box center [1277, 370] width 14 height 14
click at [1275, 370] on icon "button" at bounding box center [1277, 370] width 14 height 14
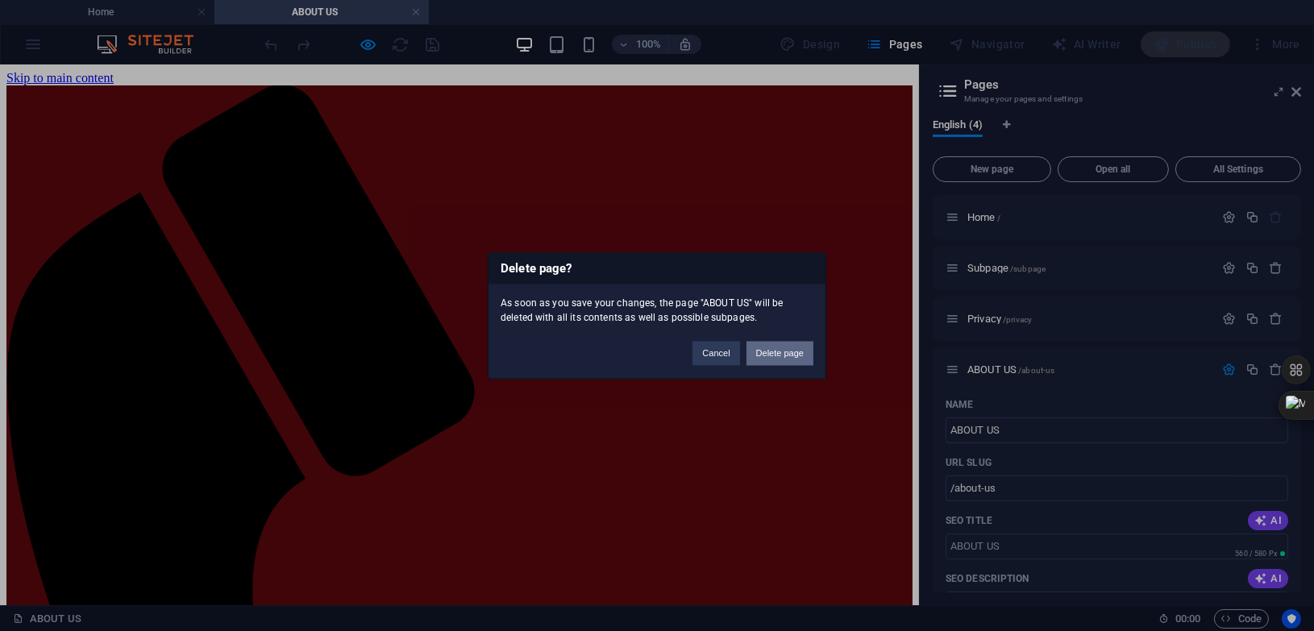
click at [793, 356] on button "Delete page" at bounding box center [780, 353] width 67 height 24
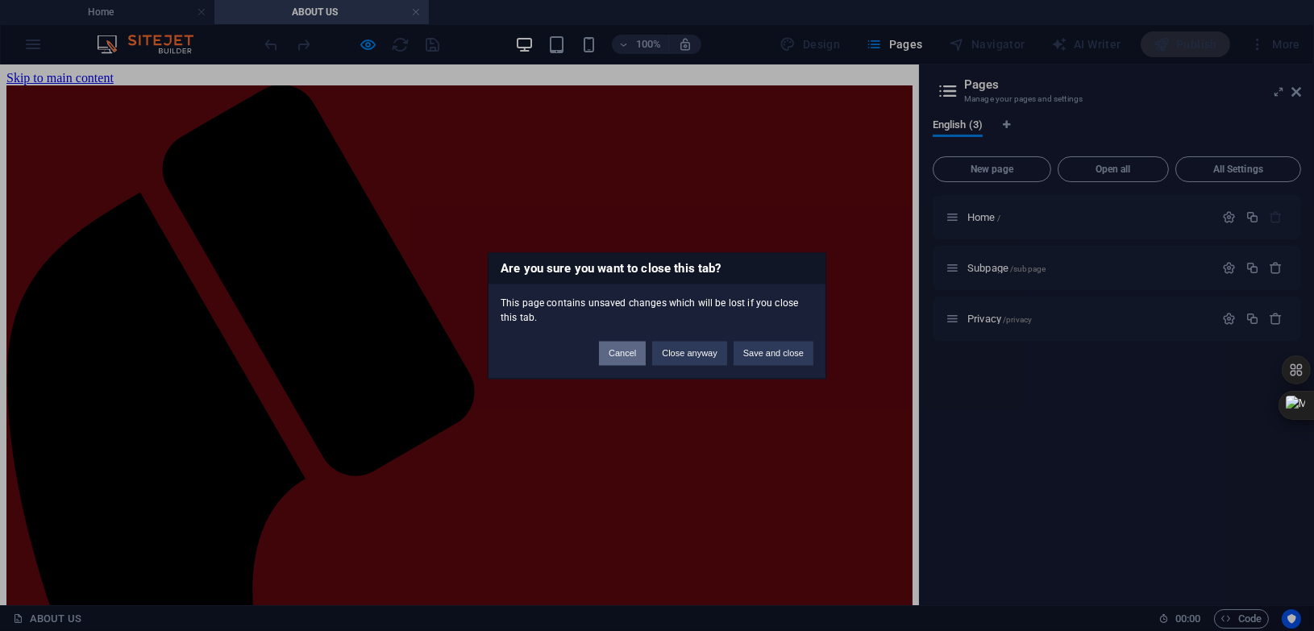
click at [612, 353] on button "Cancel" at bounding box center [622, 353] width 47 height 24
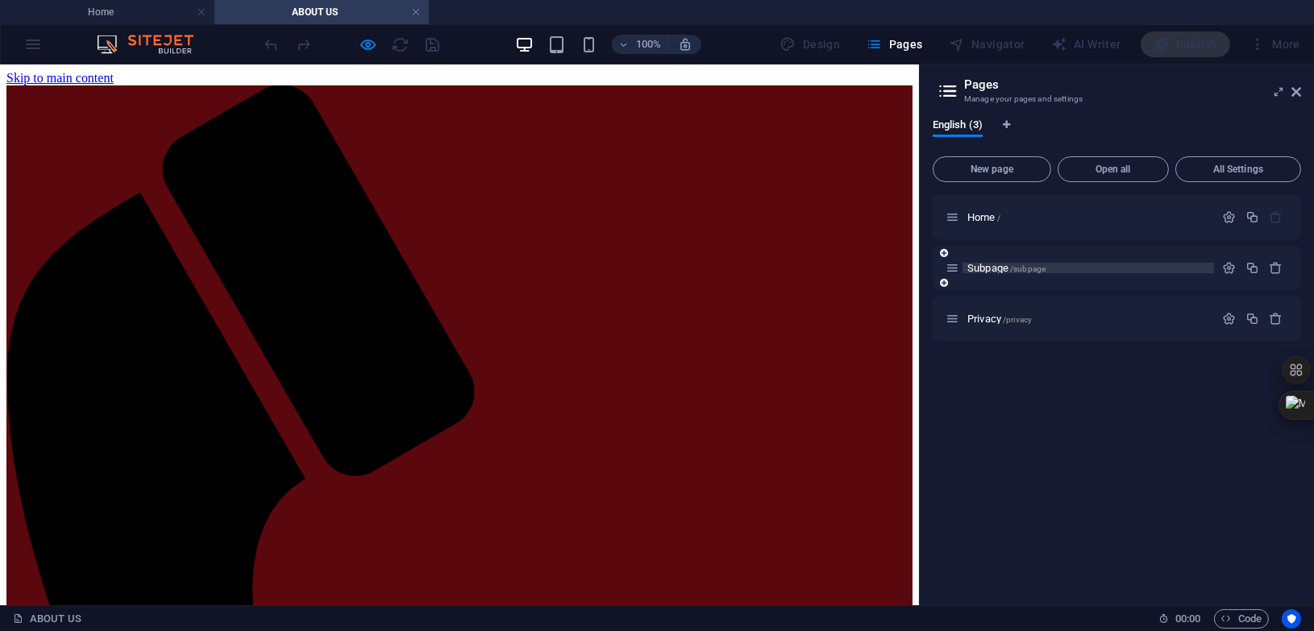
click at [989, 268] on span "Subpage /subpage" at bounding box center [1007, 268] width 78 height 12
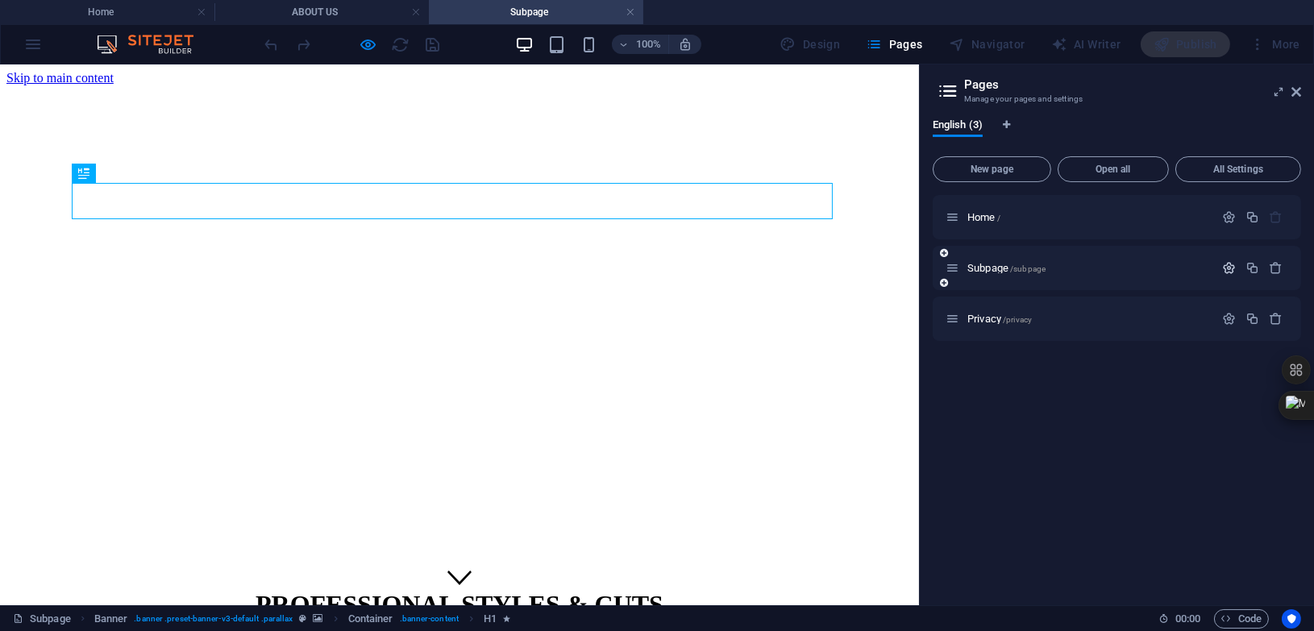
click at [1234, 273] on icon "button" at bounding box center [1229, 268] width 14 height 14
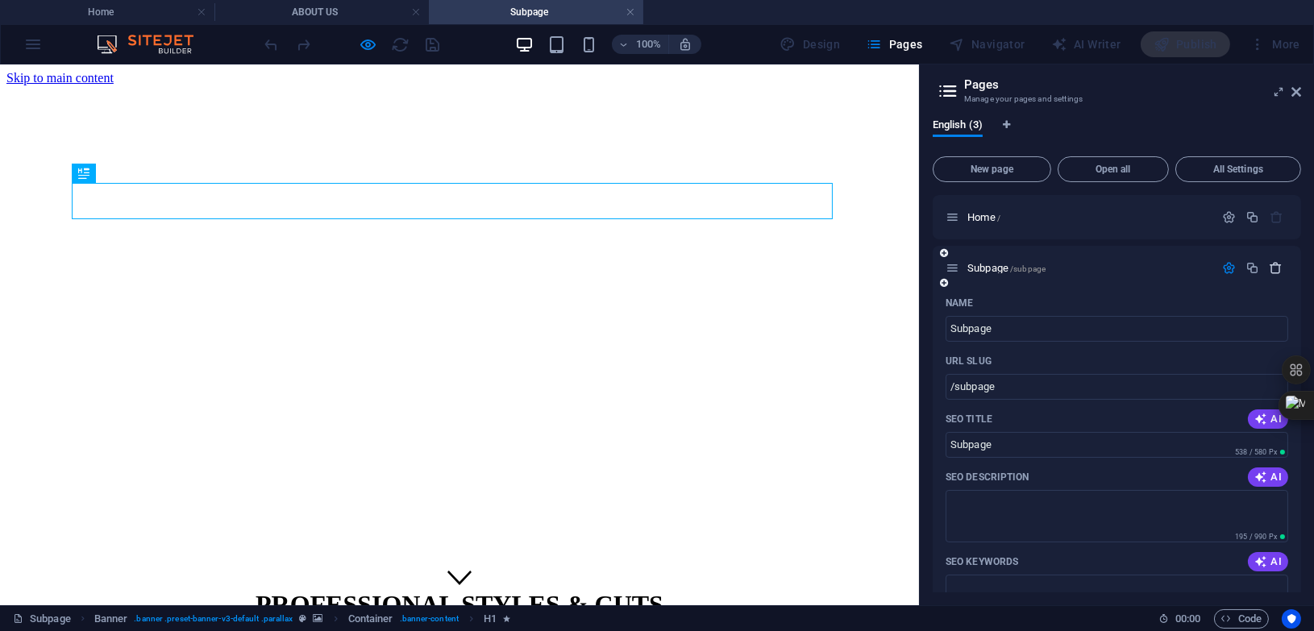
click at [1273, 269] on icon "button" at bounding box center [1277, 268] width 14 height 14
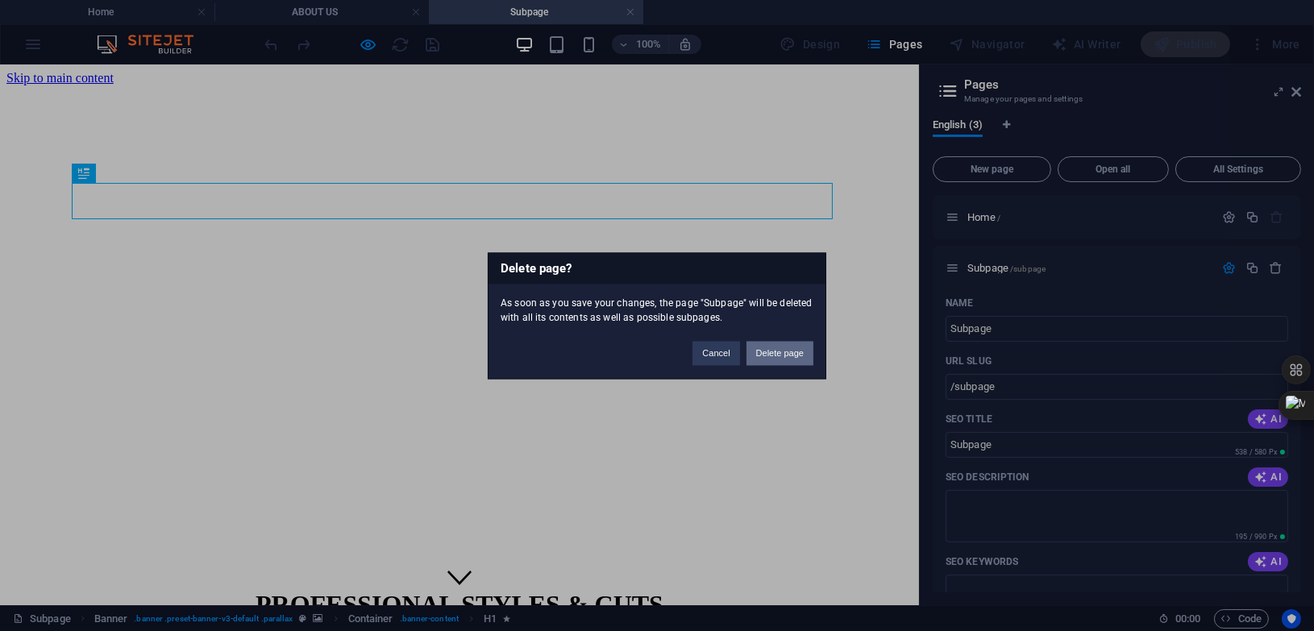
click at [786, 352] on button "Delete page" at bounding box center [780, 353] width 67 height 24
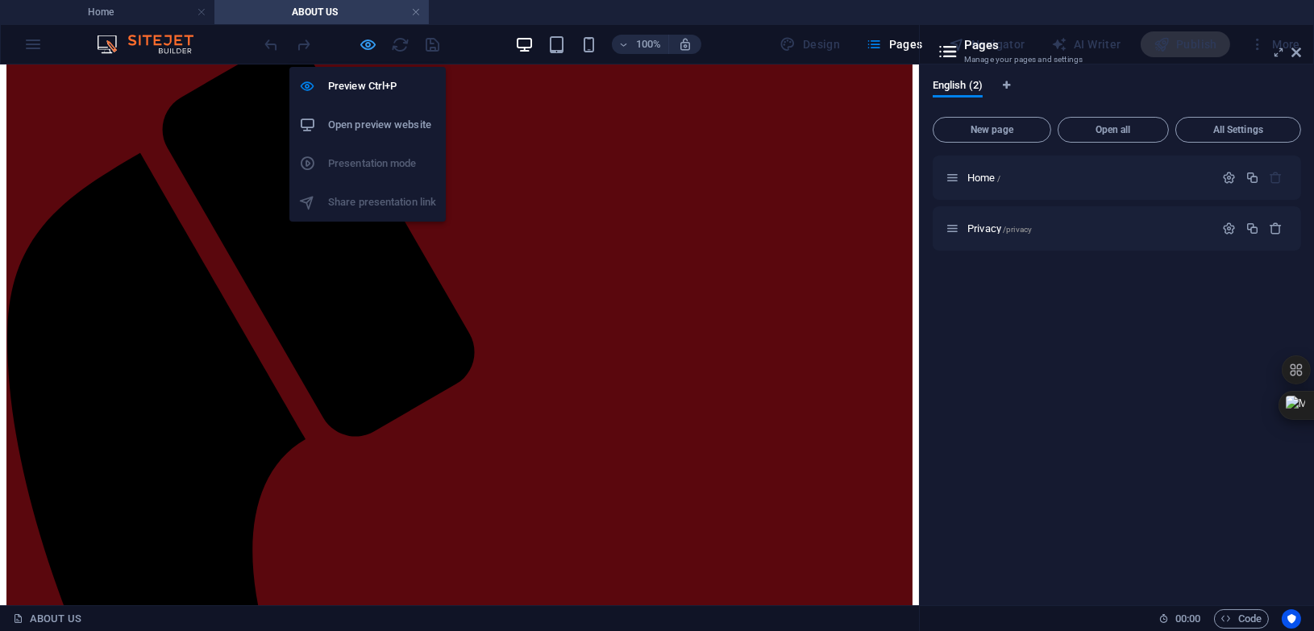
click at [370, 45] on icon "button" at bounding box center [369, 44] width 19 height 19
click at [357, 88] on h6 "Preview Ctrl+P" at bounding box center [382, 86] width 108 height 19
drag, startPoint x: 357, startPoint y: 88, endPoint x: 323, endPoint y: 90, distance: 34.7
click at [323, 90] on div at bounding box center [313, 86] width 29 height 16
click at [372, 77] on h6 "Preview Ctrl+P" at bounding box center [382, 86] width 108 height 19
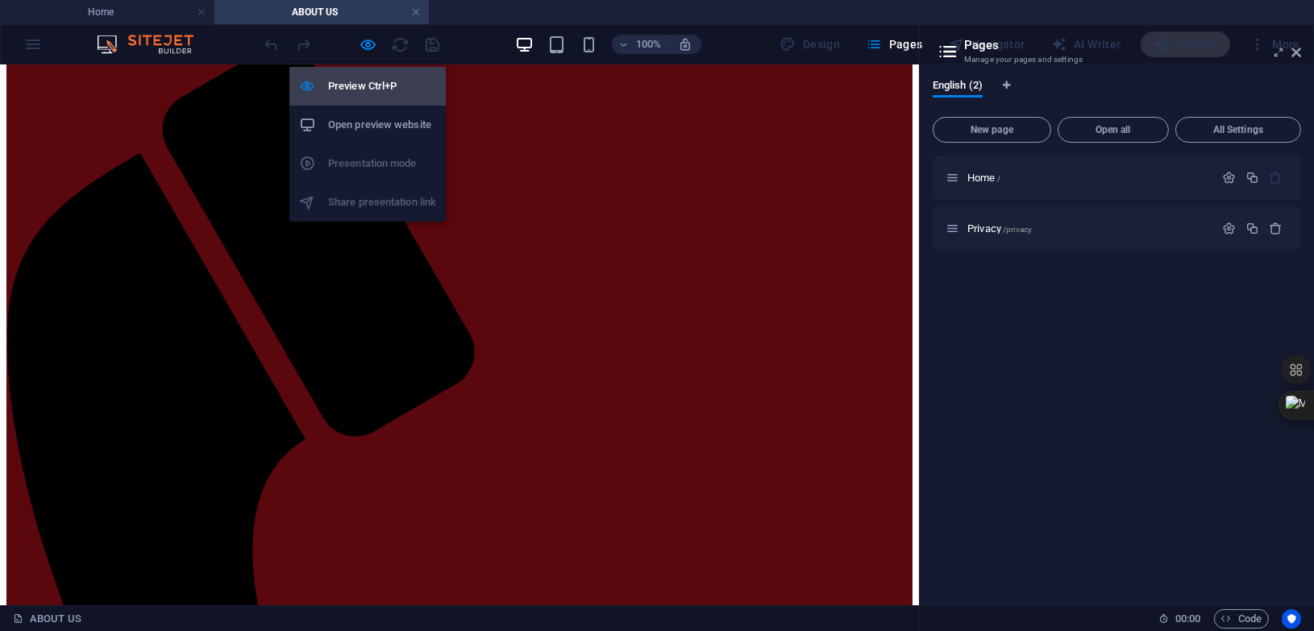
click at [372, 77] on h6 "Preview Ctrl+P" at bounding box center [382, 86] width 108 height 19
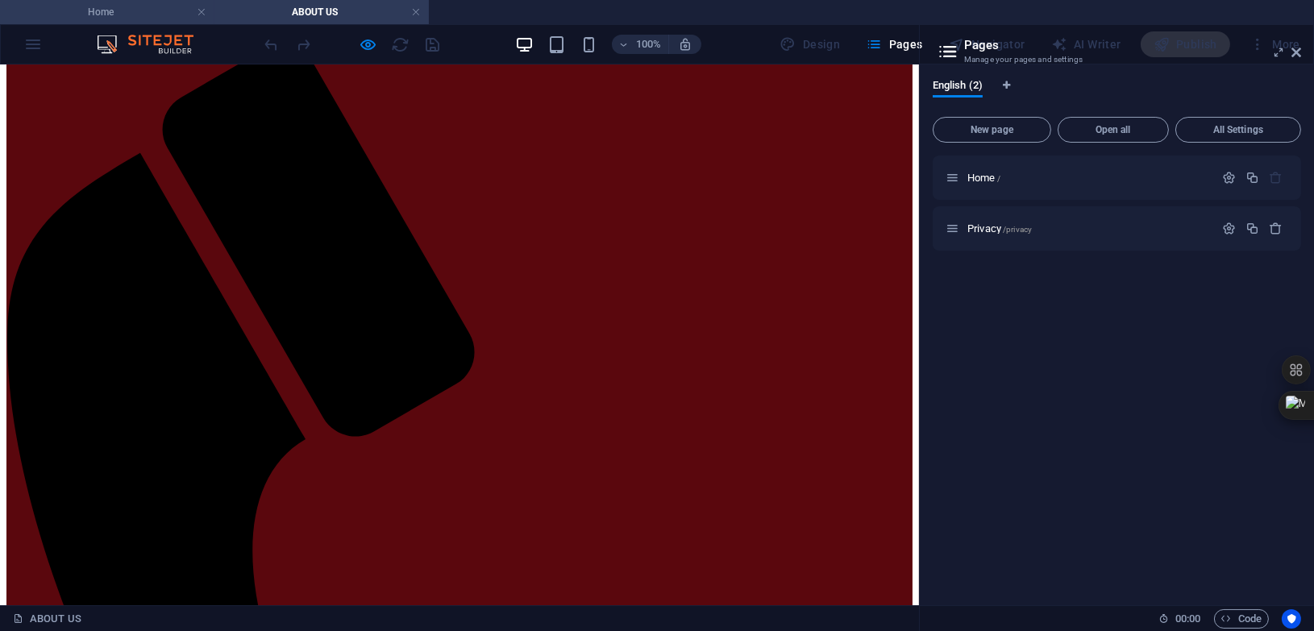
click at [135, 11] on h4 "Home" at bounding box center [107, 12] width 214 height 18
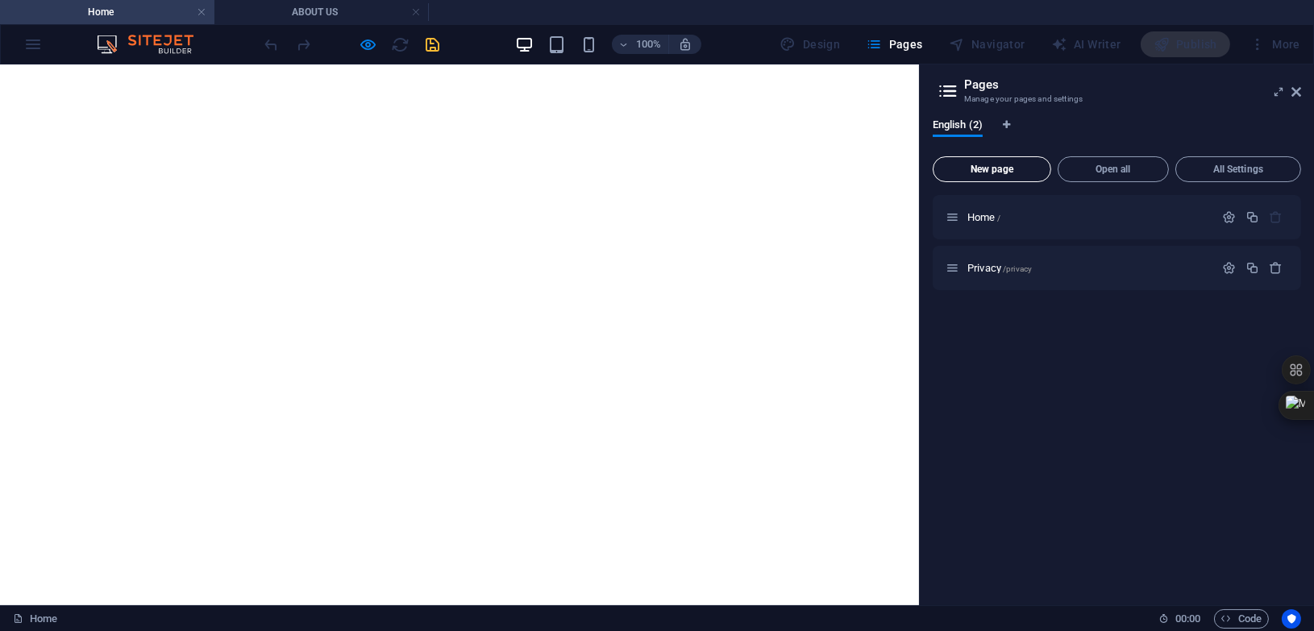
click at [996, 168] on span "New page" at bounding box center [992, 169] width 104 height 10
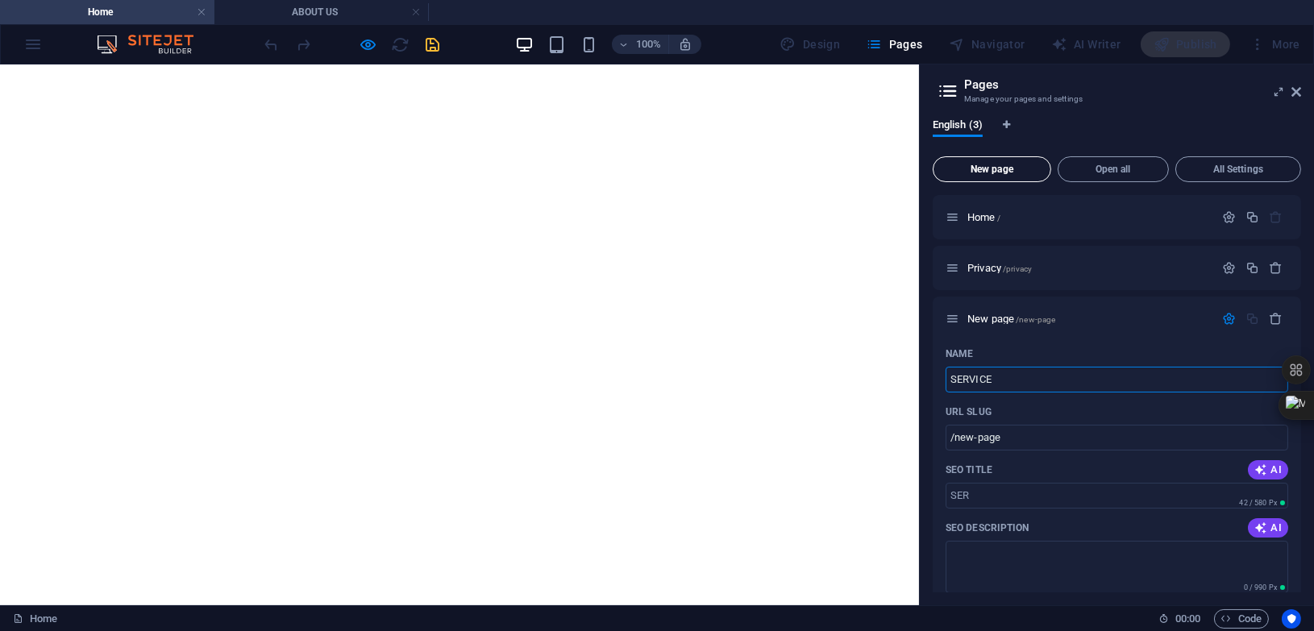
type input "SERVICES"
type input "/ser"
type input "SERVICES"
type input "/services"
type input "SERVICES"
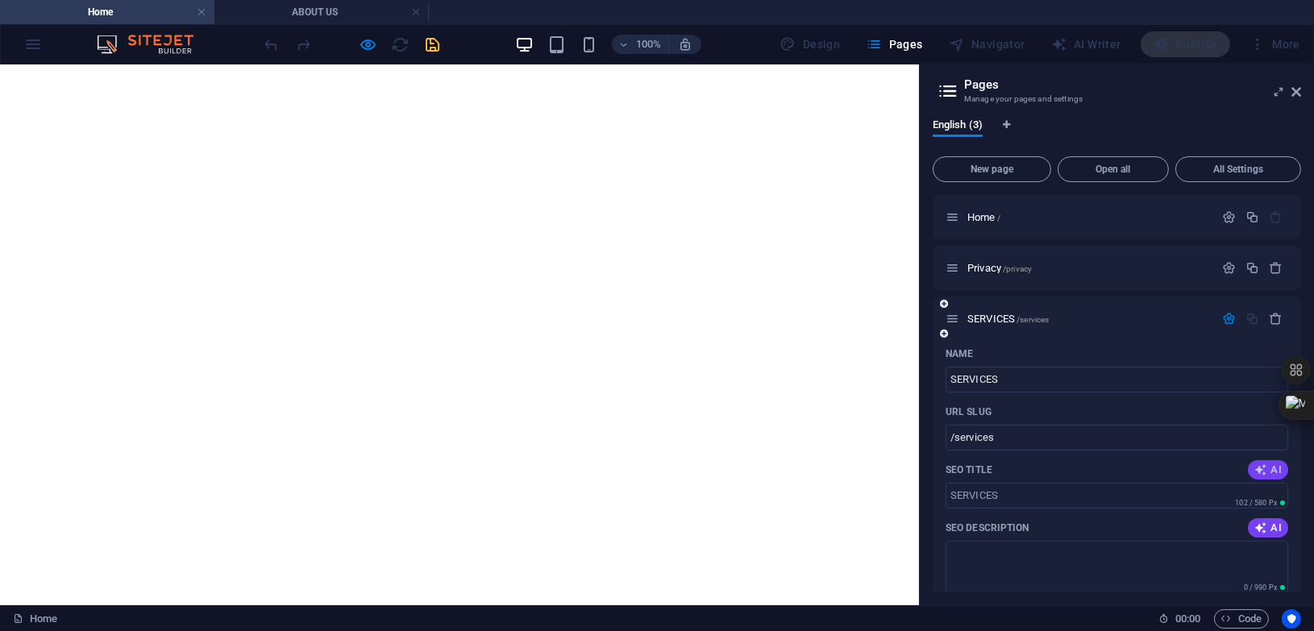
click at [1276, 464] on span "AI" at bounding box center [1268, 470] width 27 height 13
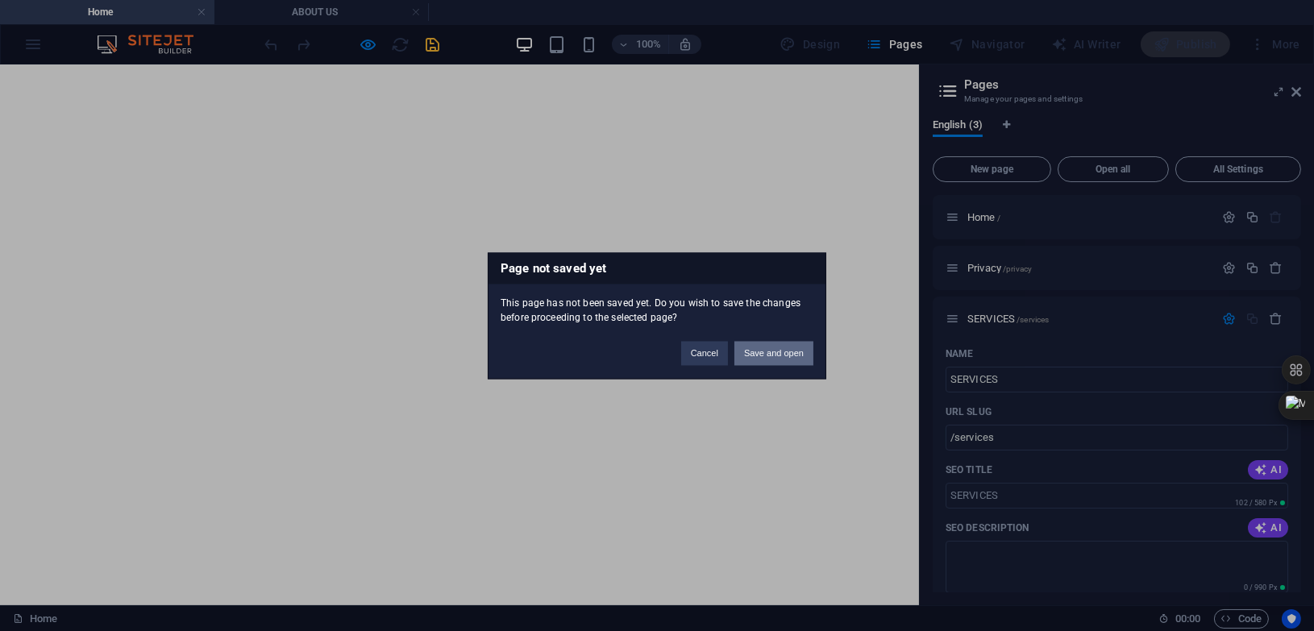
click at [784, 353] on button "Save and open" at bounding box center [774, 353] width 79 height 24
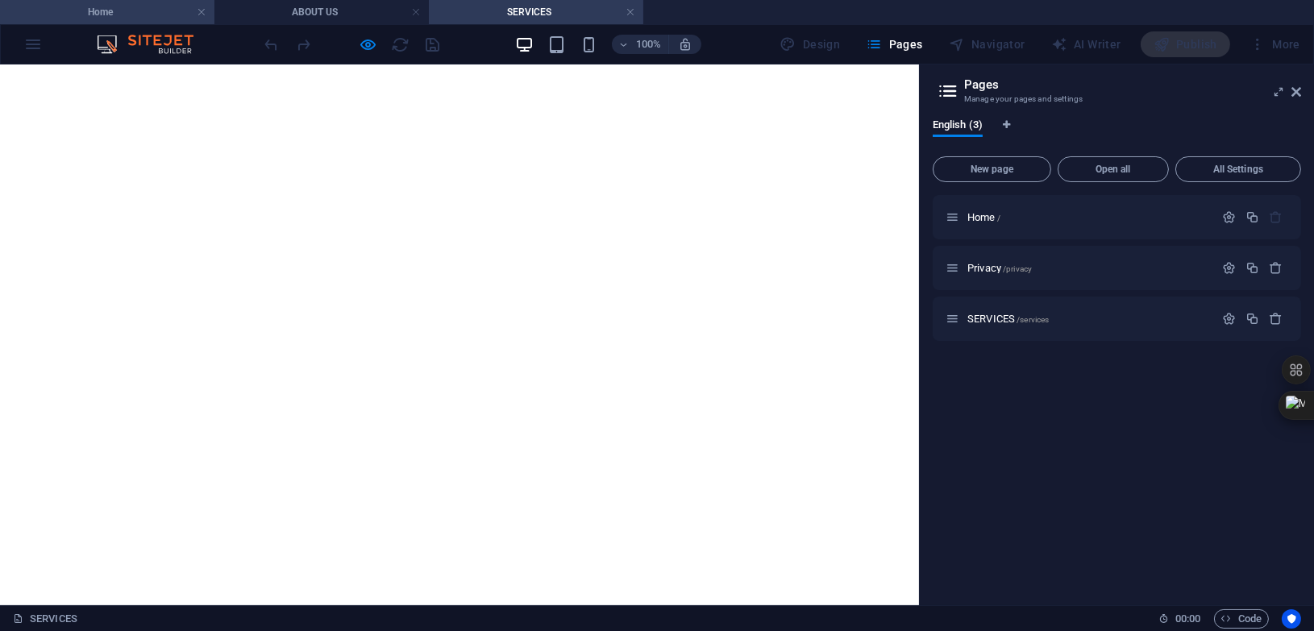
click at [94, 11] on h4 "Home" at bounding box center [107, 12] width 214 height 18
click at [1234, 319] on icon "button" at bounding box center [1229, 319] width 14 height 14
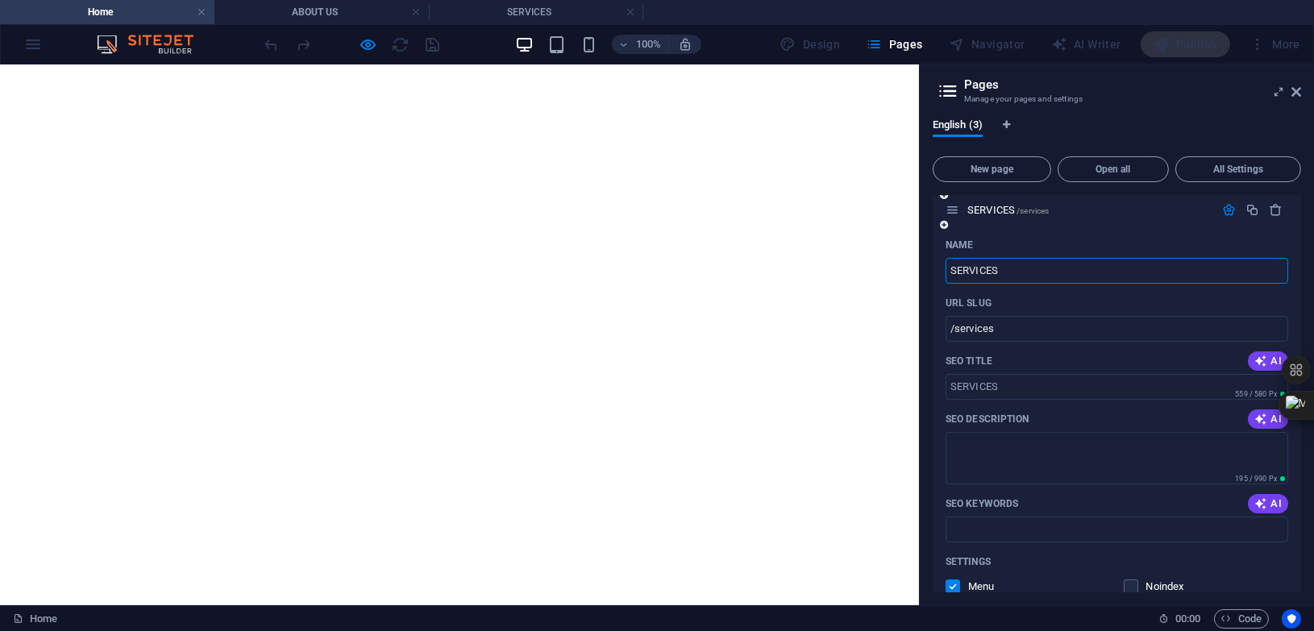
scroll to position [202, 0]
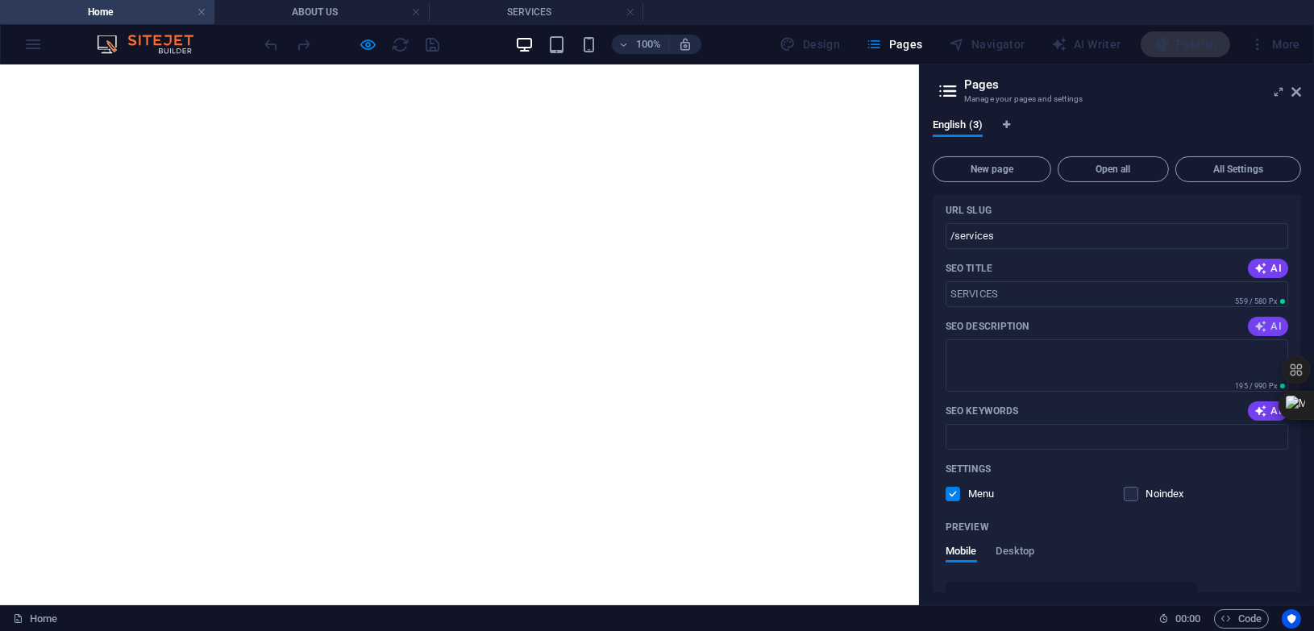
click at [1266, 323] on span "AI" at bounding box center [1268, 326] width 27 height 13
type textarea "Boost your brand with NAE DIGITECHs expert digital marketing services, from web…"
click at [1275, 262] on span "AI" at bounding box center [1268, 268] width 27 height 13
type input "NAE DIGITECH: Digital Marketing Pros"
click at [1262, 414] on icon "button" at bounding box center [1261, 411] width 13 height 13
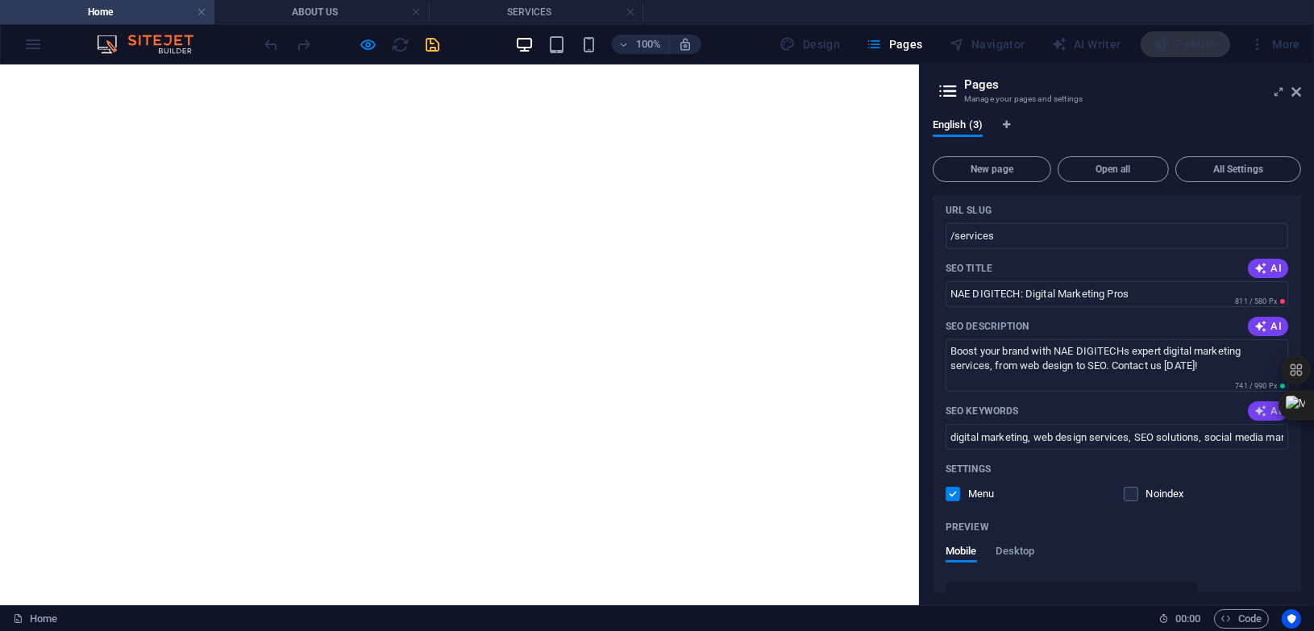
type input "digital marketing, web design services, SEO solutions, social media marketing, …"
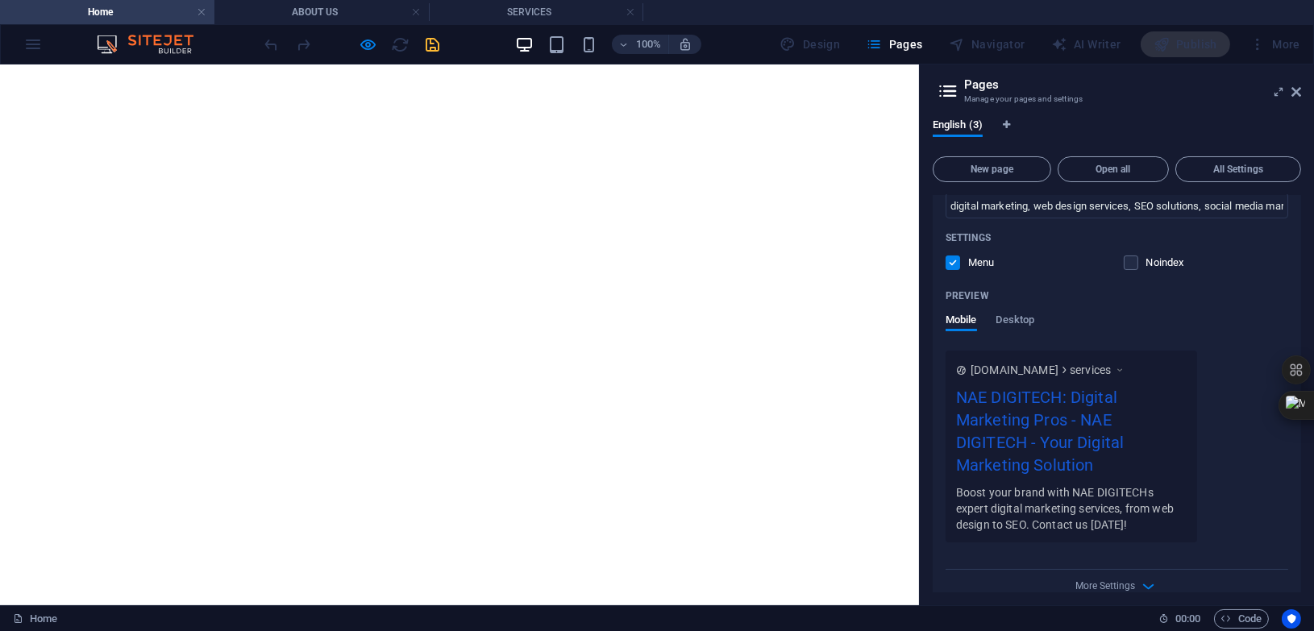
scroll to position [454, 0]
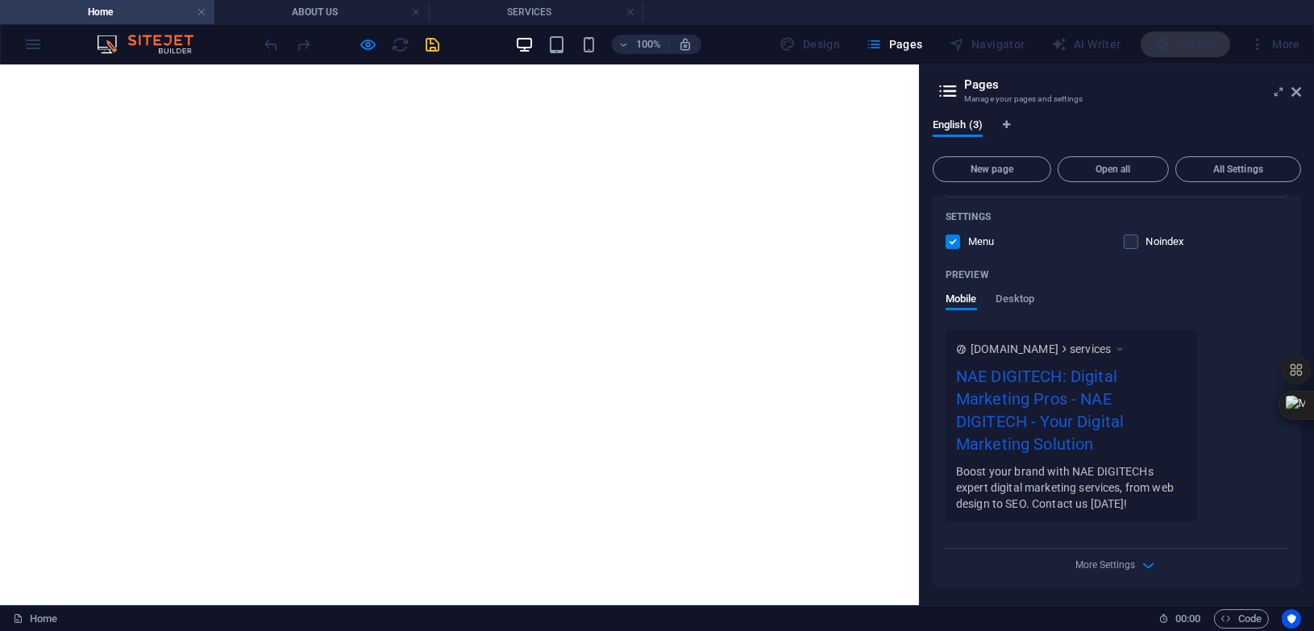
click at [953, 244] on label at bounding box center [953, 242] width 15 height 15
click at [0, 0] on input "checkbox" at bounding box center [0, 0] width 0 height 0
click at [953, 244] on label at bounding box center [953, 242] width 15 height 15
click at [0, 0] on input "checkbox" at bounding box center [0, 0] width 0 height 0
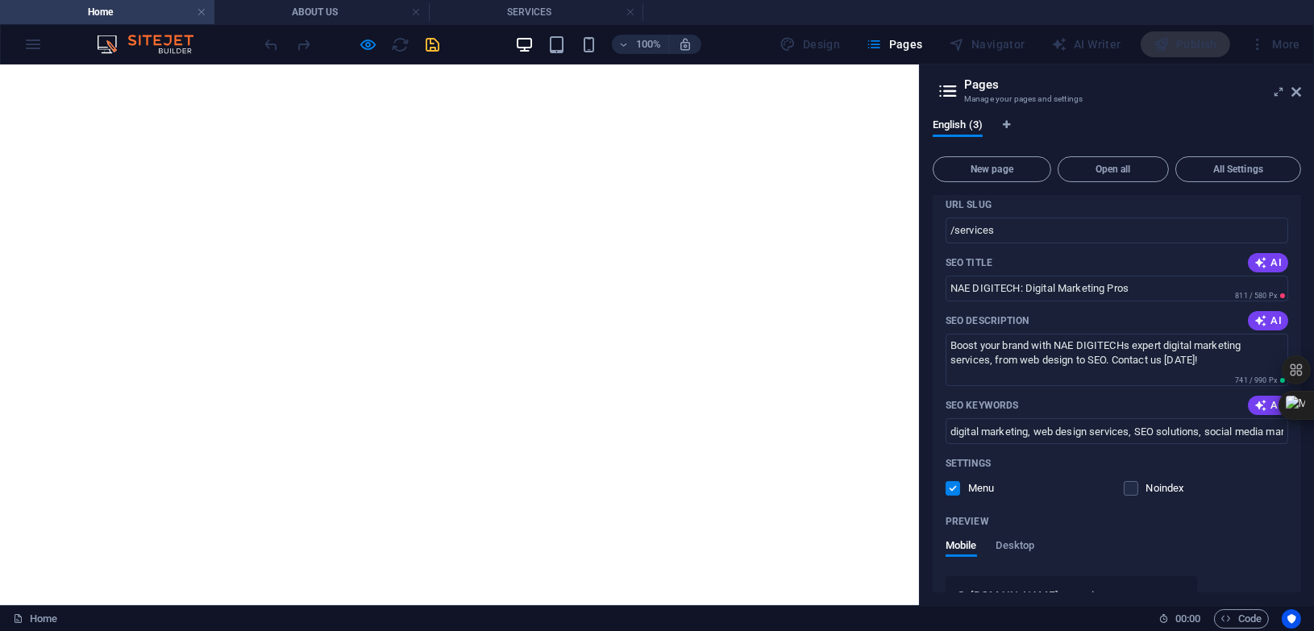
scroll to position [152, 0]
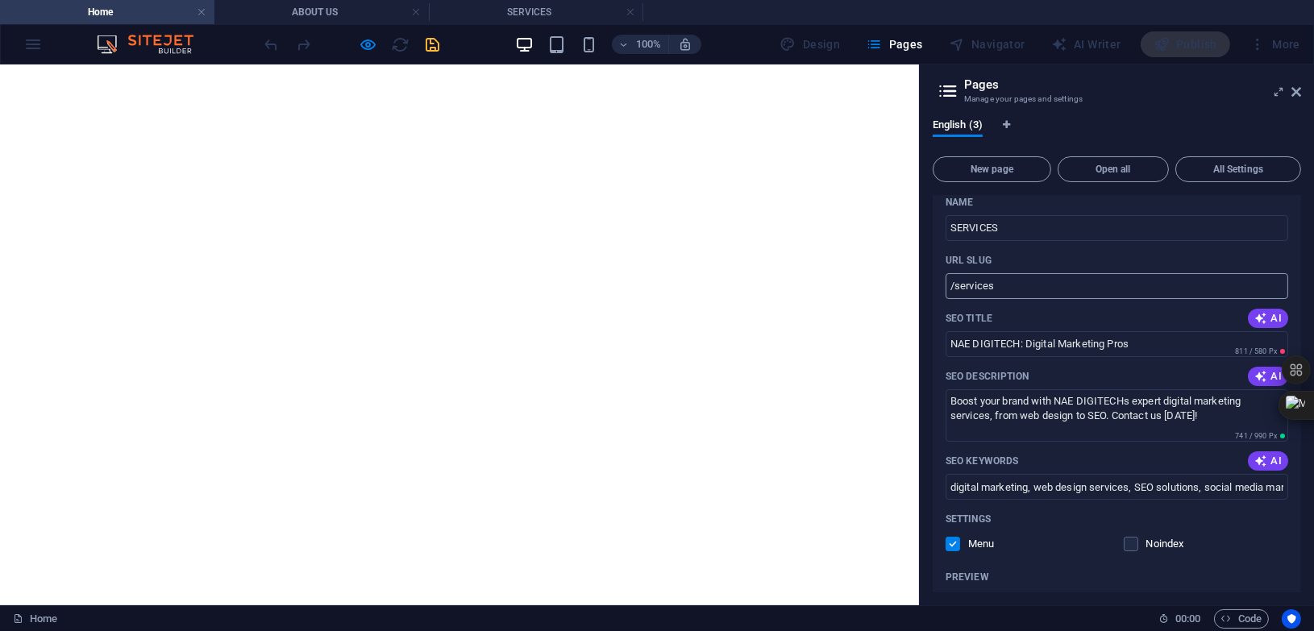
click at [1039, 279] on input "/services" at bounding box center [1117, 286] width 343 height 26
paste input "text"
type input "/services"
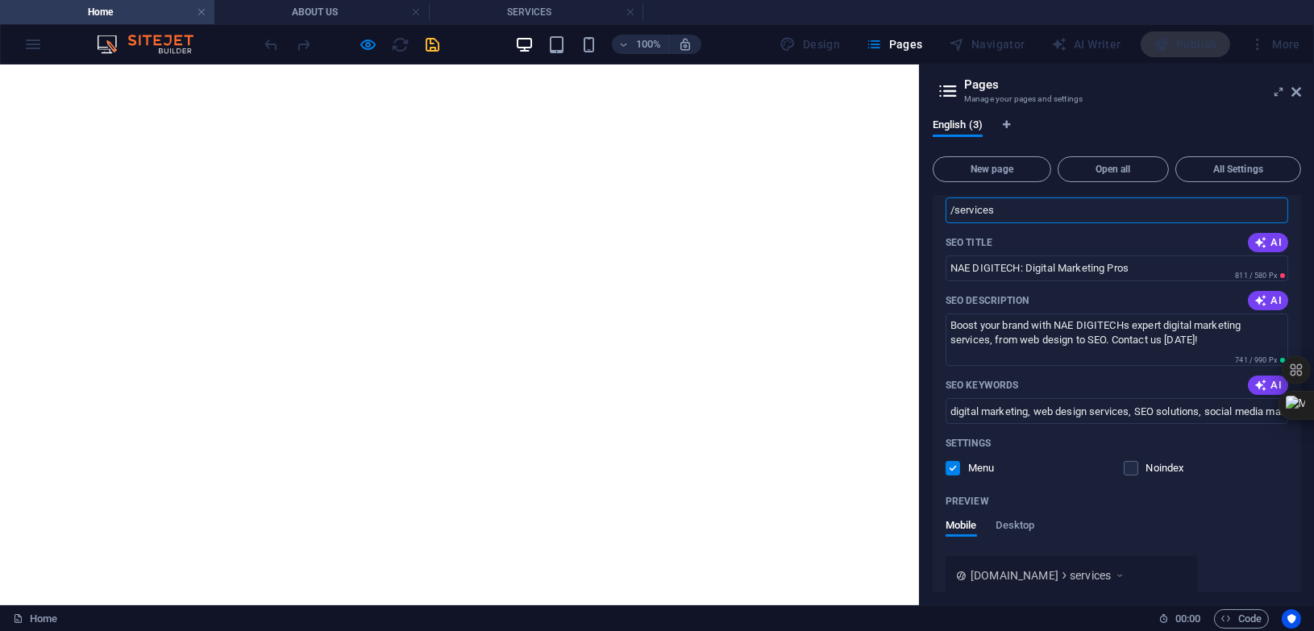
scroll to position [152, 0]
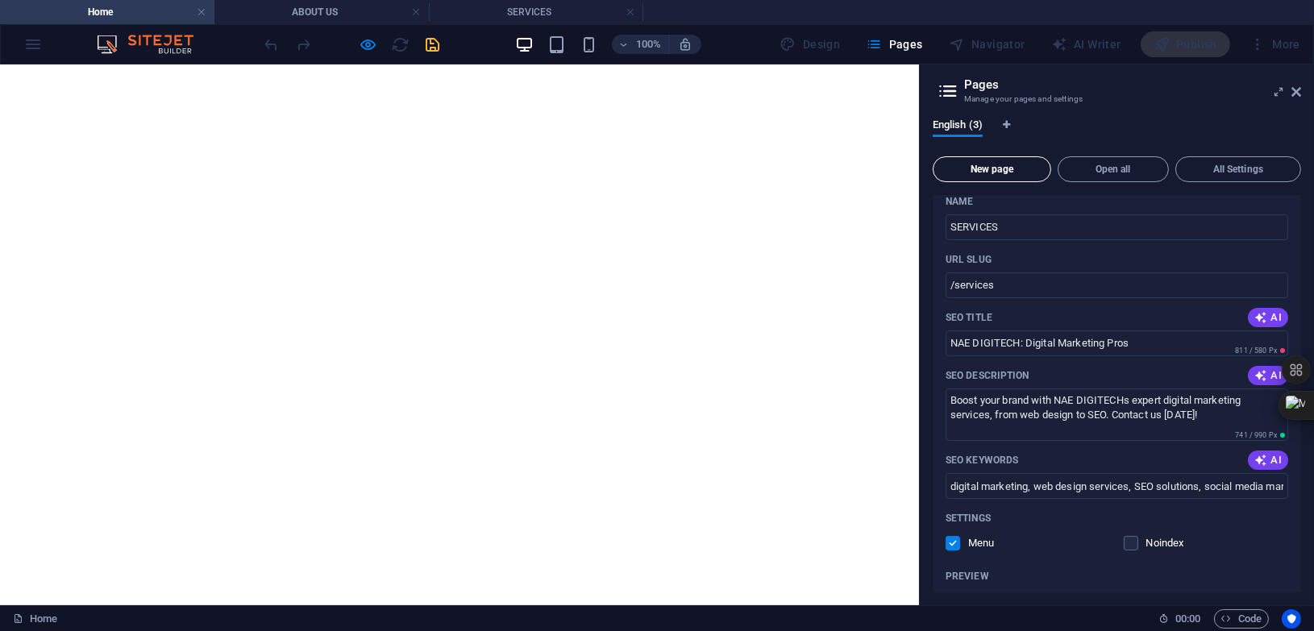
click at [1006, 169] on span "New page" at bounding box center [992, 169] width 104 height 10
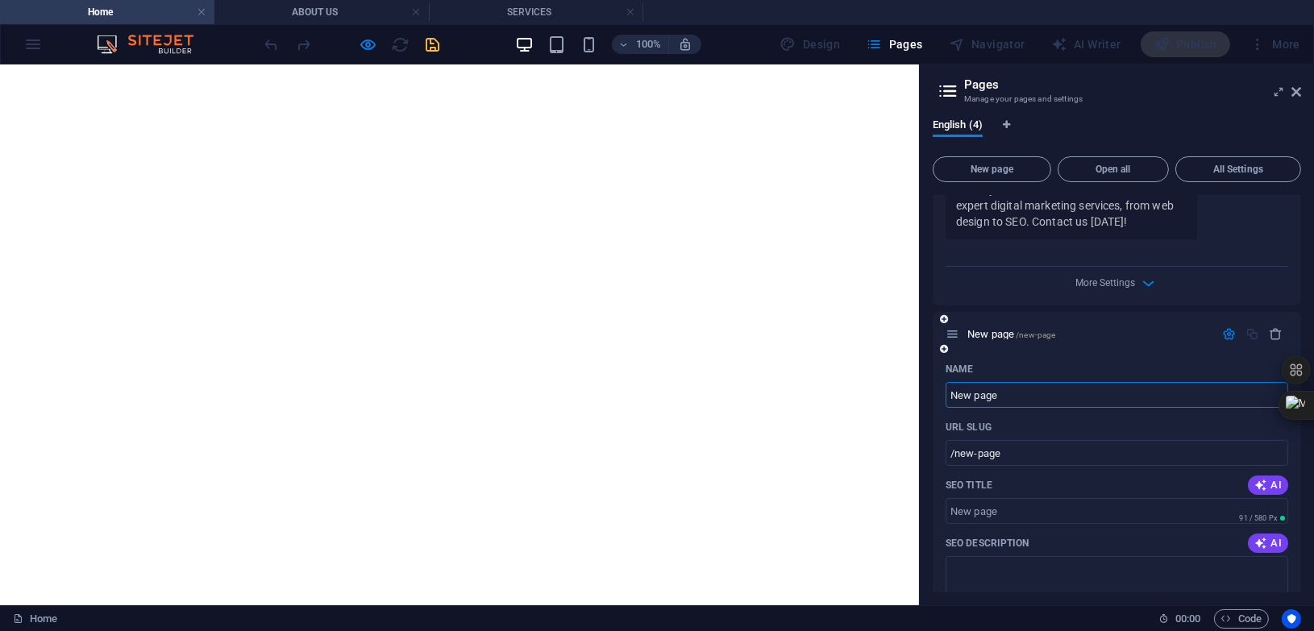
scroll to position [837, 0]
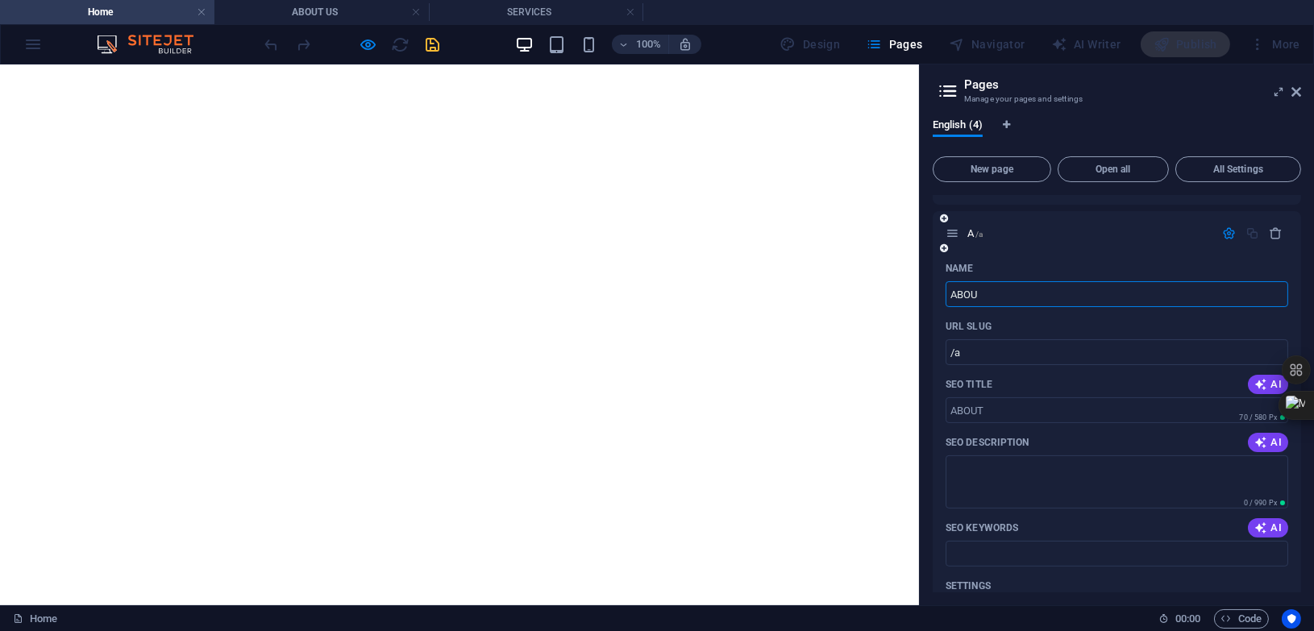
type input "ABOUT"
type input "/a"
type input "ABOUT US"
type input "/about"
type input "ABOUT US"
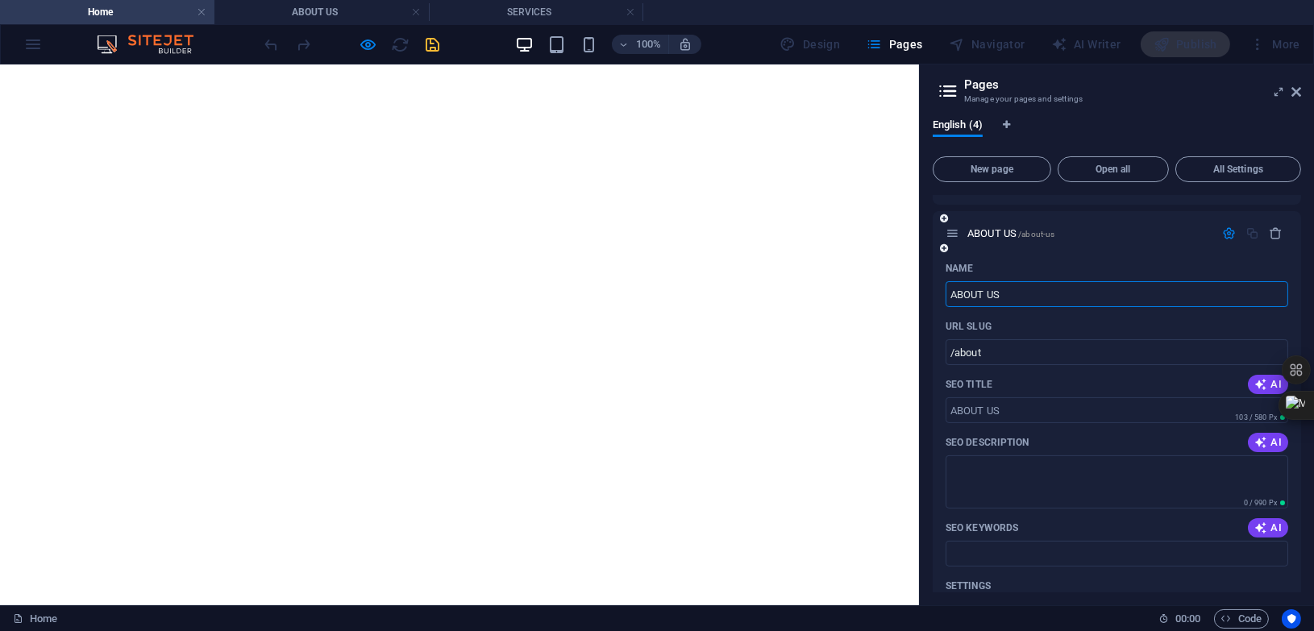
type input "/about-us"
type input "ABOUT US"
click at [1261, 436] on icon "button" at bounding box center [1261, 442] width 13 height 13
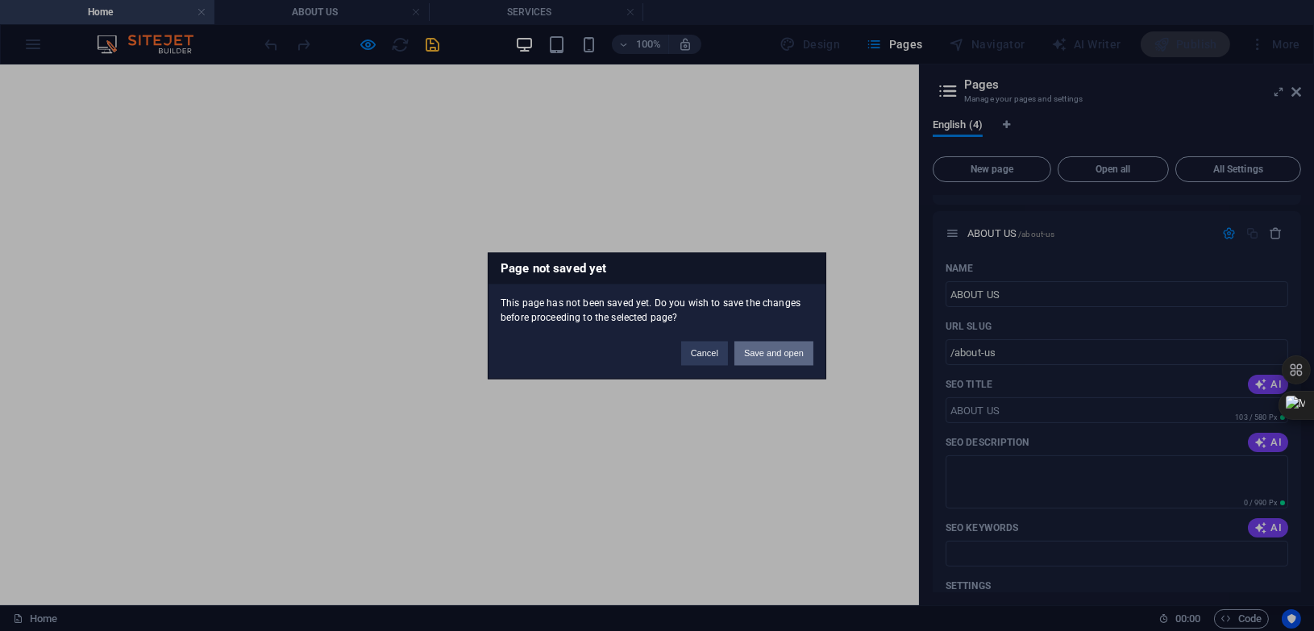
click at [780, 348] on button "Save and open" at bounding box center [774, 353] width 79 height 24
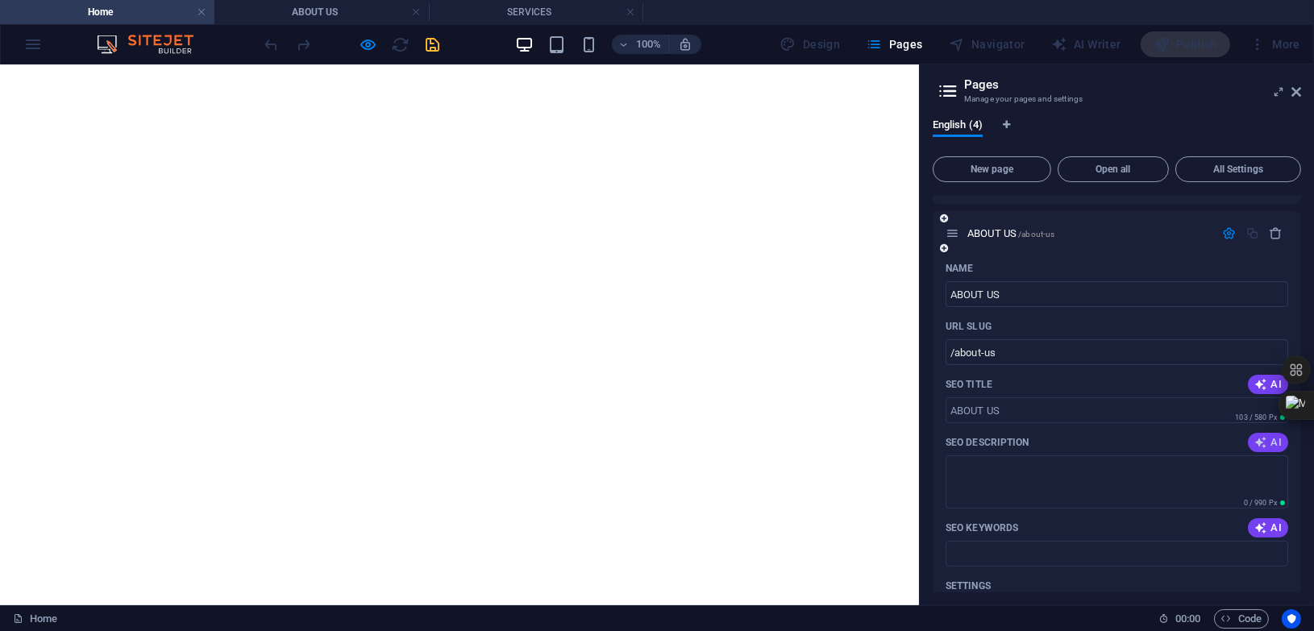
click at [1272, 440] on span "AI" at bounding box center [1268, 442] width 27 height 13
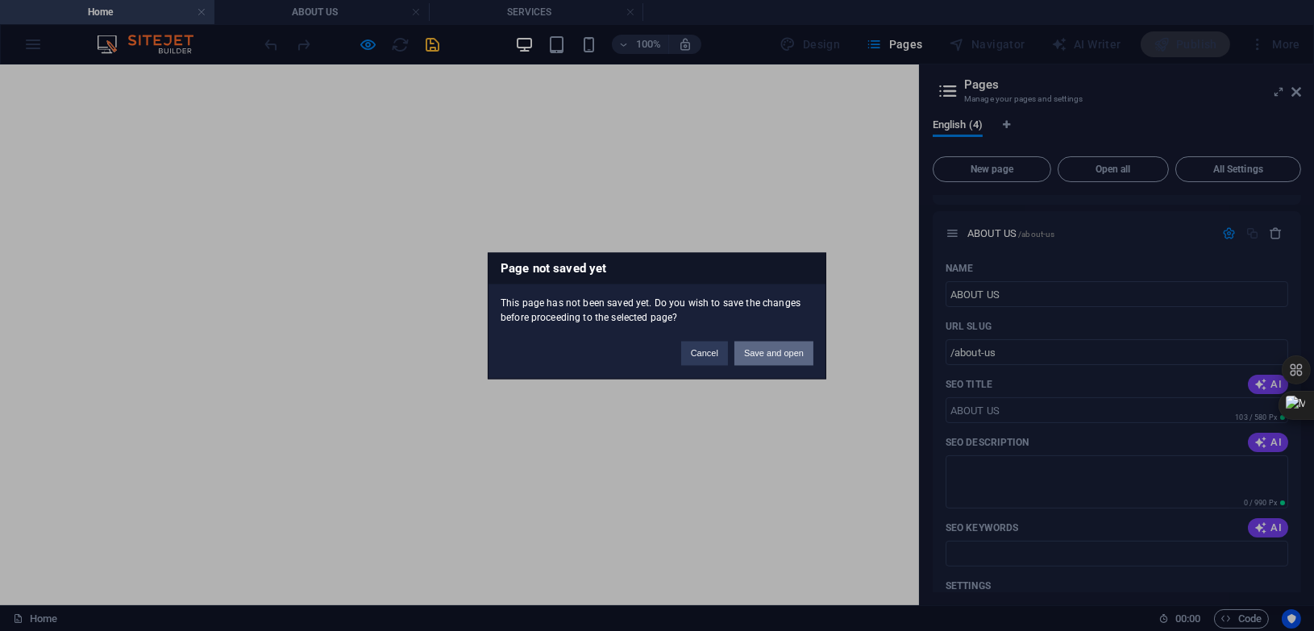
click at [793, 349] on button "Save and open" at bounding box center [774, 353] width 79 height 24
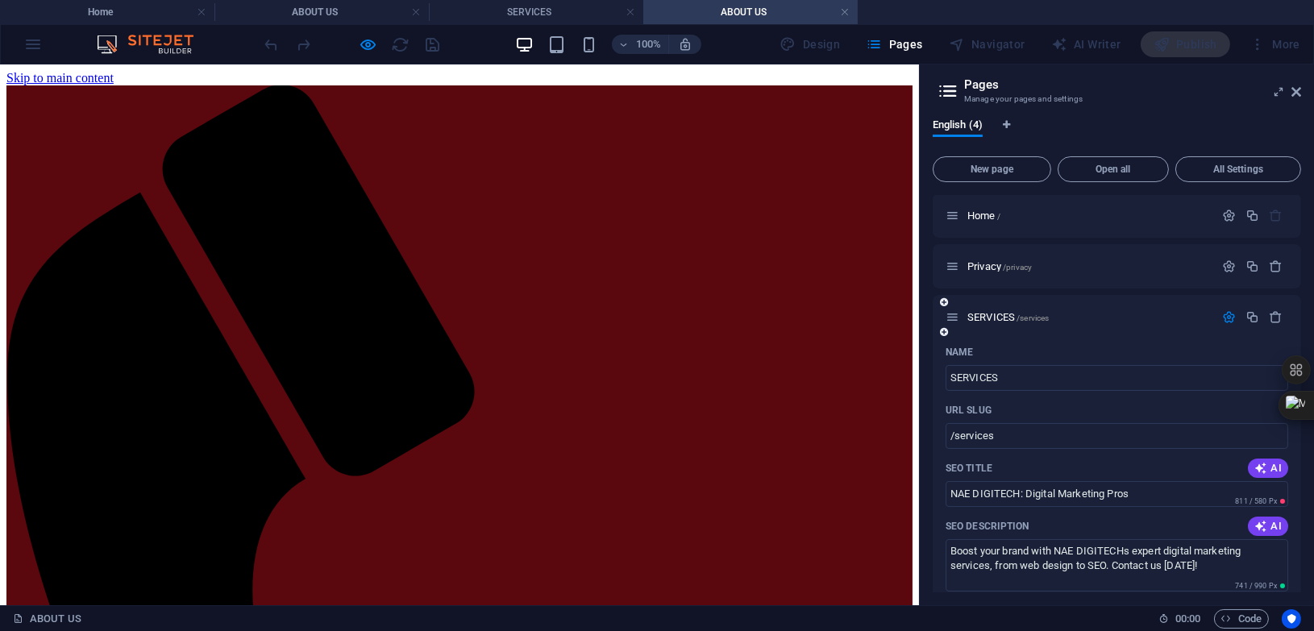
scroll to position [506, 0]
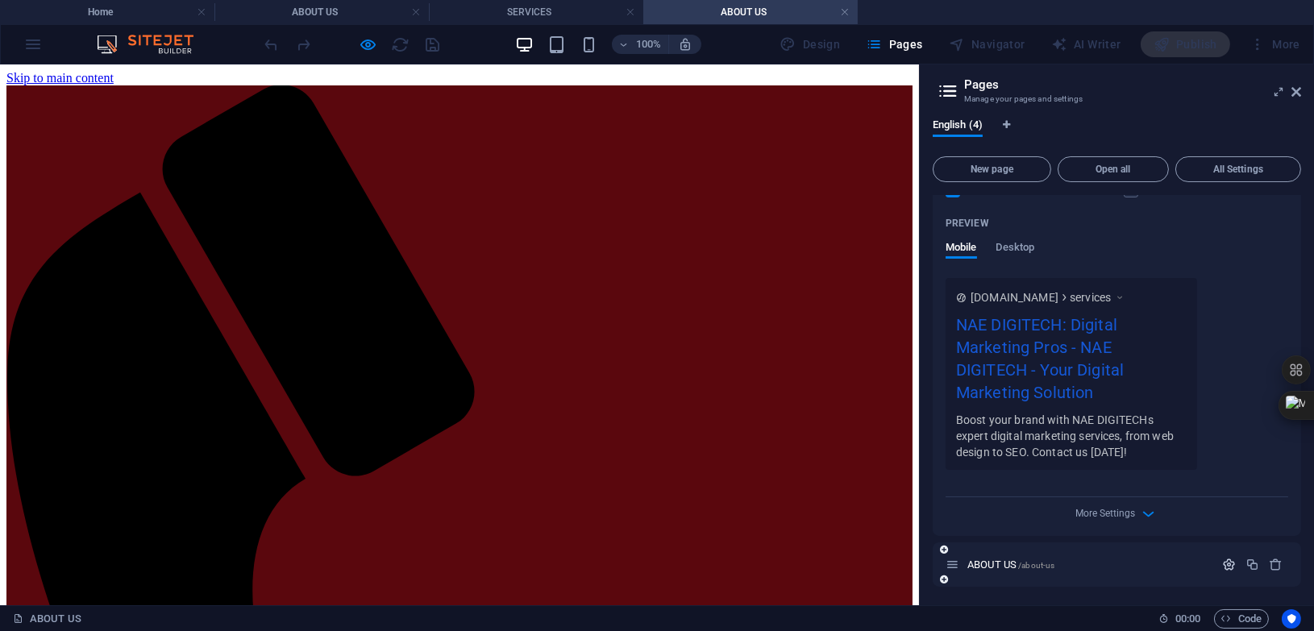
click at [1230, 563] on icon "button" at bounding box center [1229, 565] width 14 height 14
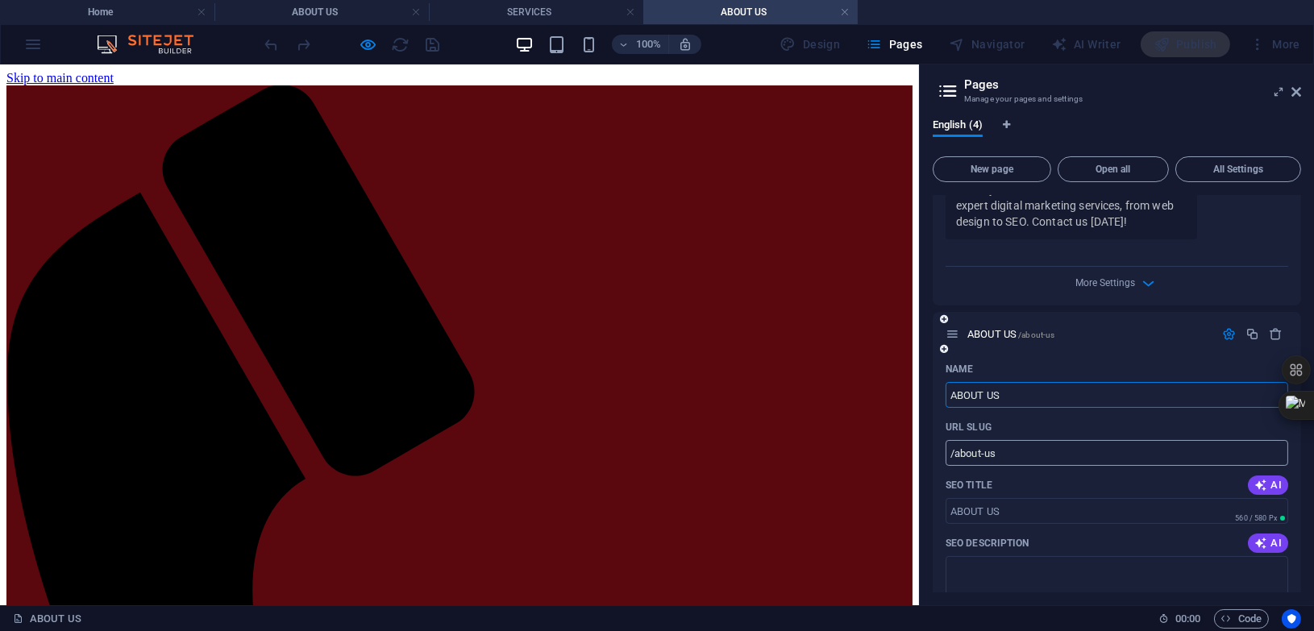
scroll to position [938, 0]
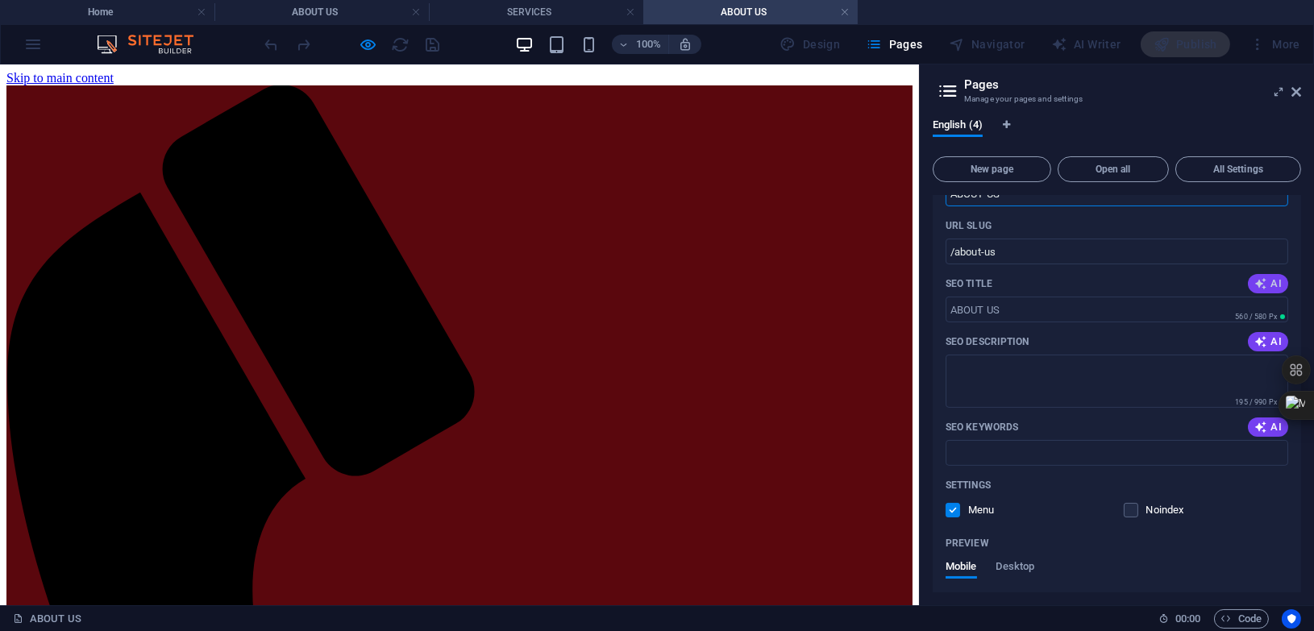
click at [1276, 279] on span "AI" at bounding box center [1268, 283] width 27 height 13
click at [1027, 307] on input "NAE DIGITECH: Your Digital Partner" at bounding box center [1117, 310] width 343 height 26
click at [1278, 278] on span "AI" at bounding box center [1268, 283] width 27 height 13
click at [1110, 305] on input "NAE DIGITECH: Digital Solutions" at bounding box center [1117, 310] width 343 height 26
click at [1119, 309] on input "NAE DIGITECH: Digital Solutions" at bounding box center [1117, 310] width 343 height 26
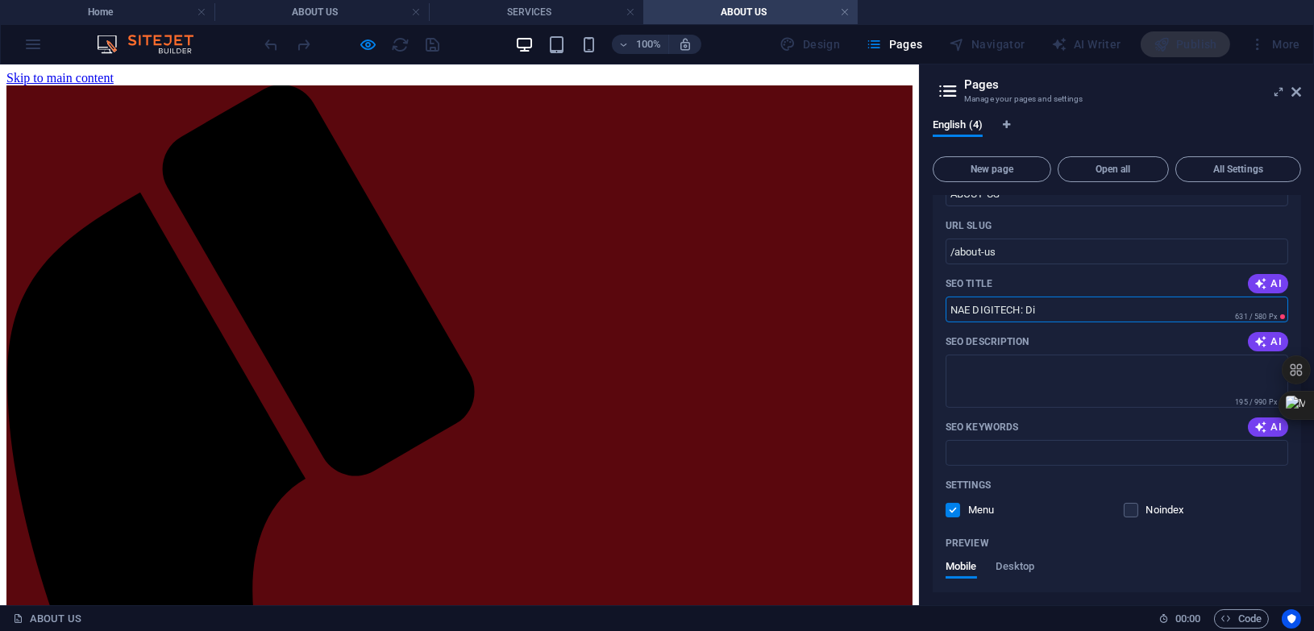
drag, startPoint x: 1050, startPoint y: 307, endPoint x: 976, endPoint y: 314, distance: 74.5
click at [976, 314] on input "NAE DIGITECH: Di" at bounding box center [1117, 310] width 343 height 26
click at [1272, 282] on span "AI" at bounding box center [1268, 283] width 27 height 13
click at [1028, 310] on input "NAE DIGITECH: Your Digital Partner" at bounding box center [1117, 310] width 343 height 26
type input "Your Digital Partner"
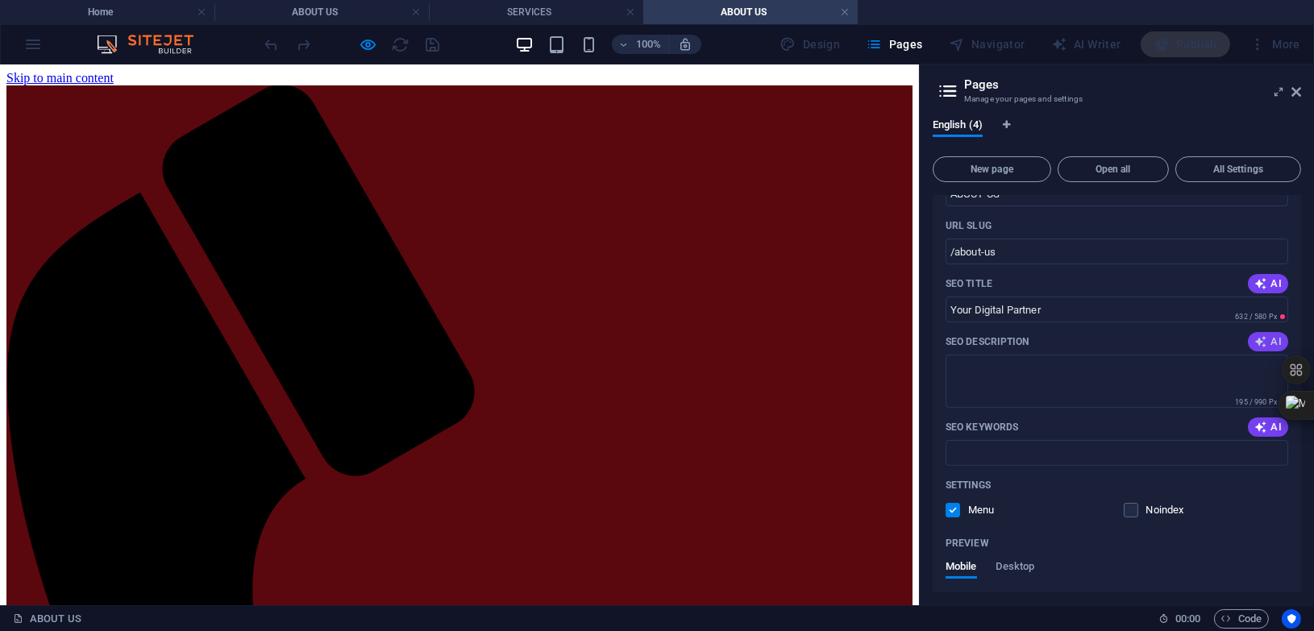
click at [1267, 336] on span "AI" at bounding box center [1268, 341] width 27 height 13
type textarea "Transform your online presence with NAE DIGITECH! We offer web design, SEO, e-c…"
click at [1275, 422] on span "AI" at bounding box center [1268, 427] width 27 height 13
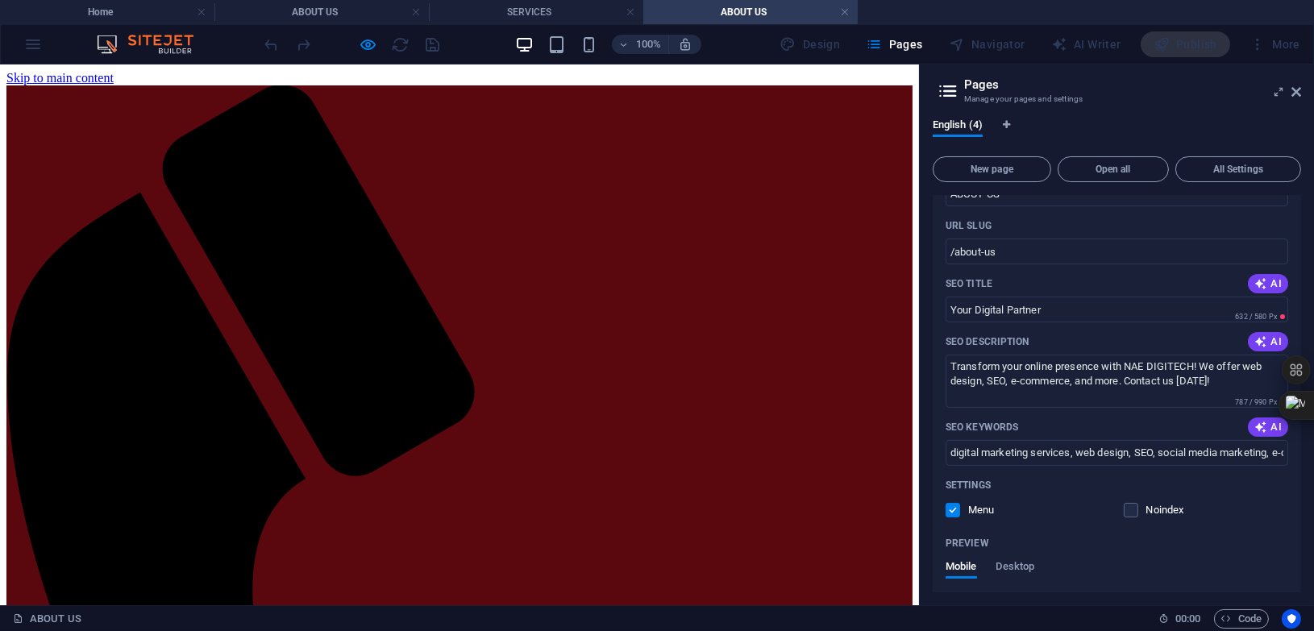
type input "digital marketing services, web design, SEO, social media marketing, e-commerce…"
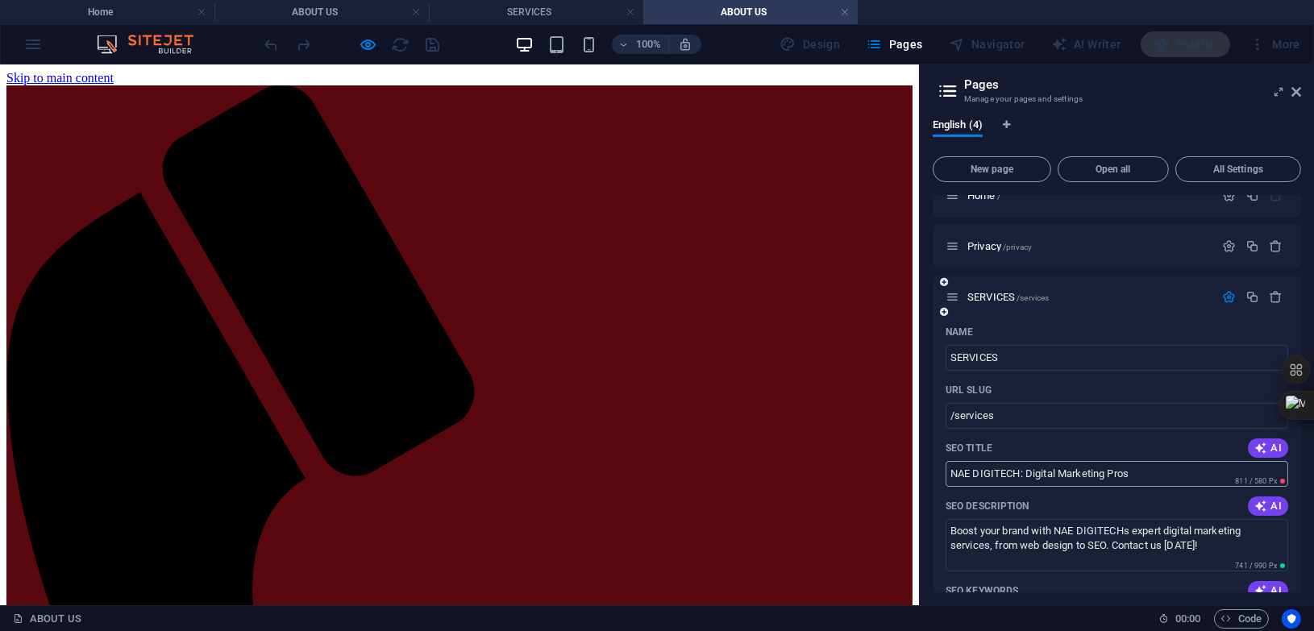
scroll to position [0, 0]
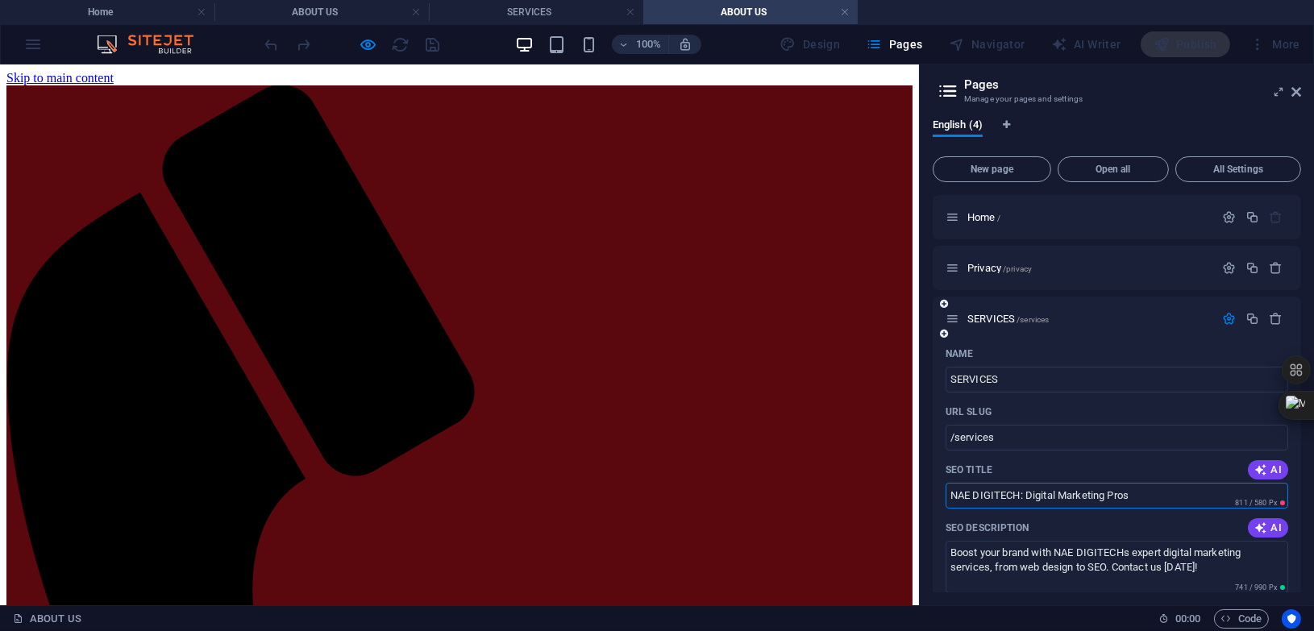
drag, startPoint x: 1026, startPoint y: 495, endPoint x: 933, endPoint y: 498, distance: 92.8
click at [1064, 492] on input "Digital Marketing Pros" at bounding box center [1117, 496] width 343 height 26
click at [1030, 493] on input "Digital Marketing Pros" at bounding box center [1117, 496] width 343 height 26
click at [961, 494] on input "Digital Ma Pros" at bounding box center [1117, 496] width 343 height 26
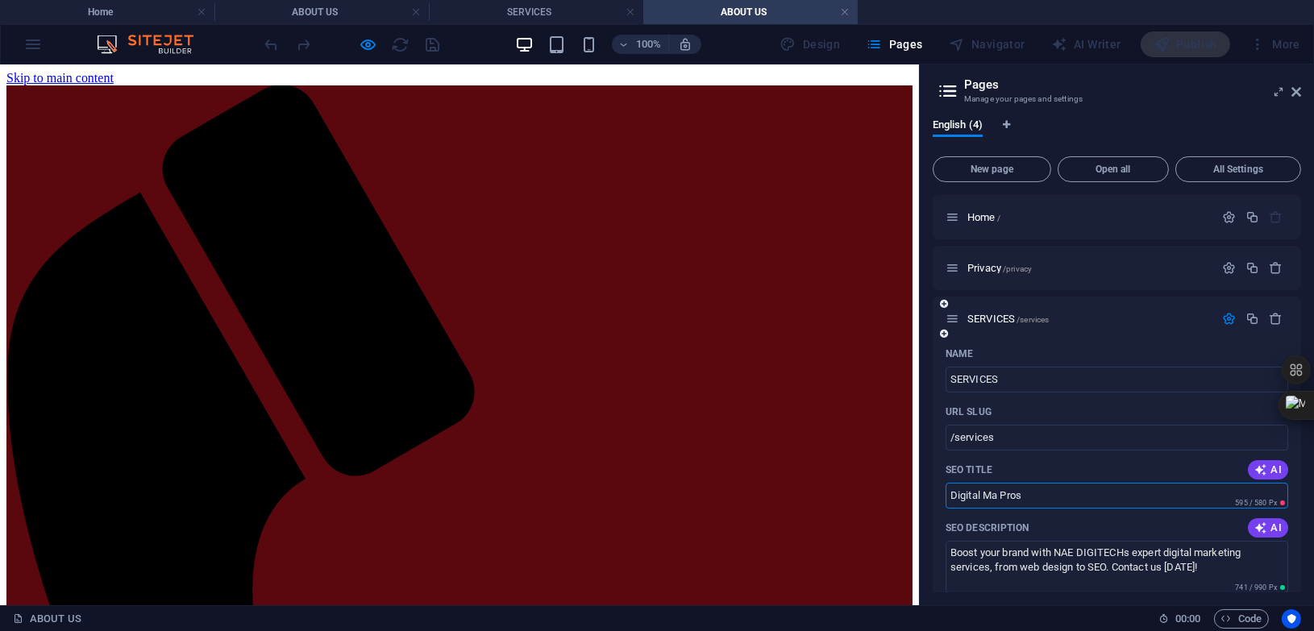
click at [997, 493] on input "Digital Ma Pros" at bounding box center [1117, 496] width 343 height 26
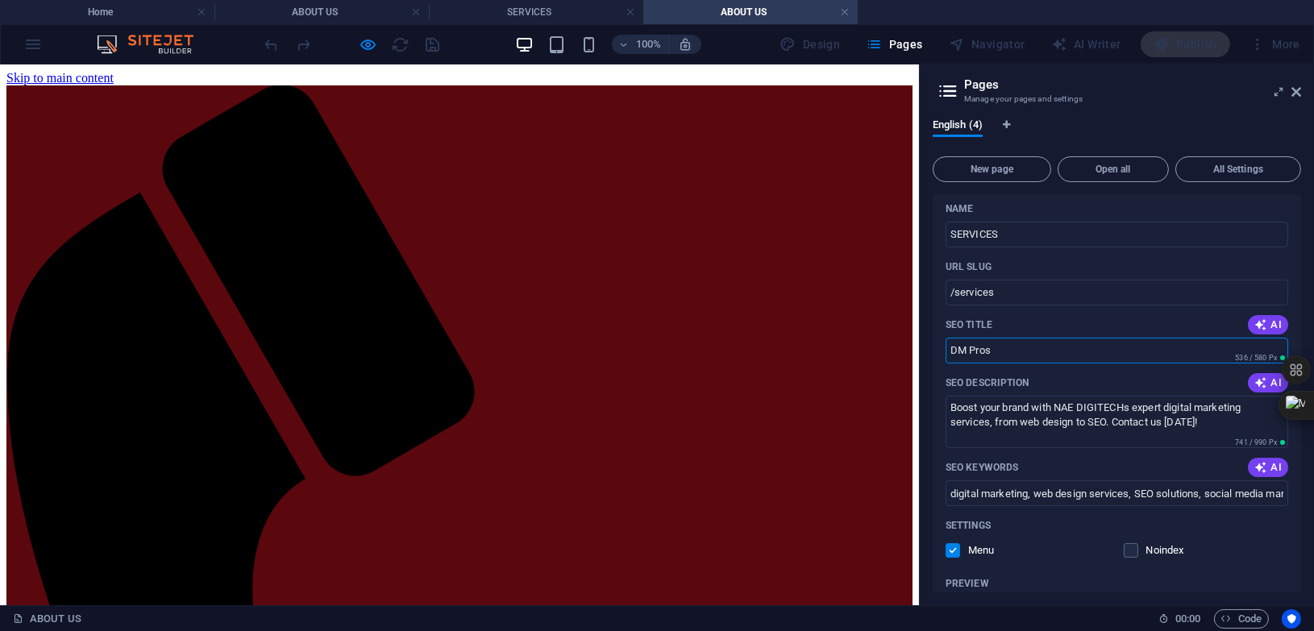
scroll to position [101, 0]
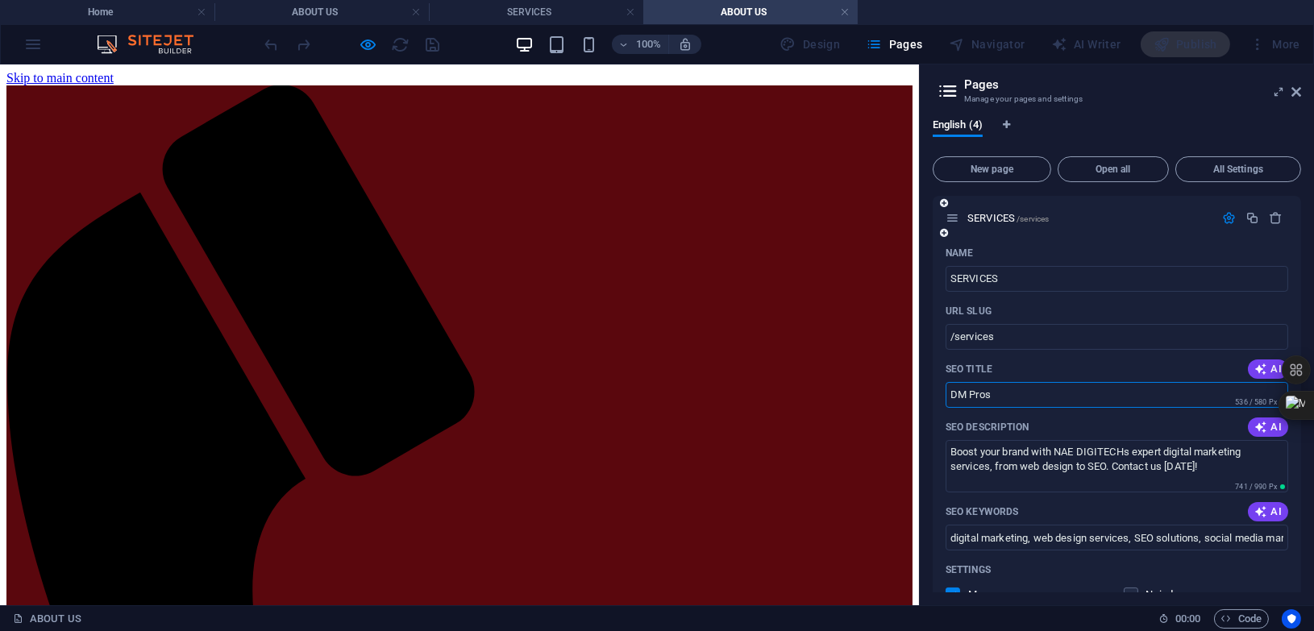
click at [996, 392] on input "DM Pros" at bounding box center [1117, 395] width 343 height 26
type input "D"
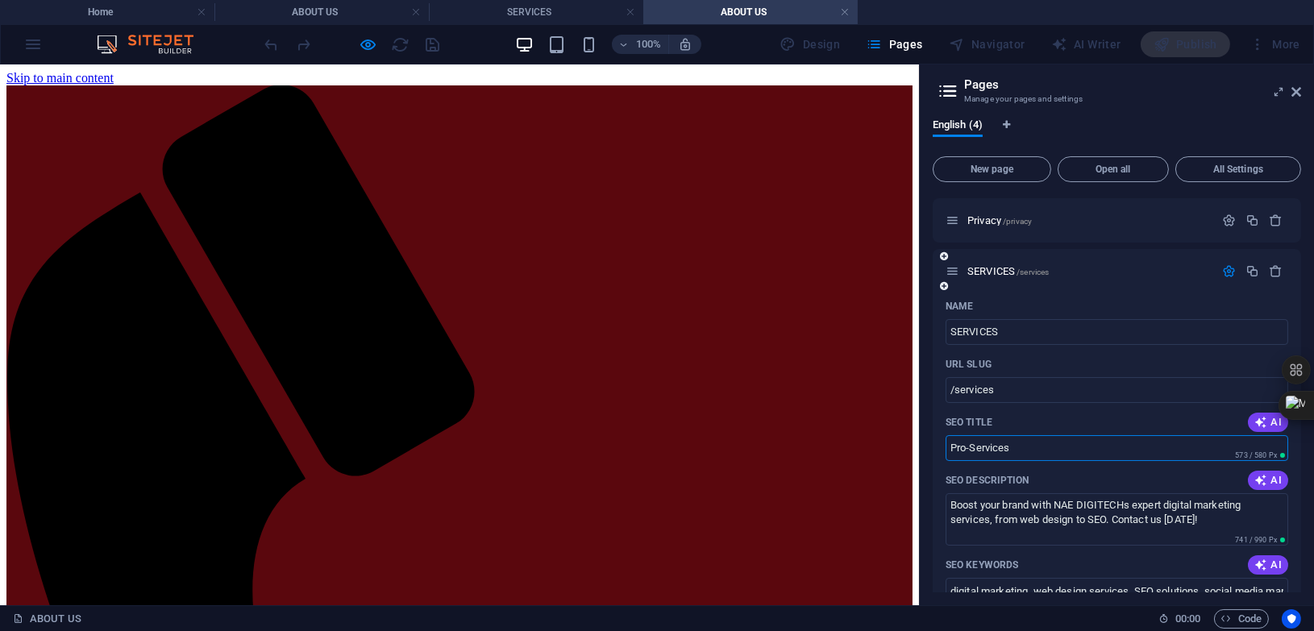
scroll to position [0, 0]
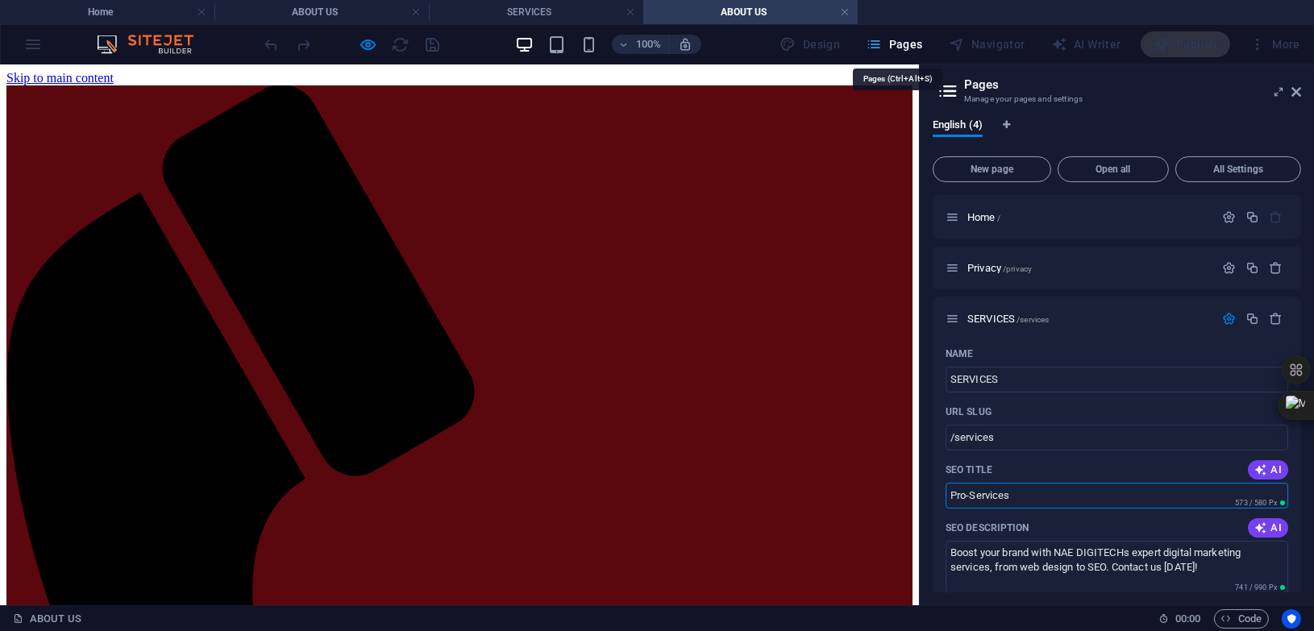
type input "Pro-Services"
click at [910, 50] on span "Pages" at bounding box center [894, 44] width 56 height 16
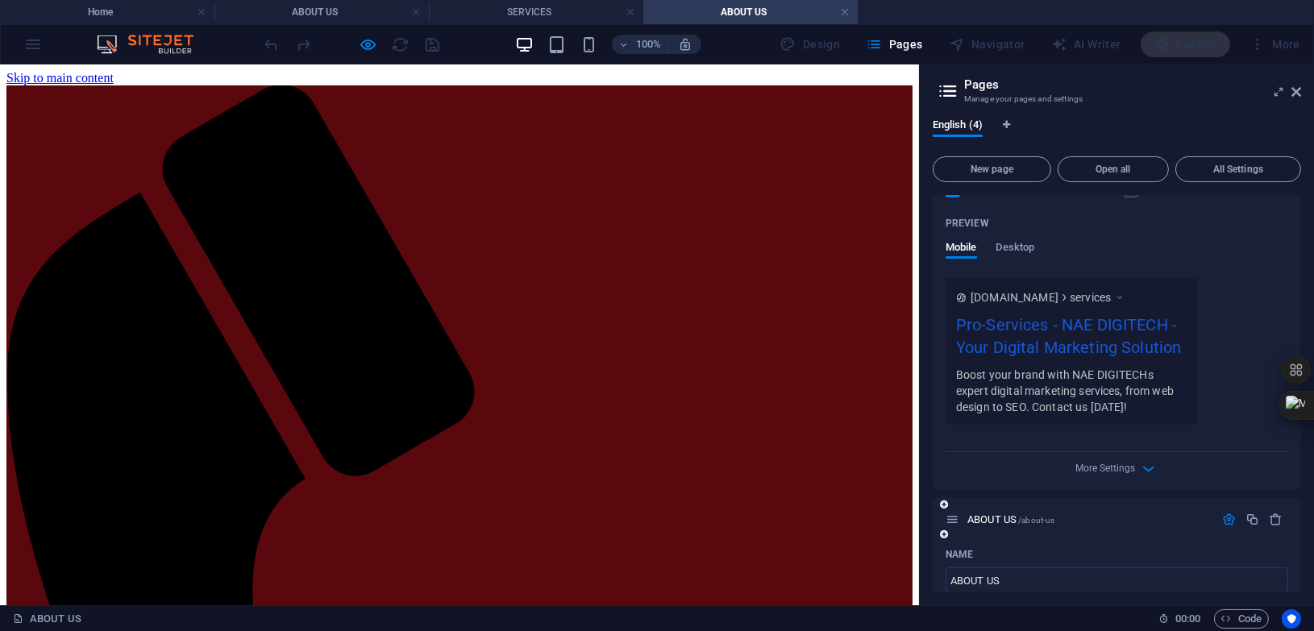
scroll to position [504, 0]
click at [1167, 528] on div "ABOUT US /about-us" at bounding box center [1080, 521] width 269 height 19
drag, startPoint x: 952, startPoint y: 519, endPoint x: 976, endPoint y: 364, distance: 157.5
click at [980, 386] on div "Home / Privacy /privacy SERVICES /services Name SERVICES ​ URL SLUG /services ​…" at bounding box center [1117, 456] width 368 height 1531
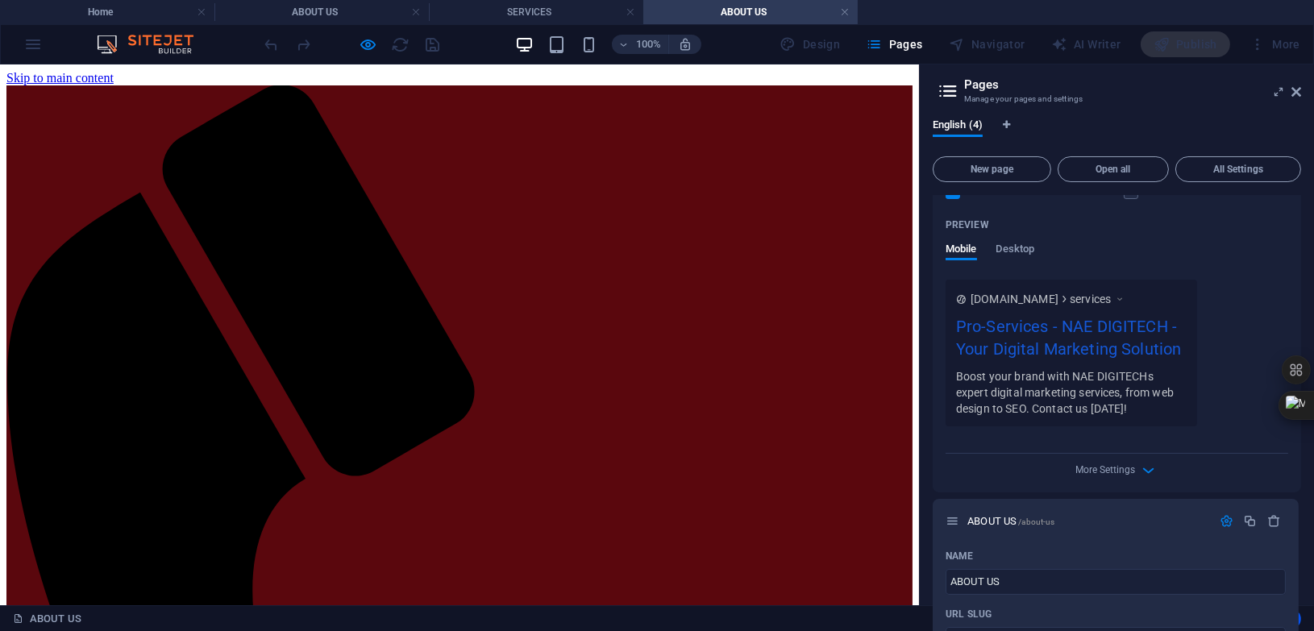
drag, startPoint x: 976, startPoint y: 364, endPoint x: 918, endPoint y: 376, distance: 59.3
click at [942, 289] on div "Name SERVICES ​ URL SLUG /services ​ SEO Title AI Pro-Services ​ 573 / 580 Px S…" at bounding box center [1117, 165] width 368 height 656
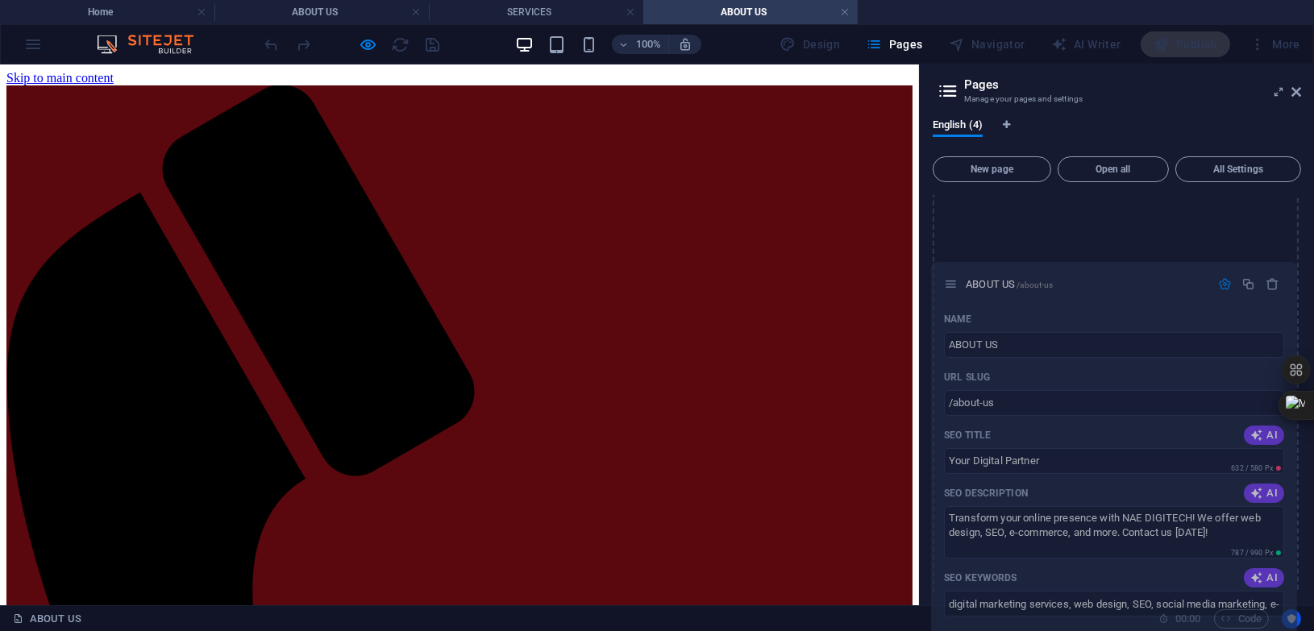
scroll to position [302, 0]
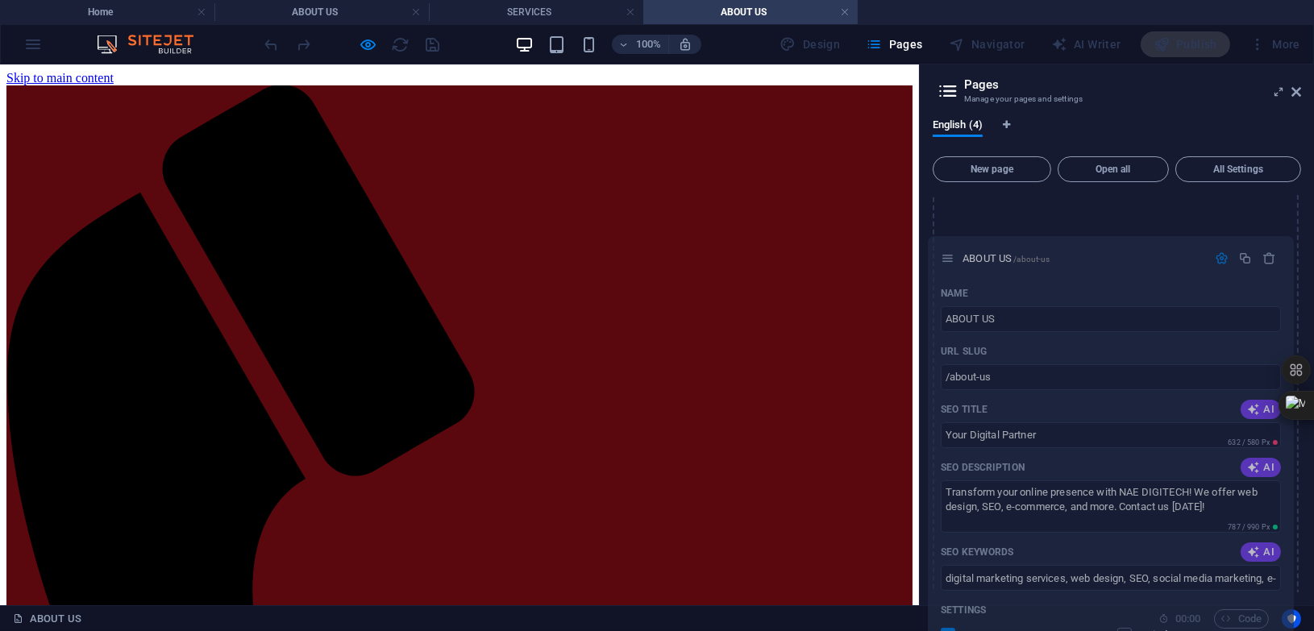
drag, startPoint x: 954, startPoint y: 520, endPoint x: 951, endPoint y: 254, distance: 266.1
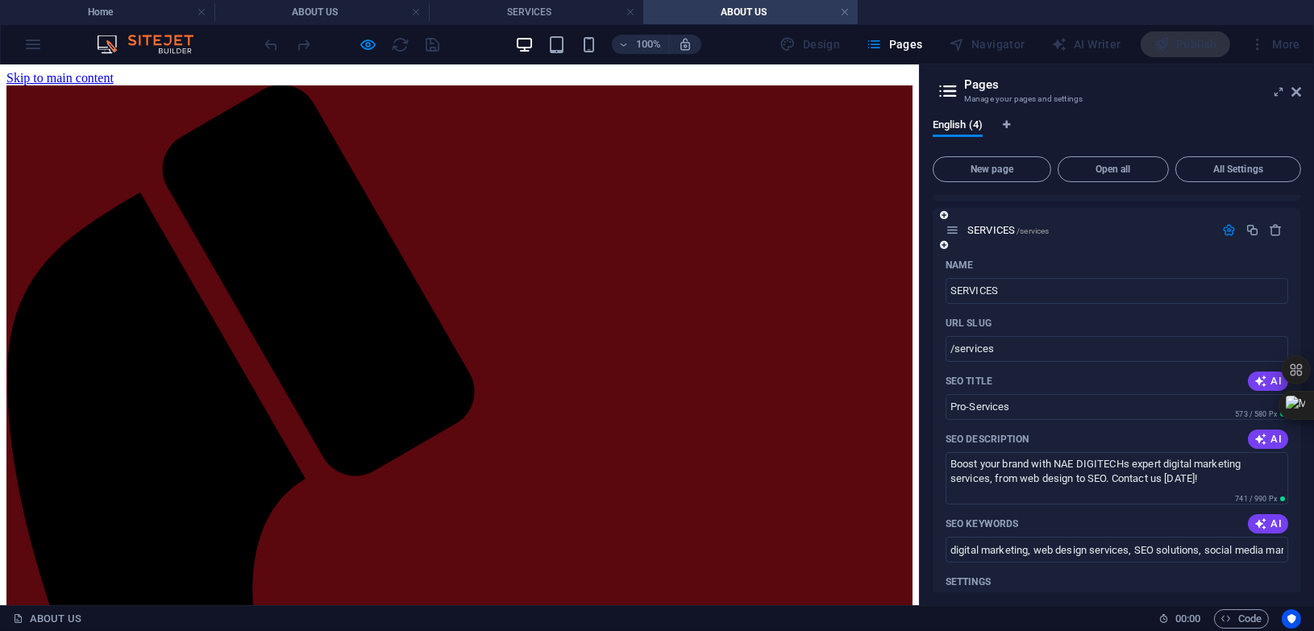
scroll to position [38, 0]
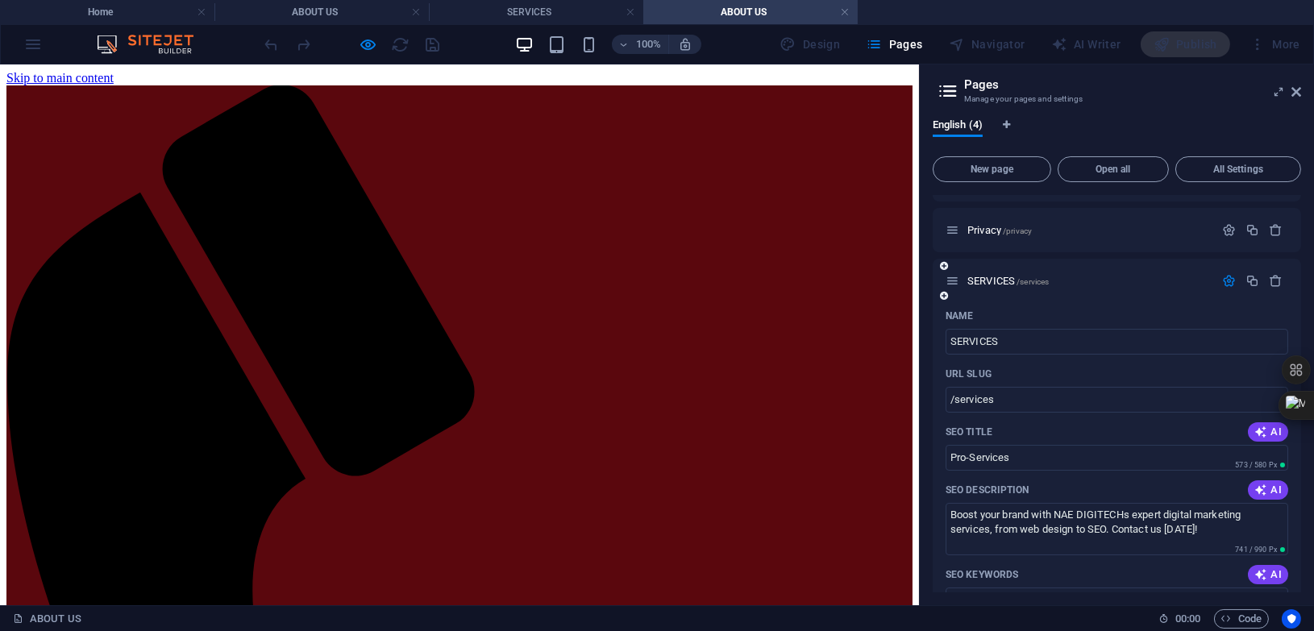
click at [1234, 281] on button "button" at bounding box center [1229, 281] width 23 height 14
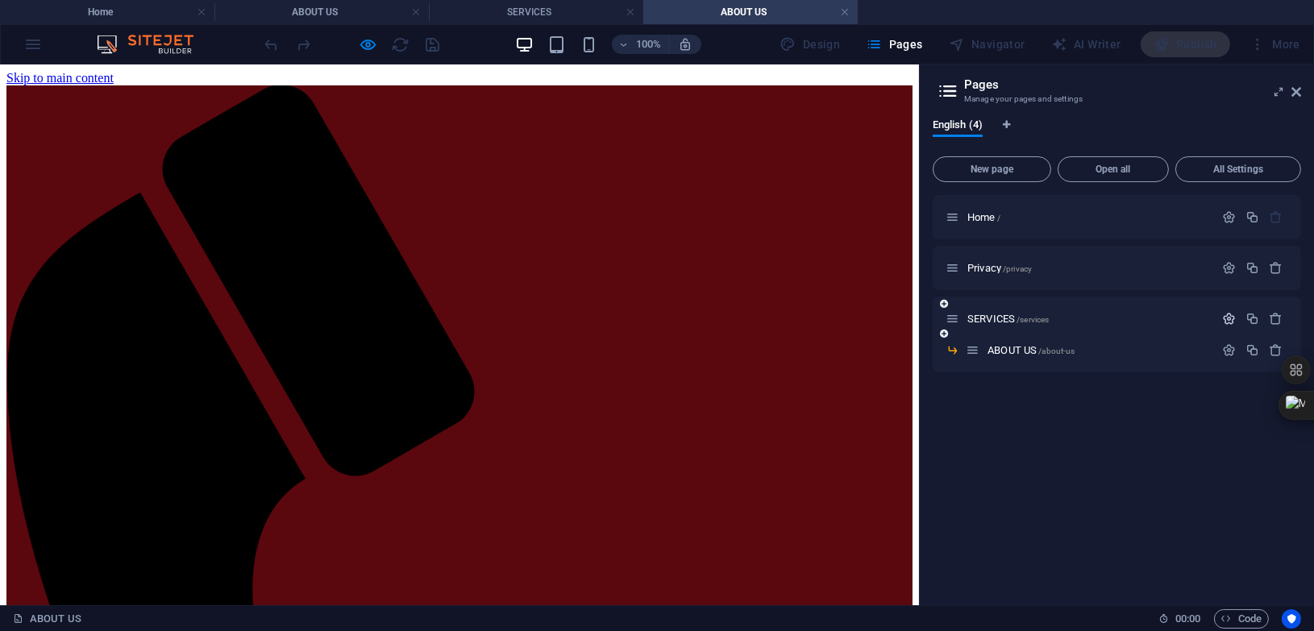
scroll to position [0, 0]
click at [953, 350] on icon at bounding box center [953, 350] width 14 height 14
drag, startPoint x: 1155, startPoint y: 302, endPoint x: 1139, endPoint y: 366, distance: 65.7
click at [1139, 366] on div "Home / Privacy /privacy SERVICES /services ABOUT US /about-us" at bounding box center [1117, 283] width 368 height 177
drag, startPoint x: 971, startPoint y: 319, endPoint x: 974, endPoint y: 398, distance: 79.9
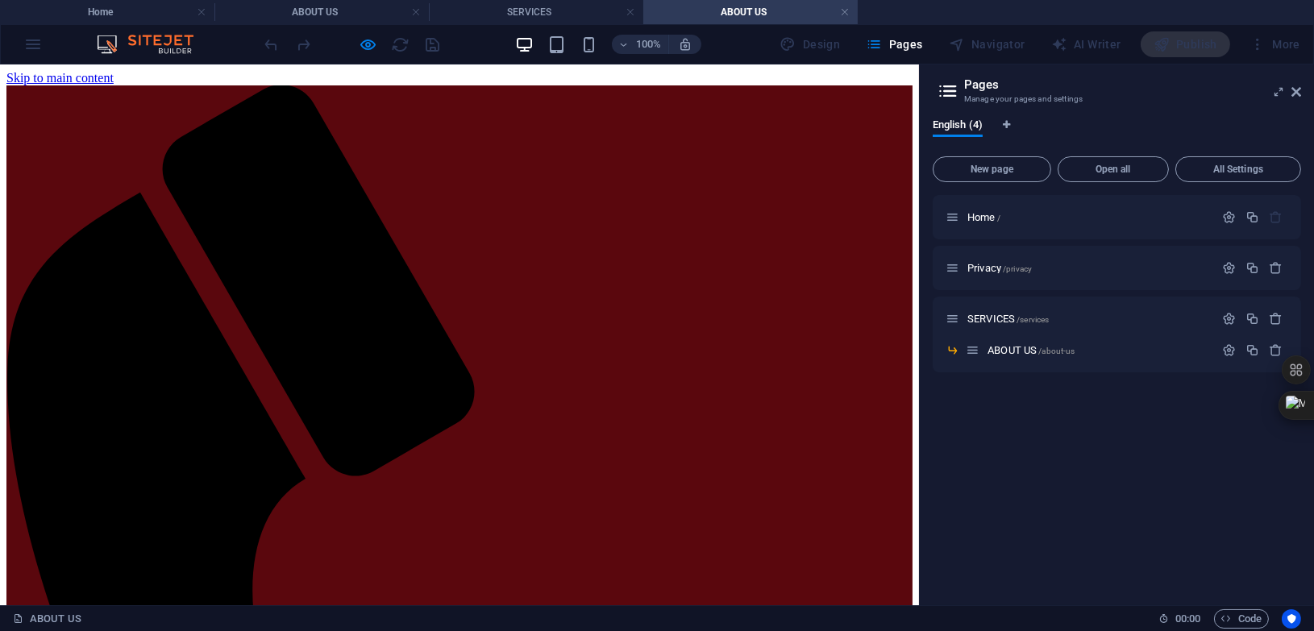
click at [974, 401] on div "Home / Privacy /privacy SERVICES /services ABOUT US /about-us" at bounding box center [1117, 394] width 368 height 398
click at [542, 7] on h4 "SERVICES" at bounding box center [536, 12] width 214 height 18
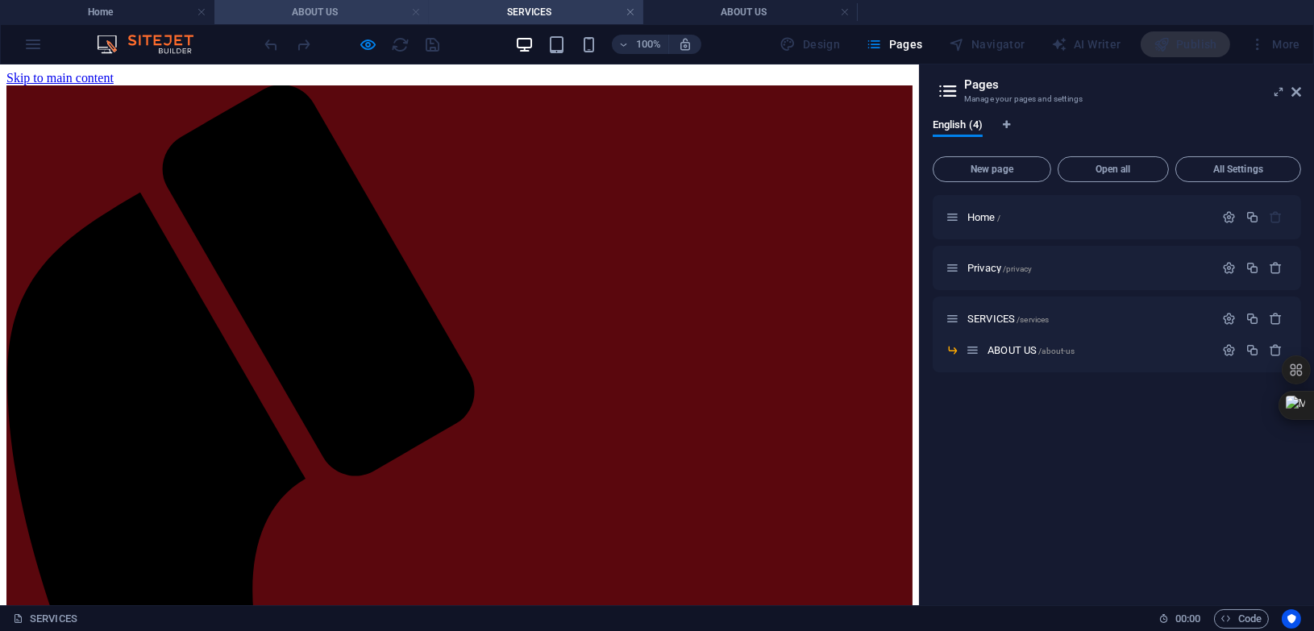
click at [414, 11] on link at bounding box center [416, 12] width 10 height 15
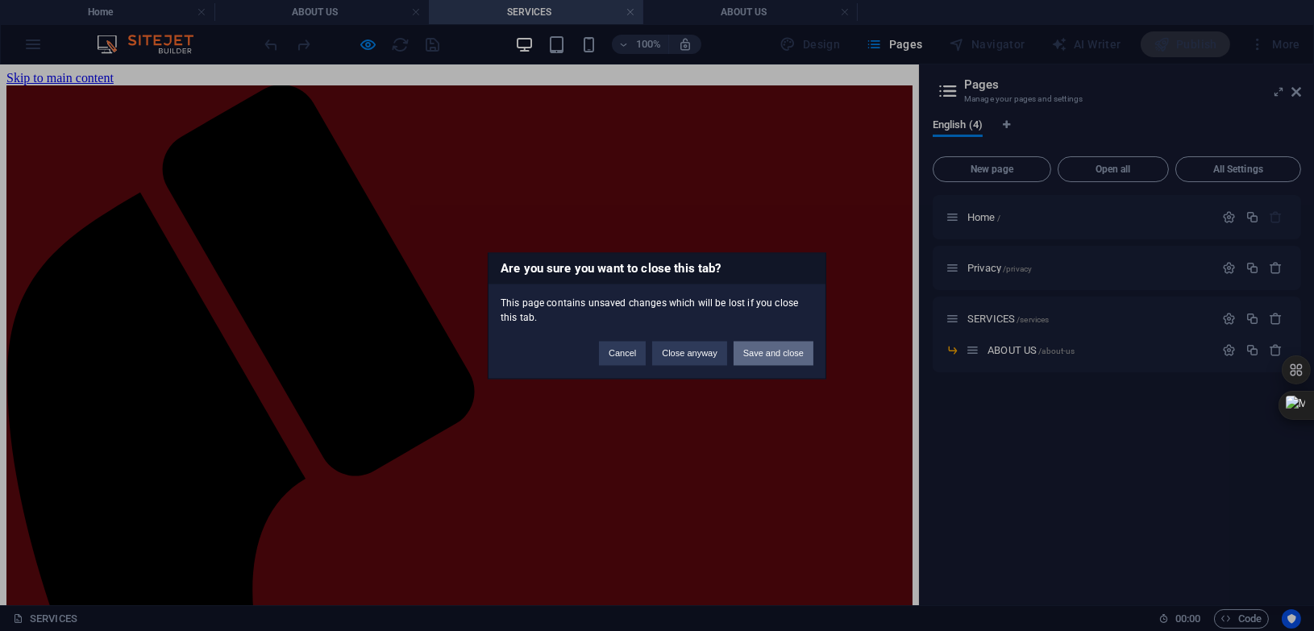
drag, startPoint x: 771, startPoint y: 347, endPoint x: 776, endPoint y: 282, distance: 64.7
click at [771, 347] on button "Save and close" at bounding box center [774, 353] width 80 height 24
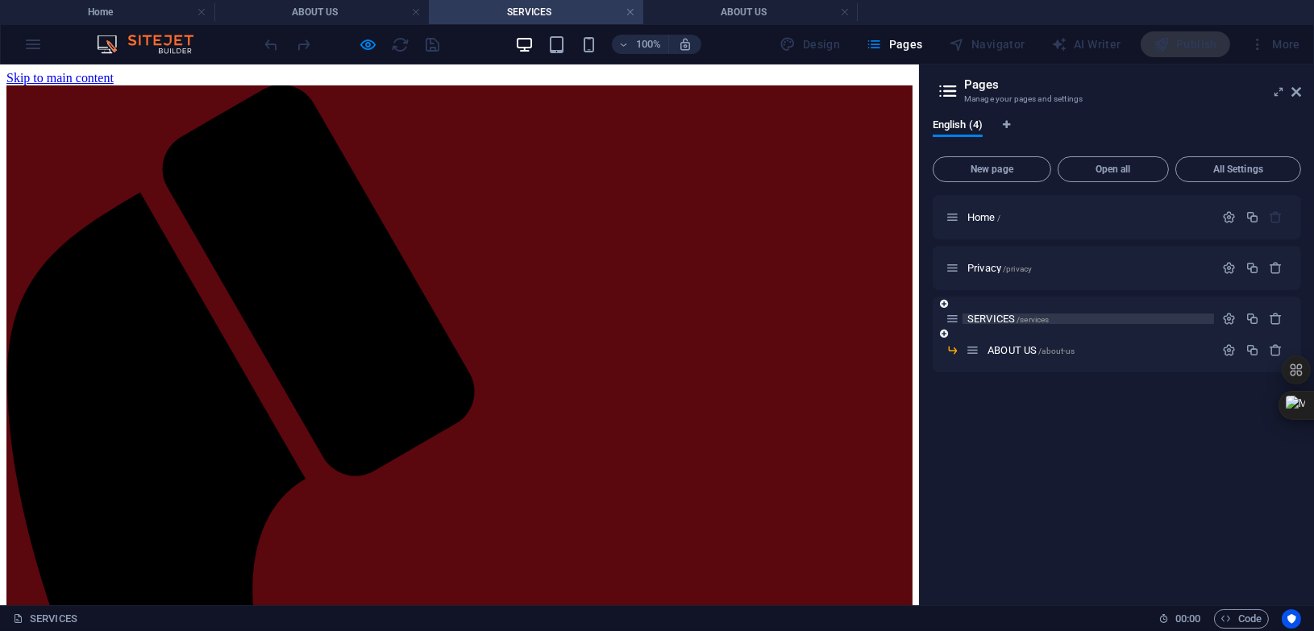
drag, startPoint x: 1127, startPoint y: 363, endPoint x: 1125, endPoint y: 320, distance: 42.8
click at [1125, 320] on div "Home / Privacy /privacy SERVICES /services ABOUT US /about-us" at bounding box center [1117, 283] width 368 height 177
drag, startPoint x: 997, startPoint y: 332, endPoint x: 1000, endPoint y: 294, distance: 38.0
click at [1000, 294] on div "Home / Privacy /privacy SERVICES /services ABOUT US /about-us" at bounding box center [1117, 283] width 368 height 177
click at [974, 350] on icon at bounding box center [973, 350] width 14 height 14
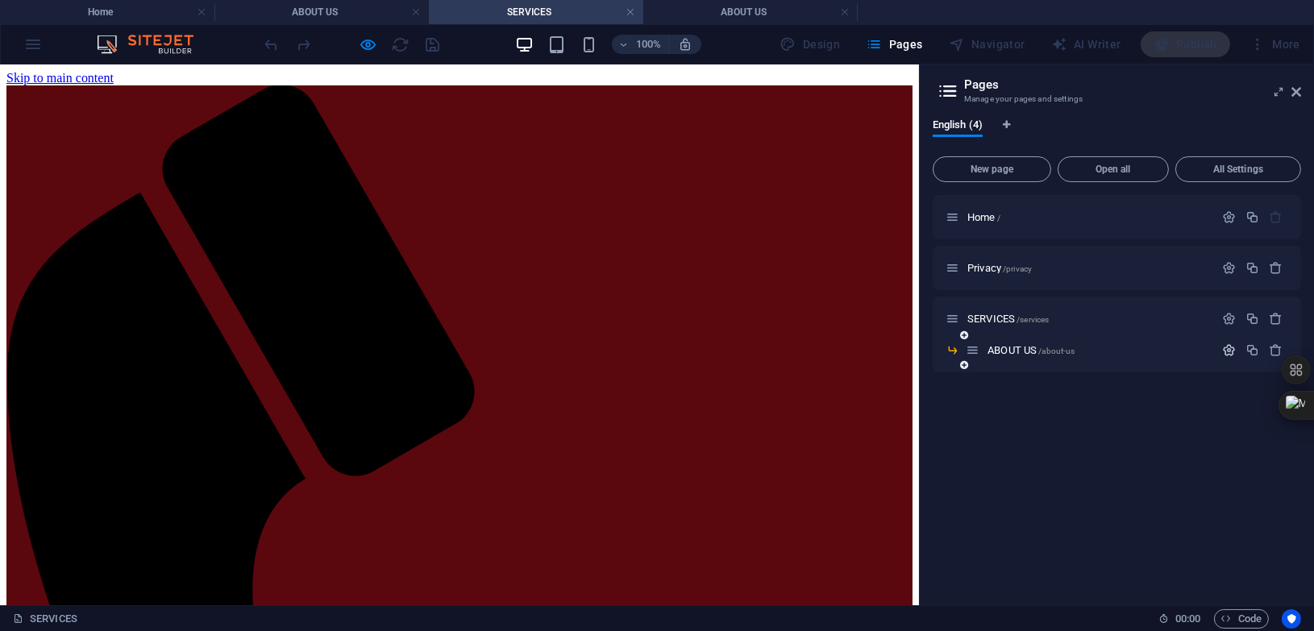
click at [1233, 352] on icon "button" at bounding box center [1229, 350] width 14 height 14
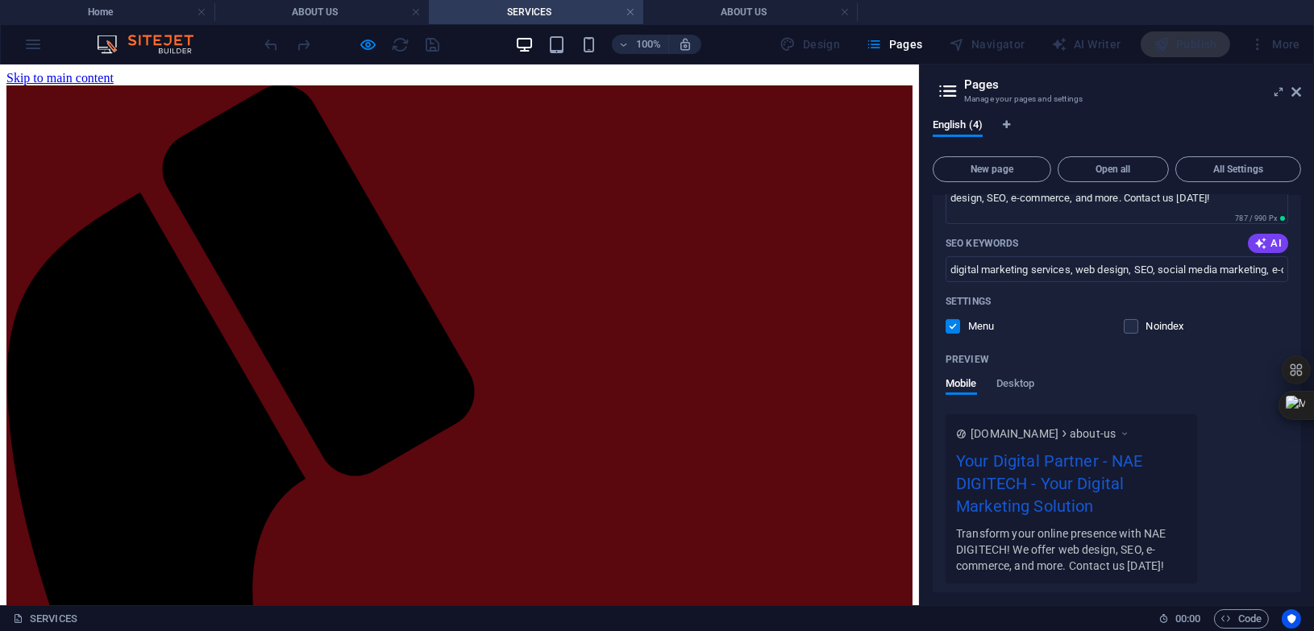
scroll to position [403, 0]
click at [955, 327] on label at bounding box center [953, 324] width 15 height 15
click at [0, 0] on input "checkbox" at bounding box center [0, 0] width 0 height 0
click at [955, 319] on label at bounding box center [953, 324] width 15 height 15
click at [0, 0] on input "checkbox" at bounding box center [0, 0] width 0 height 0
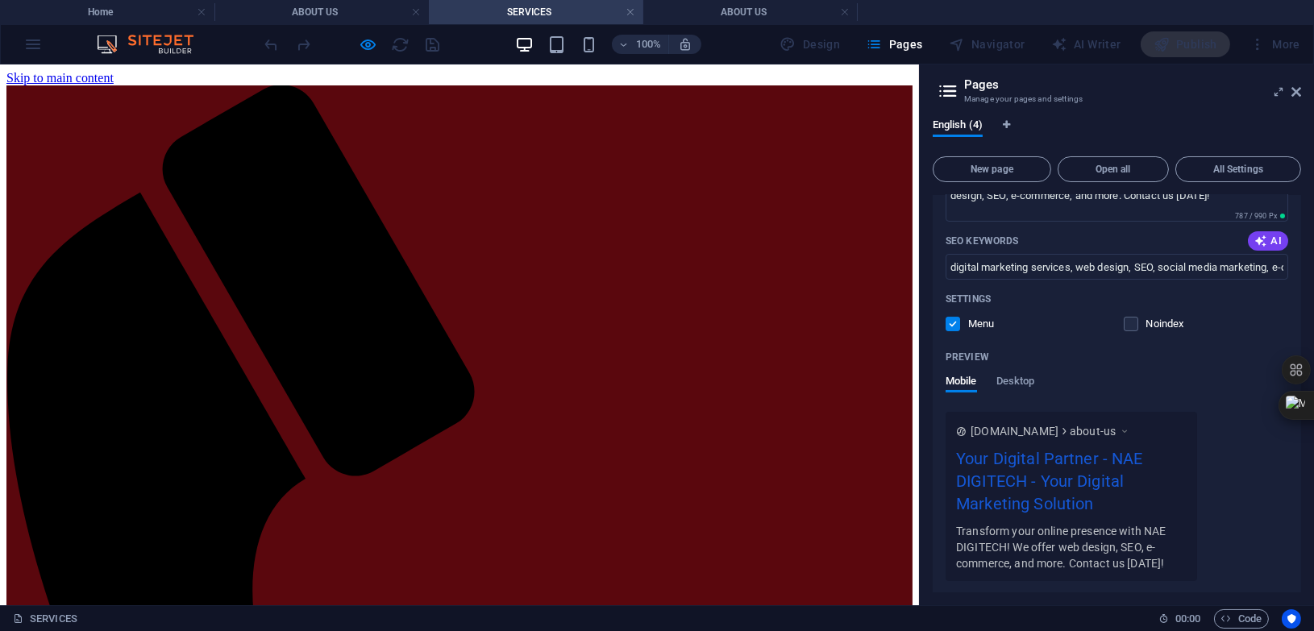
click at [953, 326] on label at bounding box center [953, 324] width 15 height 15
click at [0, 0] on input "checkbox" at bounding box center [0, 0] width 0 height 0
click at [952, 323] on label at bounding box center [953, 324] width 15 height 15
click at [0, 0] on input "checkbox" at bounding box center [0, 0] width 0 height 0
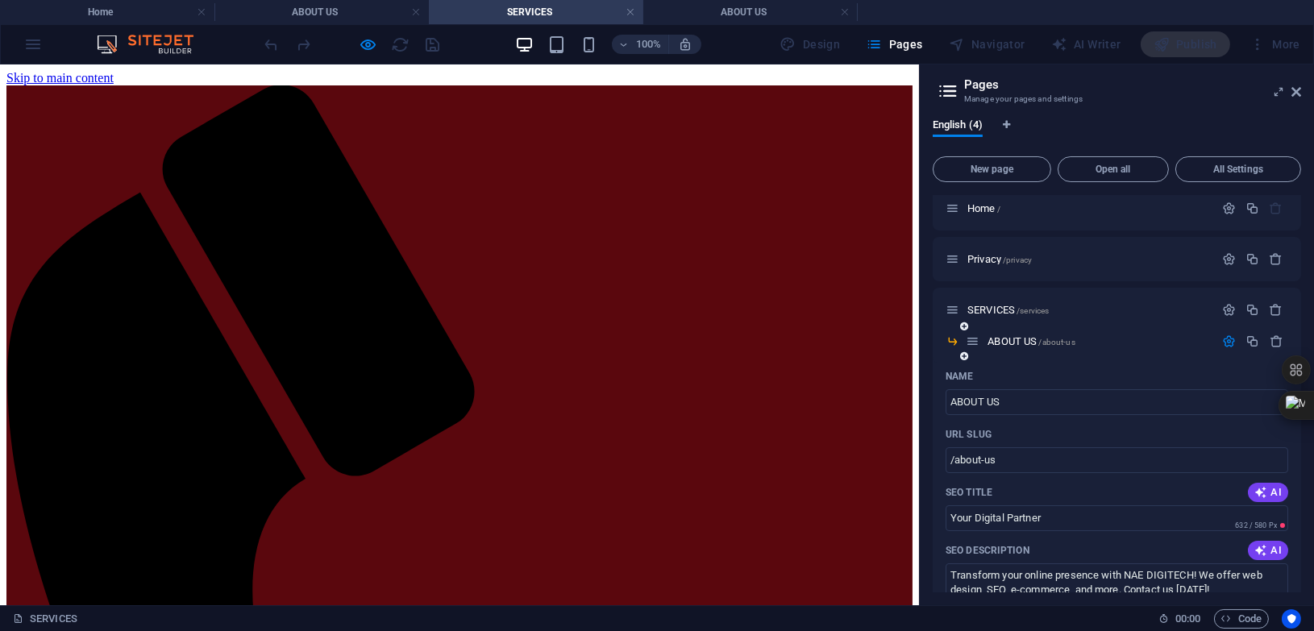
scroll to position [0, 0]
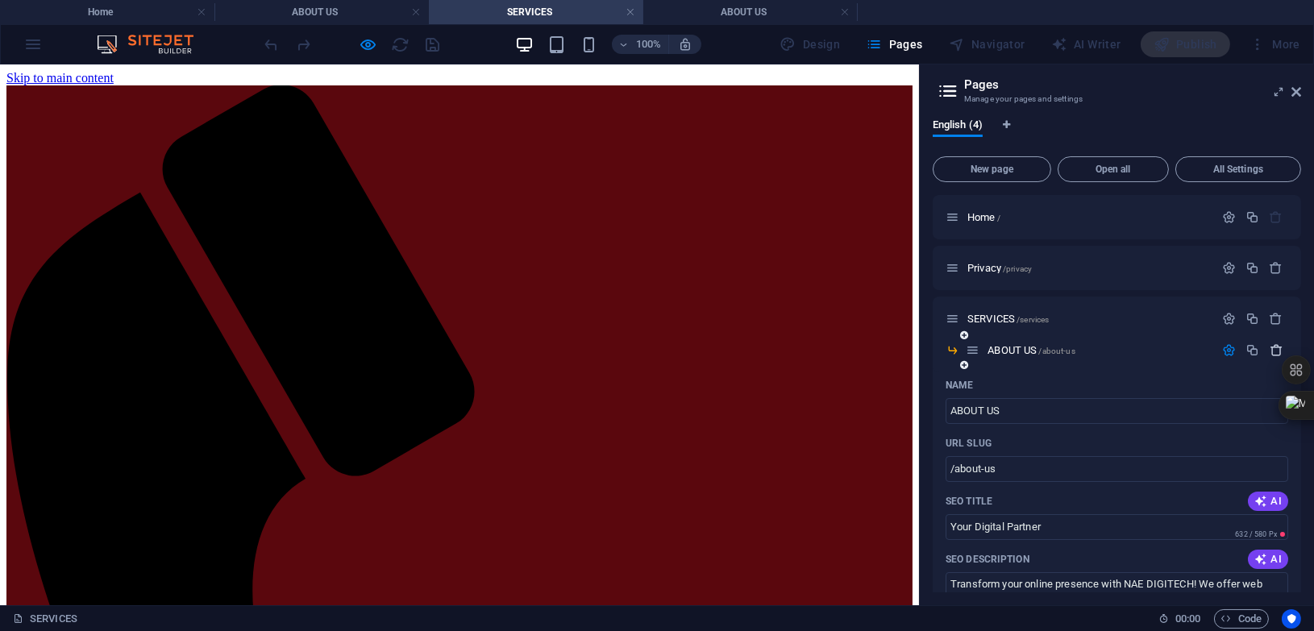
click at [1273, 351] on icon "button" at bounding box center [1277, 350] width 14 height 14
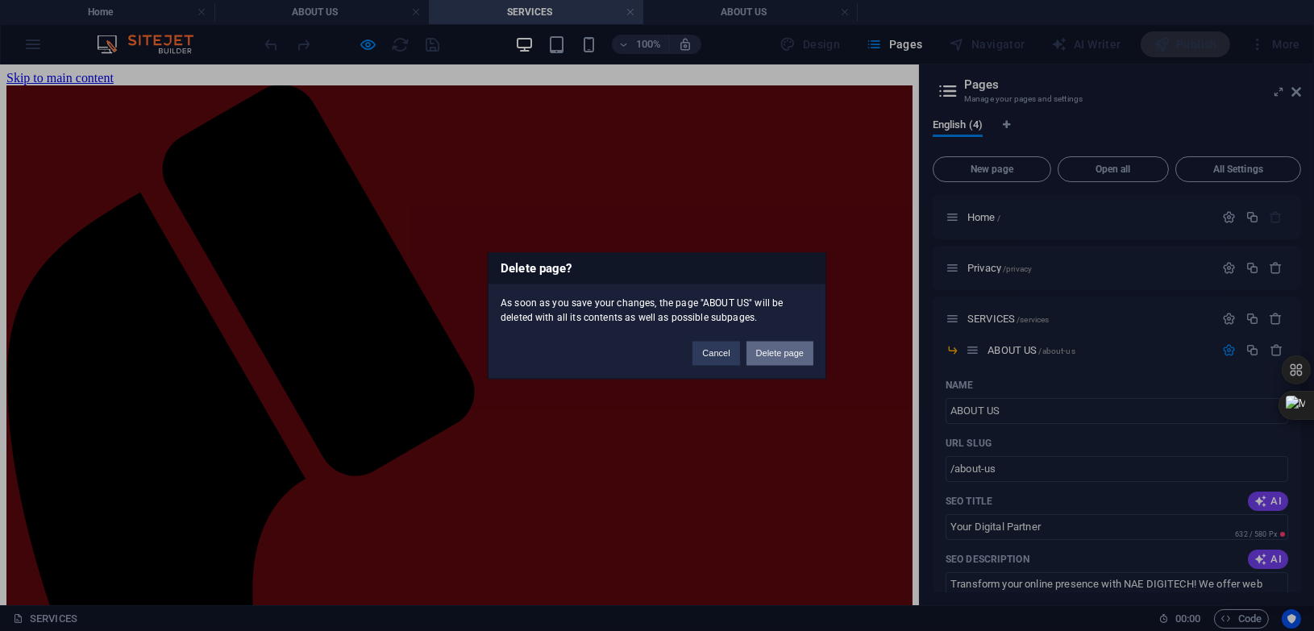
click at [784, 353] on button "Delete page" at bounding box center [780, 353] width 67 height 24
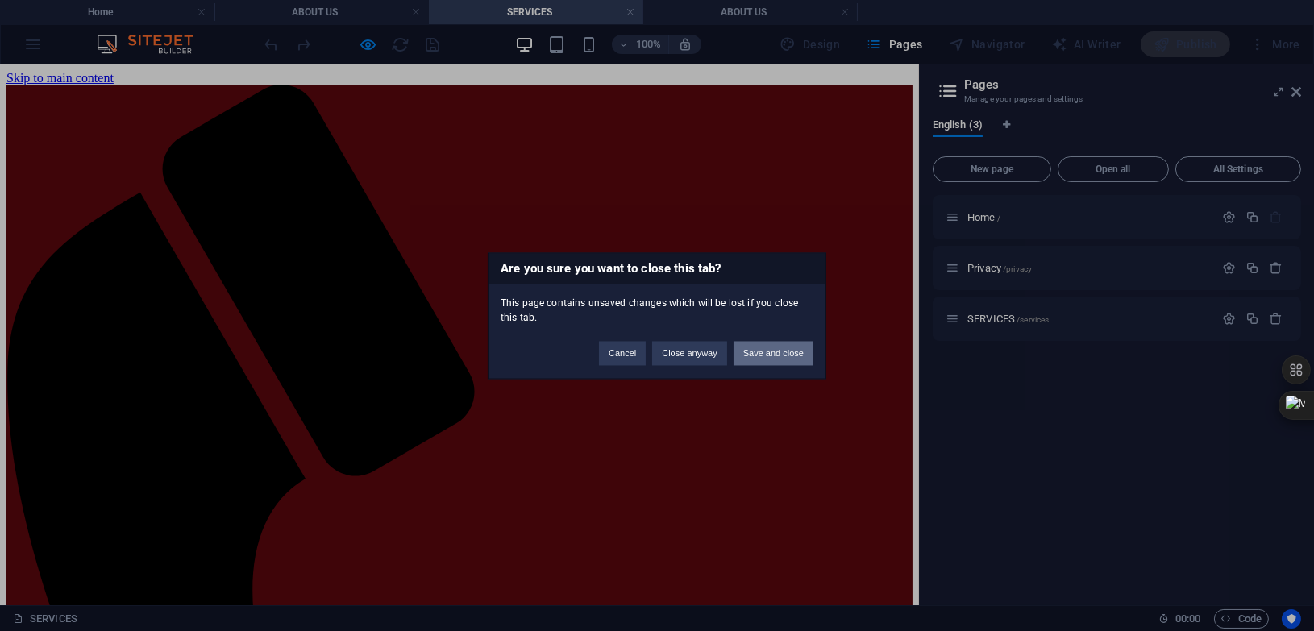
click at [760, 348] on button "Save and close" at bounding box center [774, 353] width 80 height 24
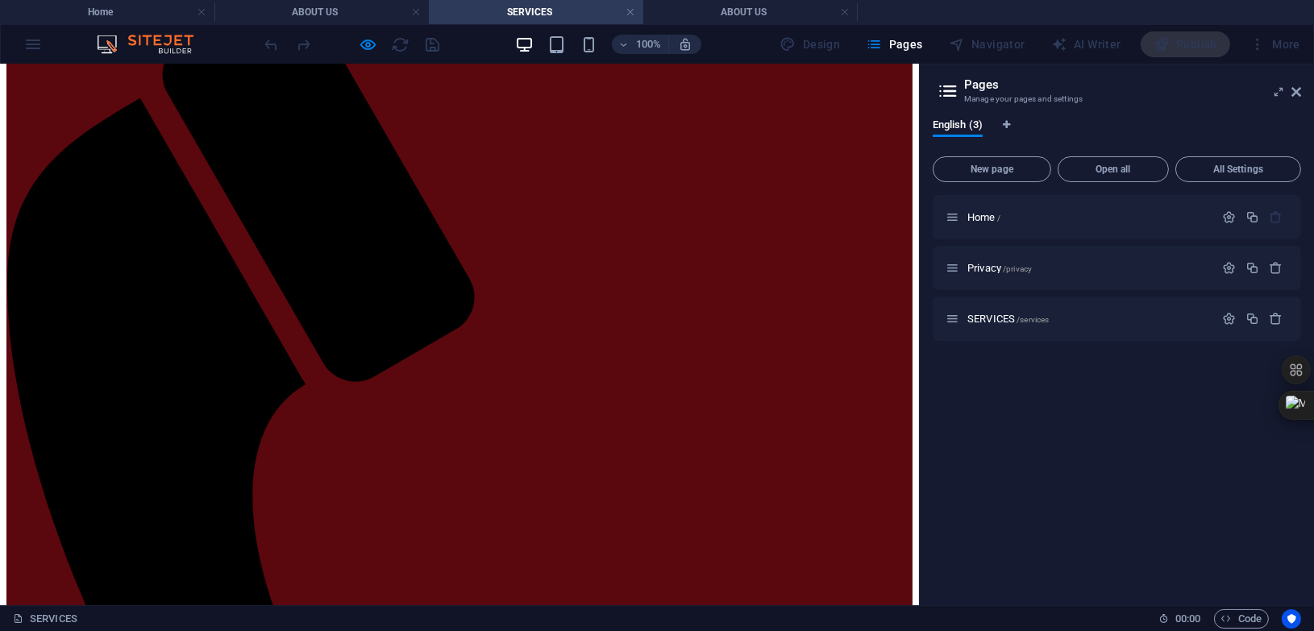
scroll to position [173, 0]
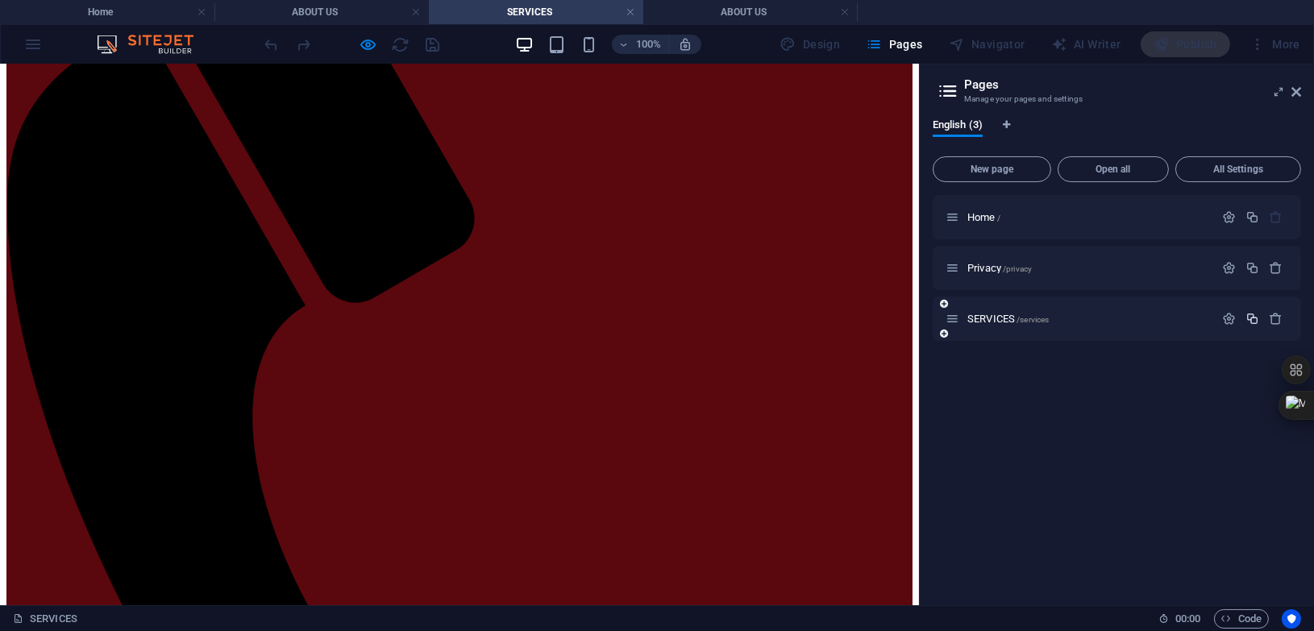
click at [1253, 320] on icon "button" at bounding box center [1253, 319] width 14 height 14
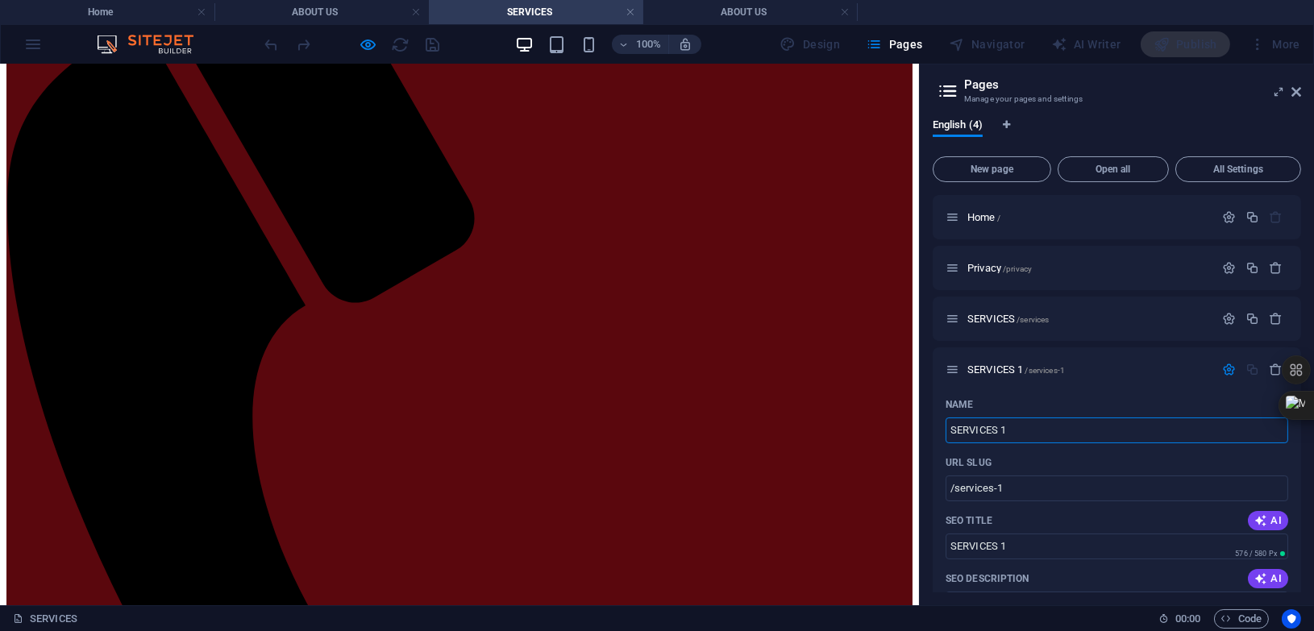
scroll to position [0, 0]
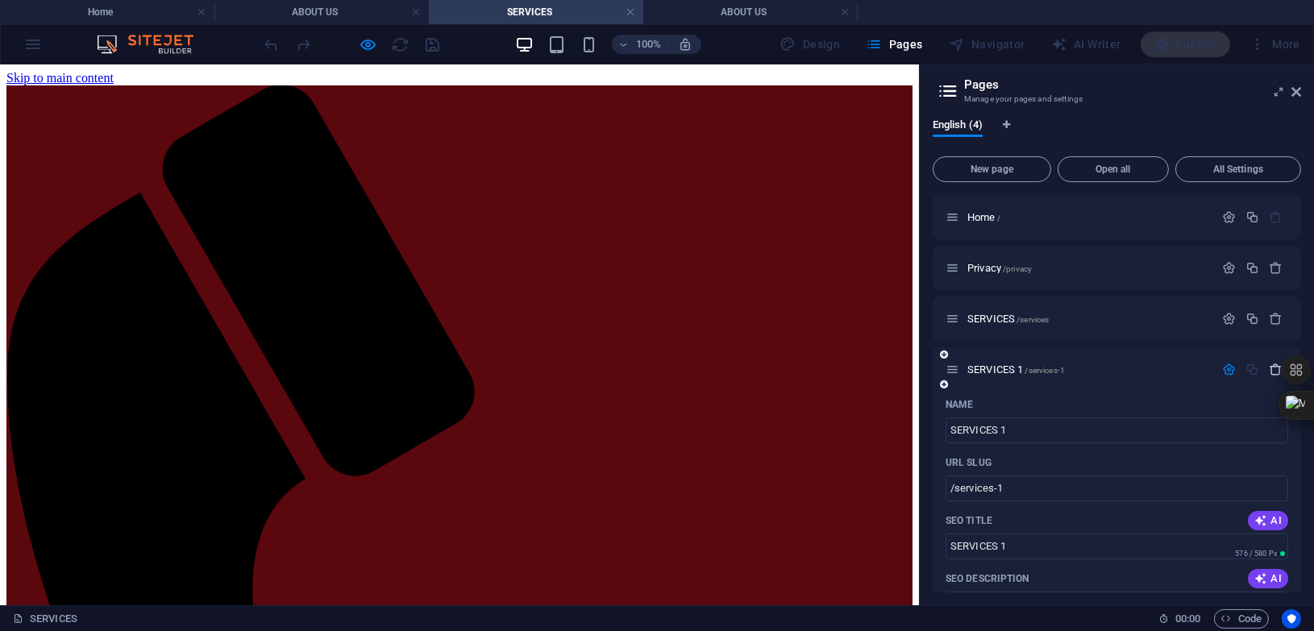
click at [1279, 368] on icon "button" at bounding box center [1277, 370] width 14 height 14
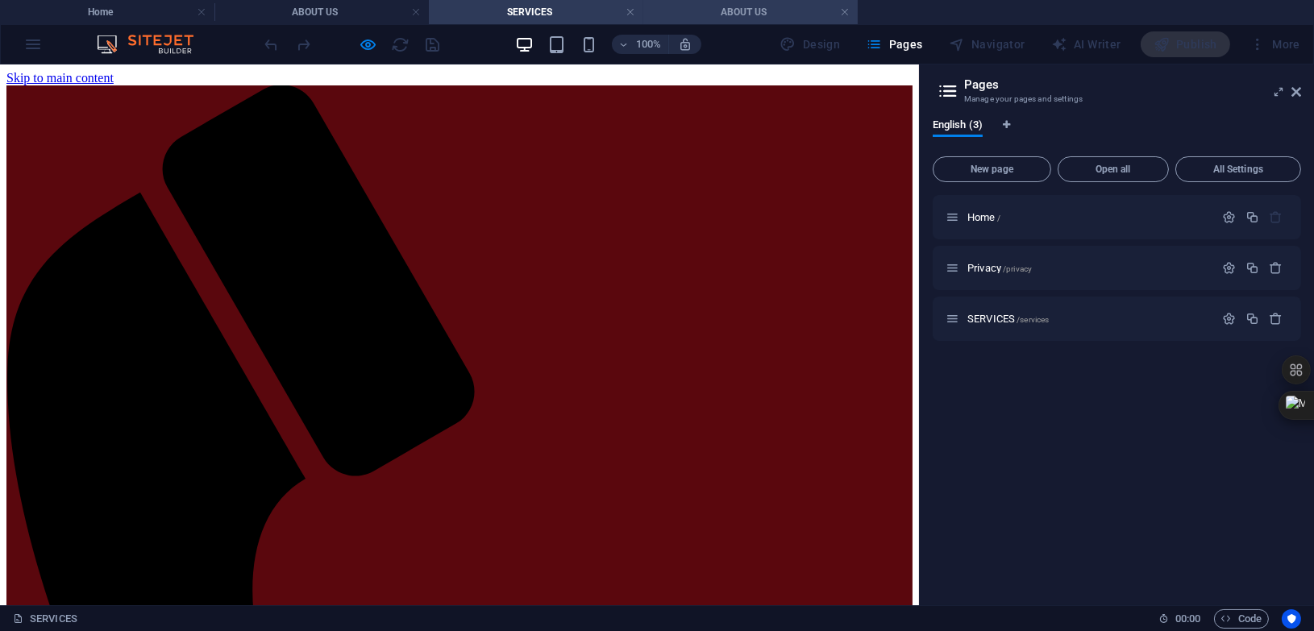
click at [778, 21] on li "ABOUT US" at bounding box center [750, 12] width 214 height 24
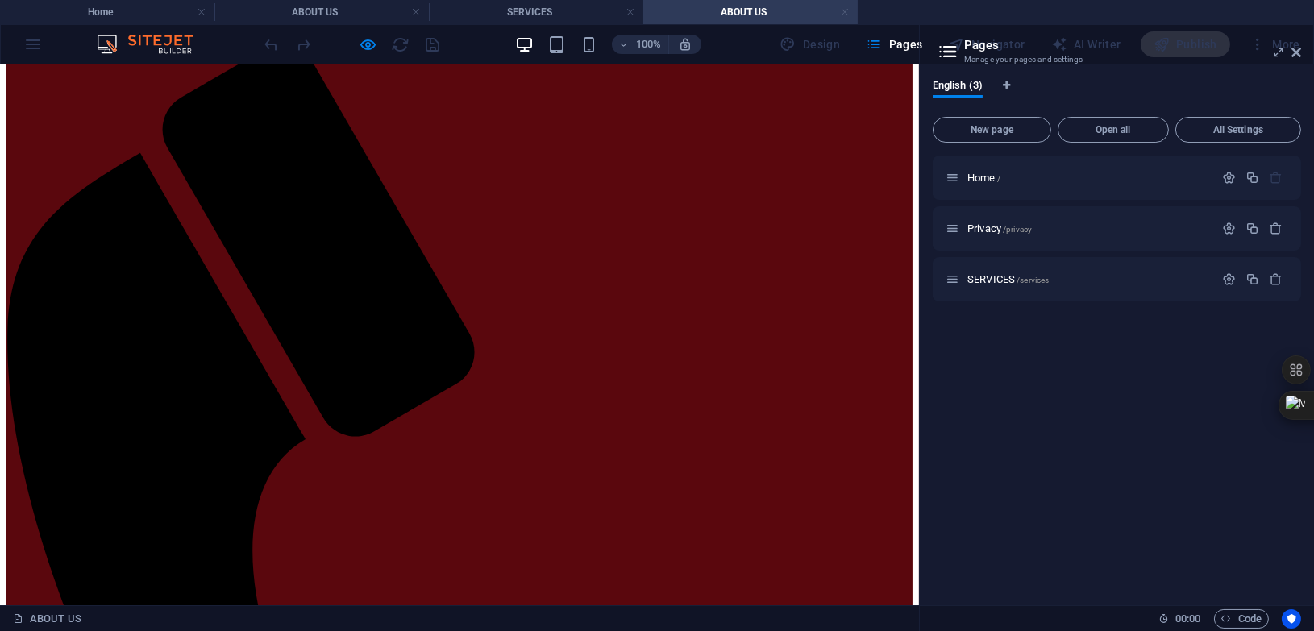
click at [846, 15] on link at bounding box center [845, 12] width 10 height 15
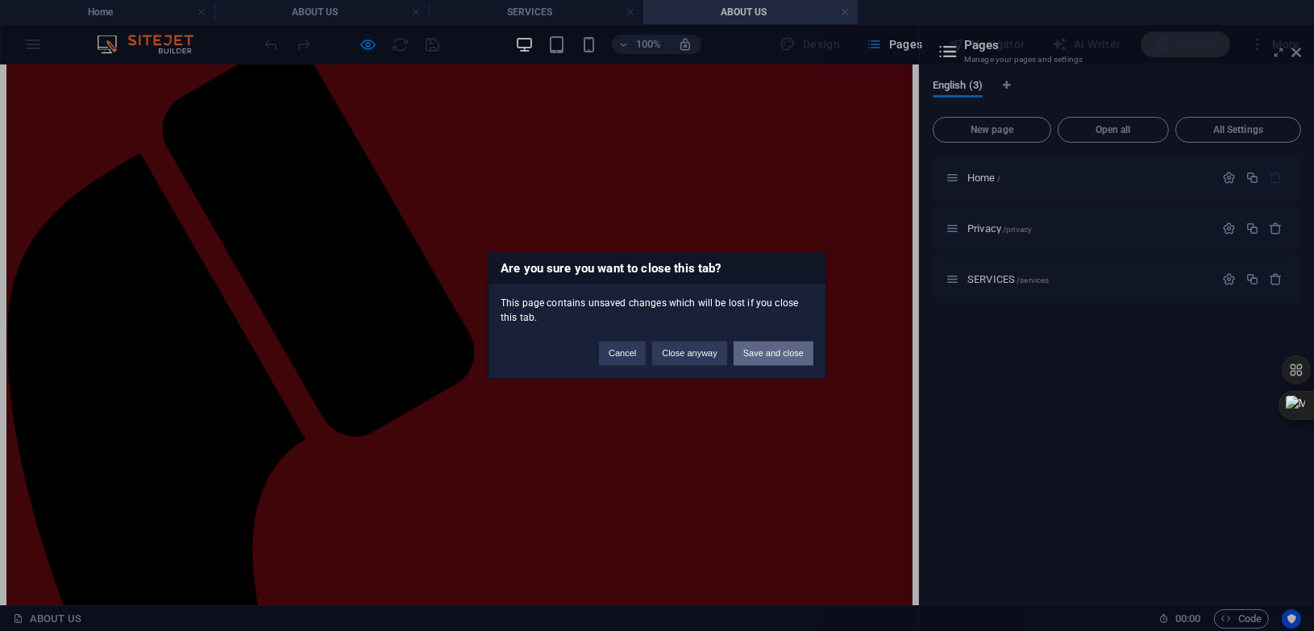
click at [781, 352] on button "Save and close" at bounding box center [774, 353] width 80 height 24
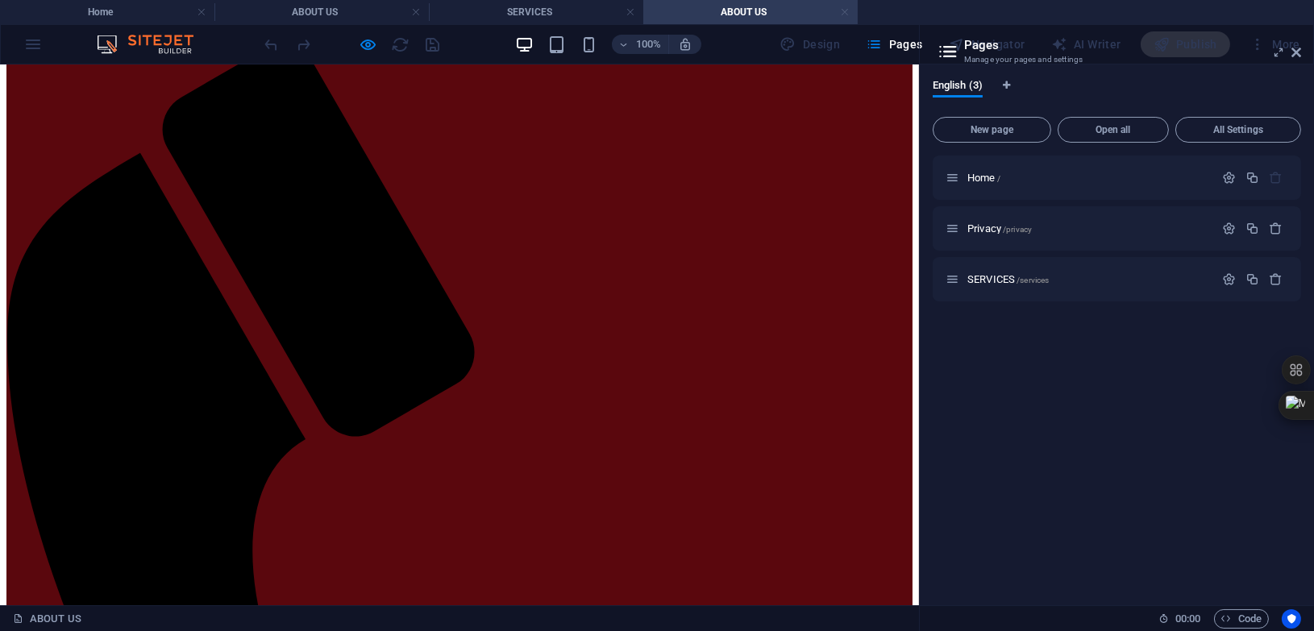
click at [846, 12] on link at bounding box center [845, 12] width 10 height 15
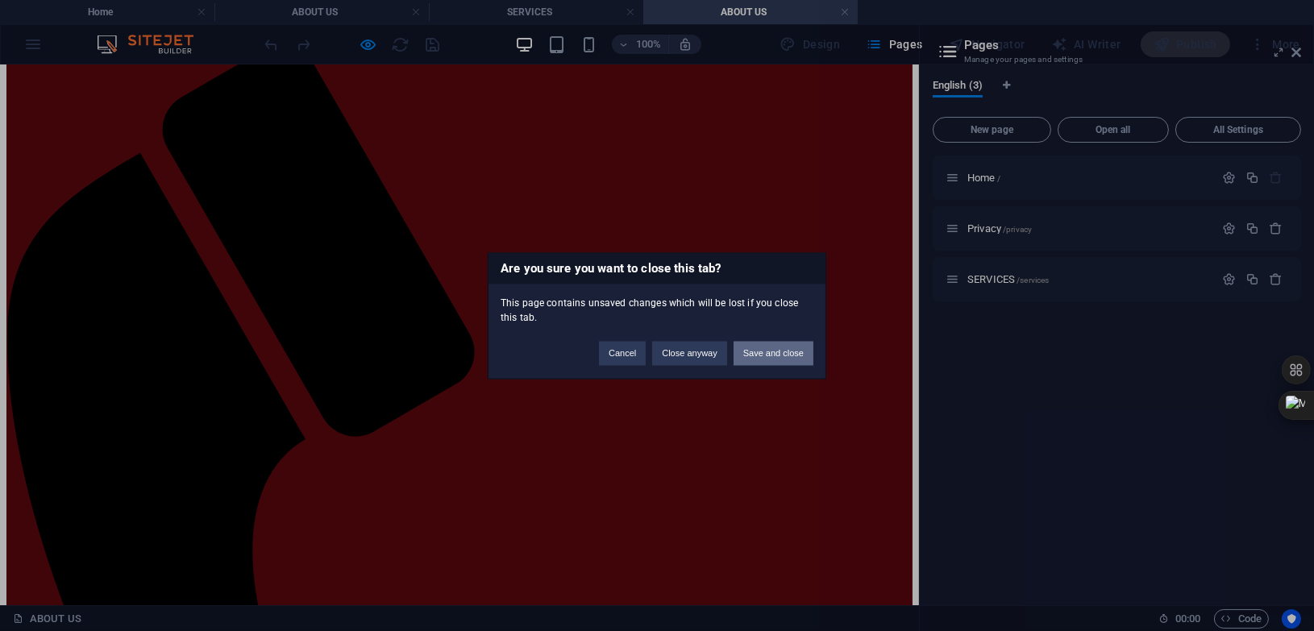
click at [790, 352] on button "Save and close" at bounding box center [774, 353] width 80 height 24
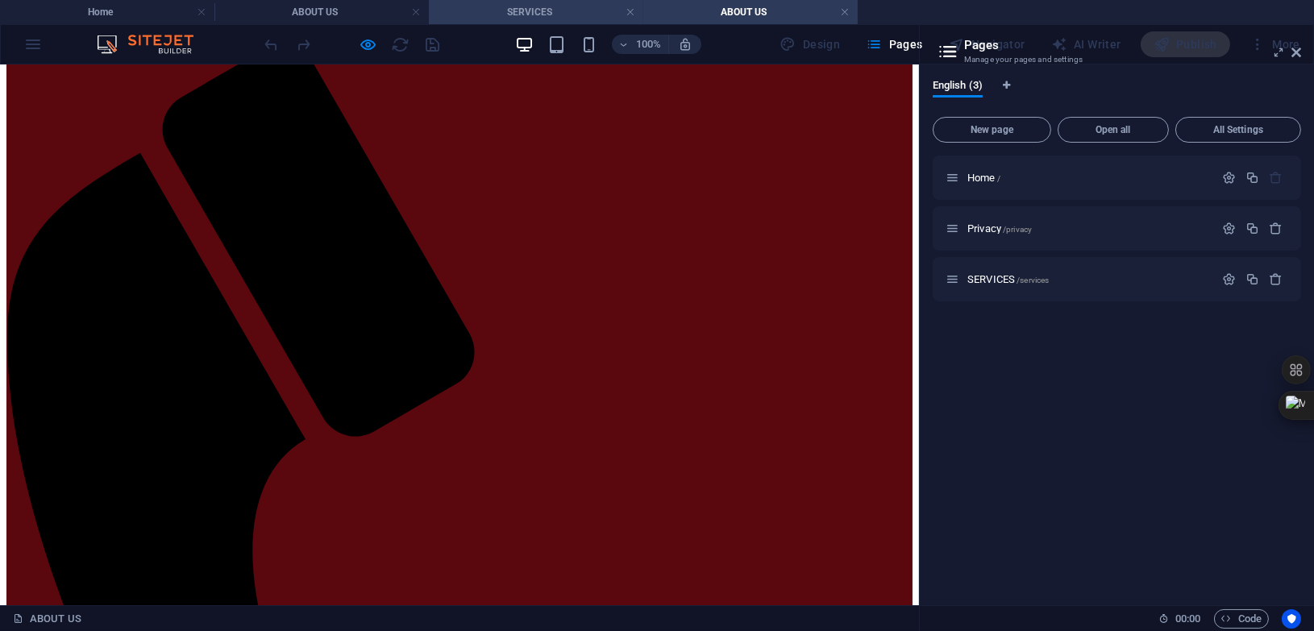
click at [592, 19] on h4 "SERVICES" at bounding box center [536, 12] width 214 height 18
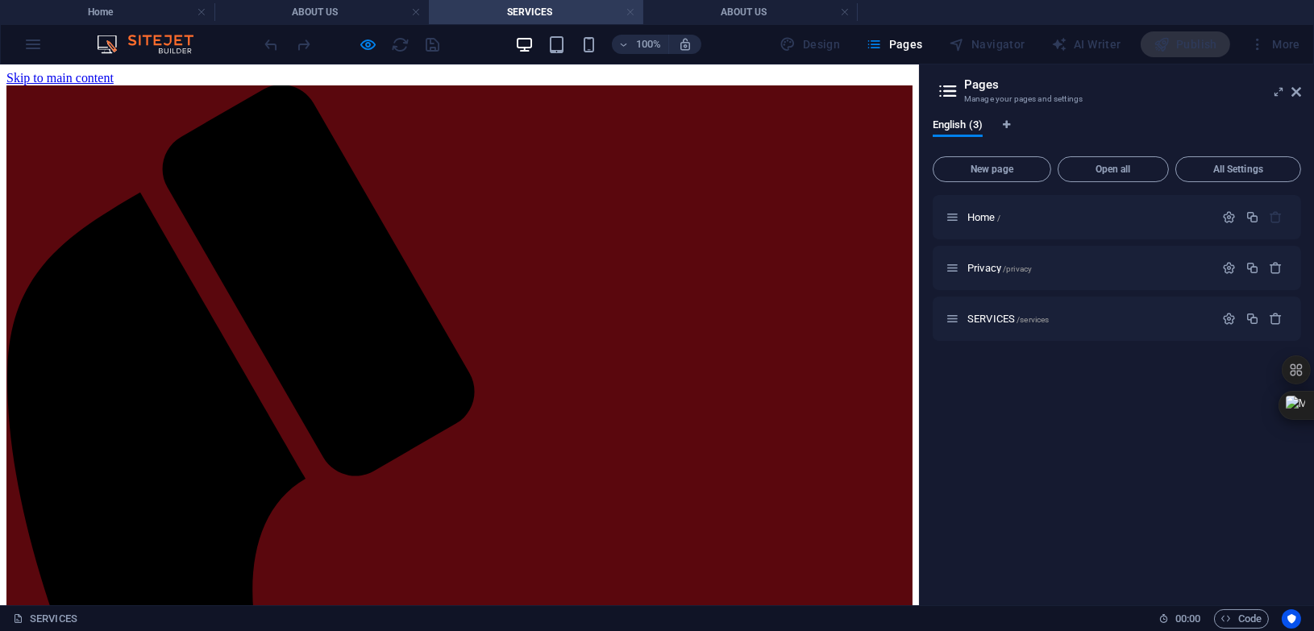
click at [632, 15] on link at bounding box center [631, 12] width 10 height 15
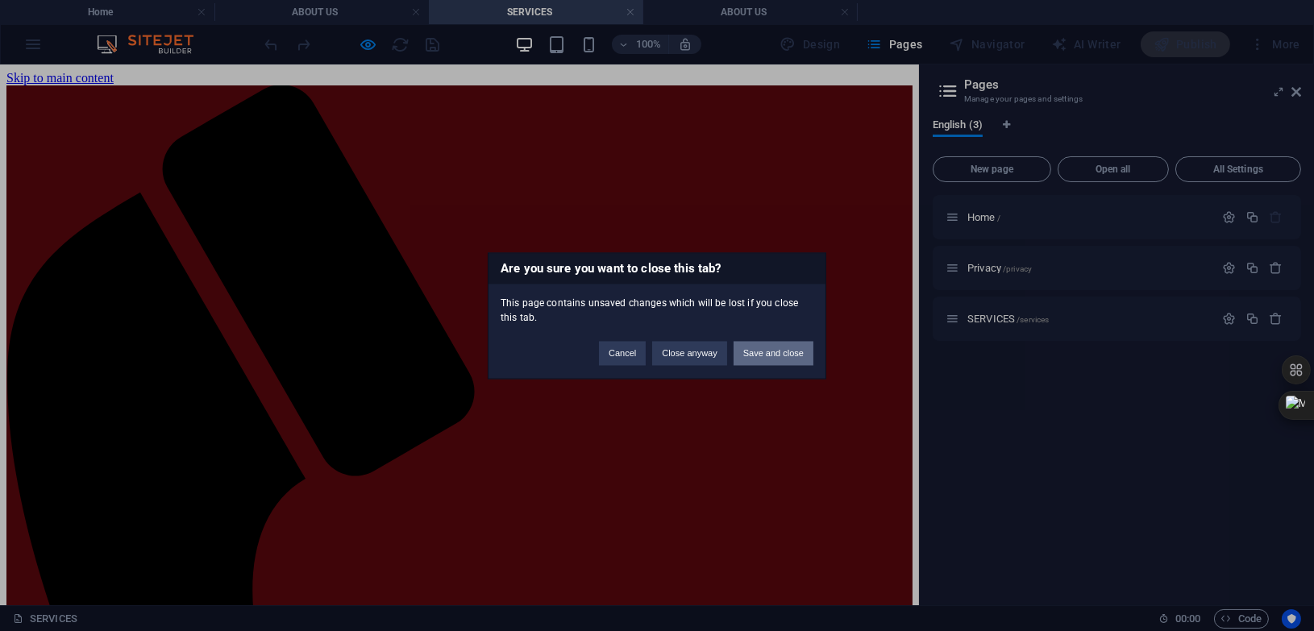
click at [790, 346] on button "Save and close" at bounding box center [774, 353] width 80 height 24
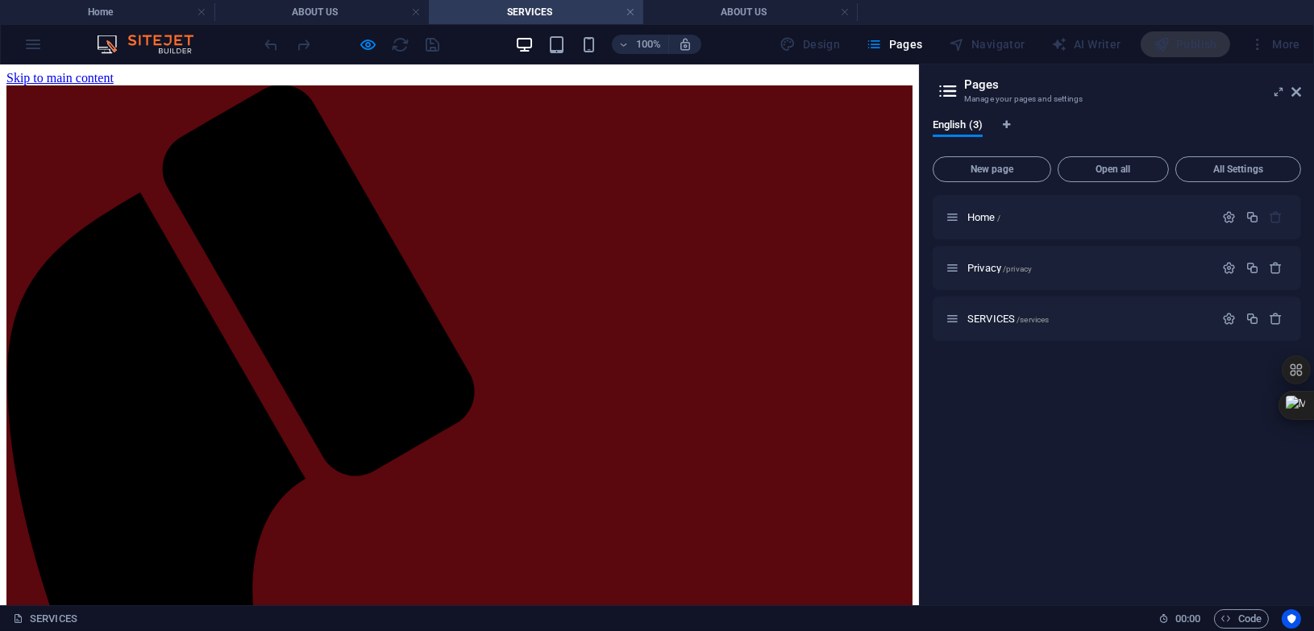
click at [536, 11] on h4 "SERVICES" at bounding box center [536, 12] width 214 height 18
click at [631, 14] on link at bounding box center [631, 12] width 10 height 15
click at [637, 14] on h4 "SERVICES" at bounding box center [536, 12] width 214 height 18
click at [639, 11] on h4 "SERVICES" at bounding box center [536, 12] width 214 height 18
click at [635, 15] on link at bounding box center [631, 12] width 10 height 15
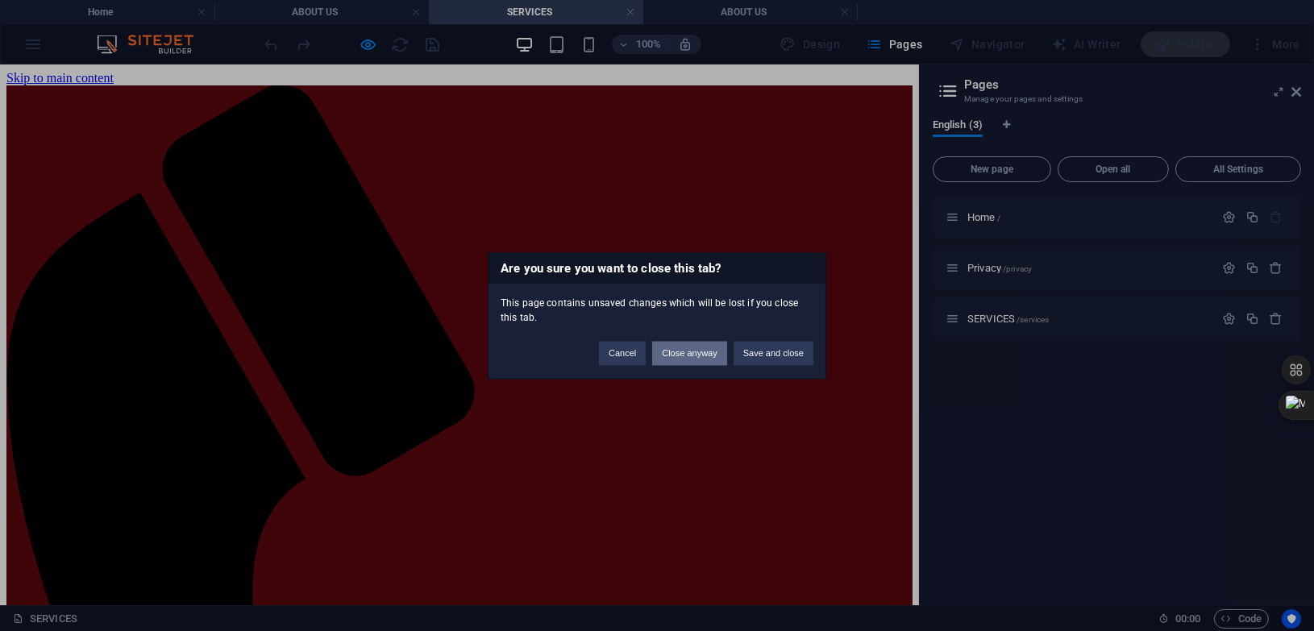
click at [681, 361] on button "Close anyway" at bounding box center [689, 353] width 74 height 24
click at [0, 0] on div "Facebook" at bounding box center [0, 0] width 0 height 0
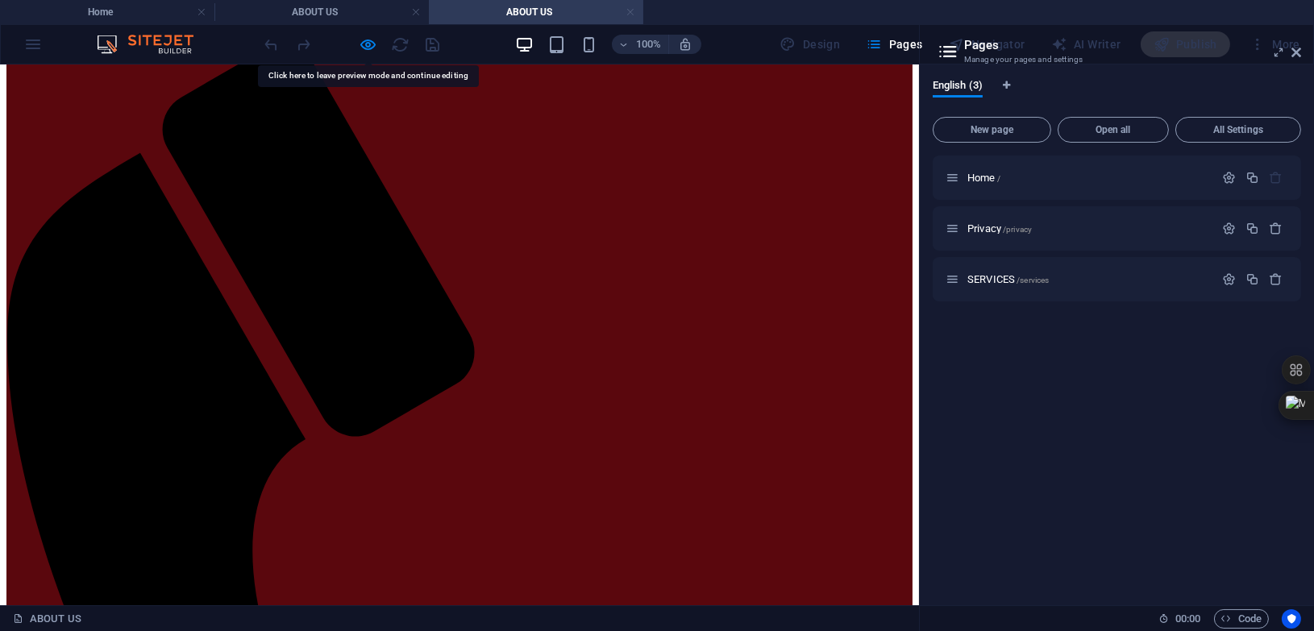
click at [633, 11] on link at bounding box center [631, 12] width 10 height 15
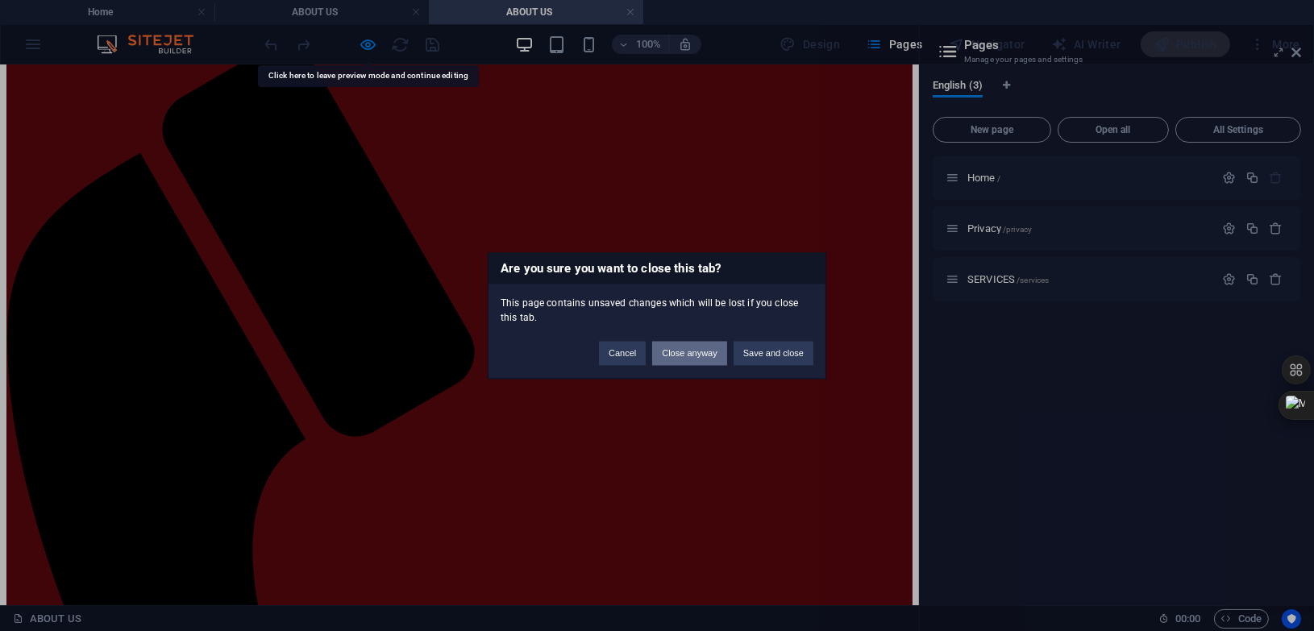
click at [693, 352] on button "Close anyway" at bounding box center [689, 353] width 74 height 24
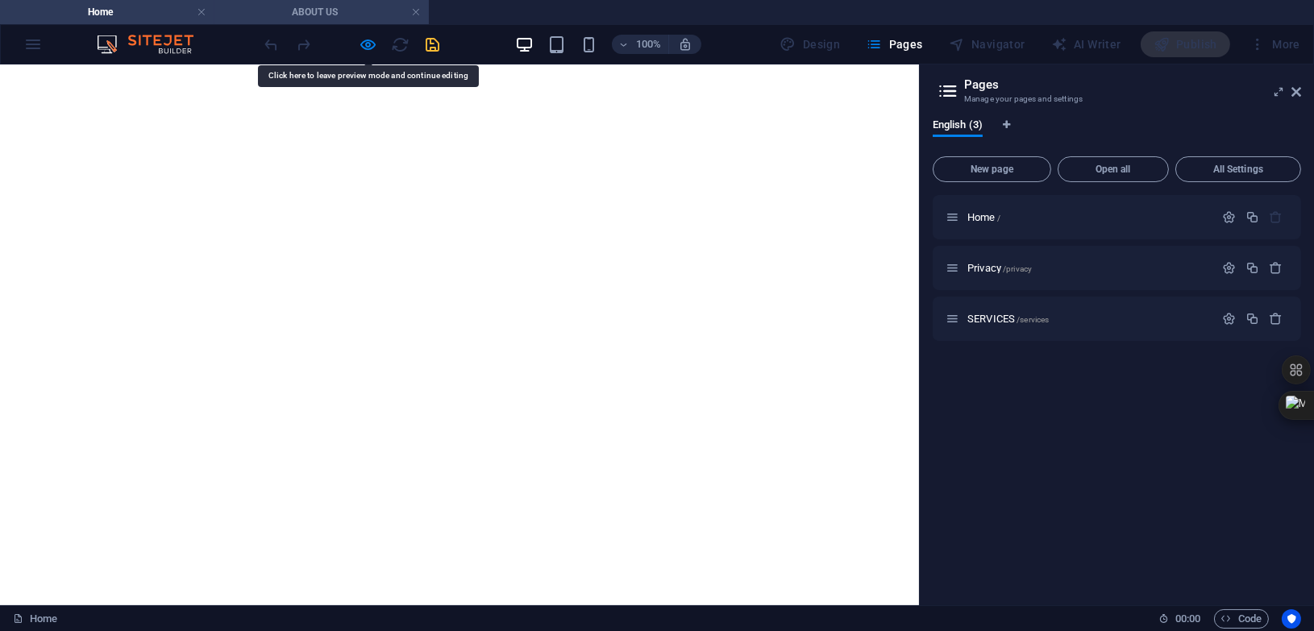
click at [420, 10] on h4 "ABOUT US" at bounding box center [321, 12] width 214 height 18
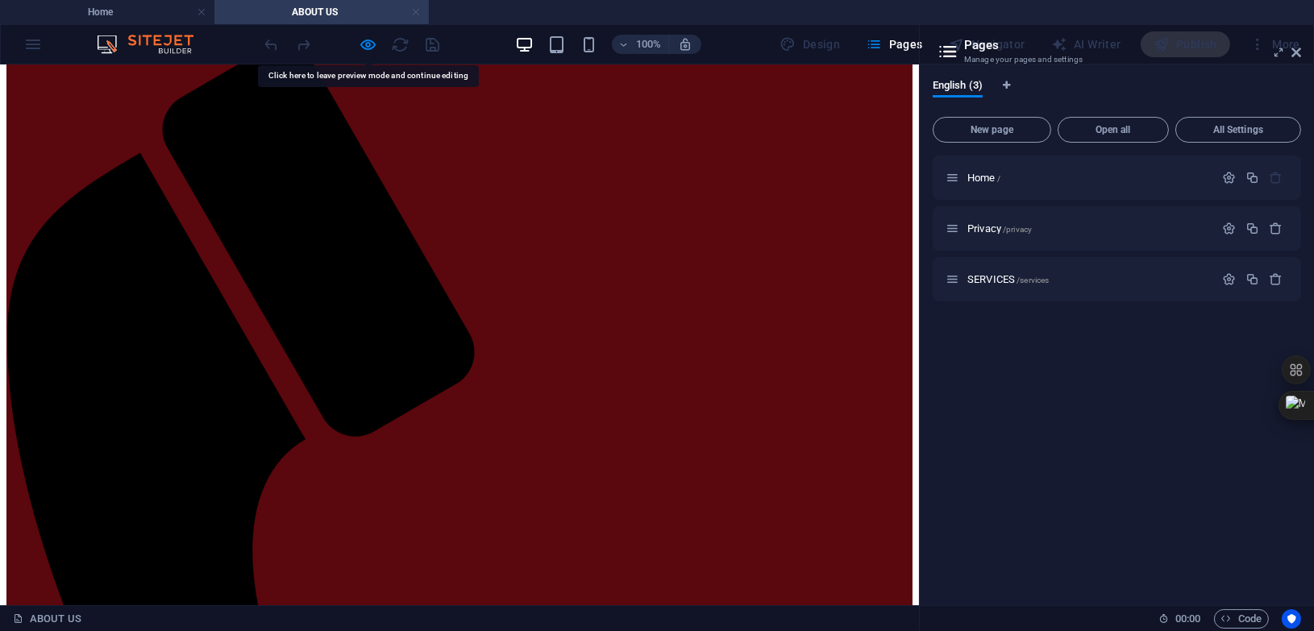
click at [417, 10] on link at bounding box center [416, 12] width 10 height 15
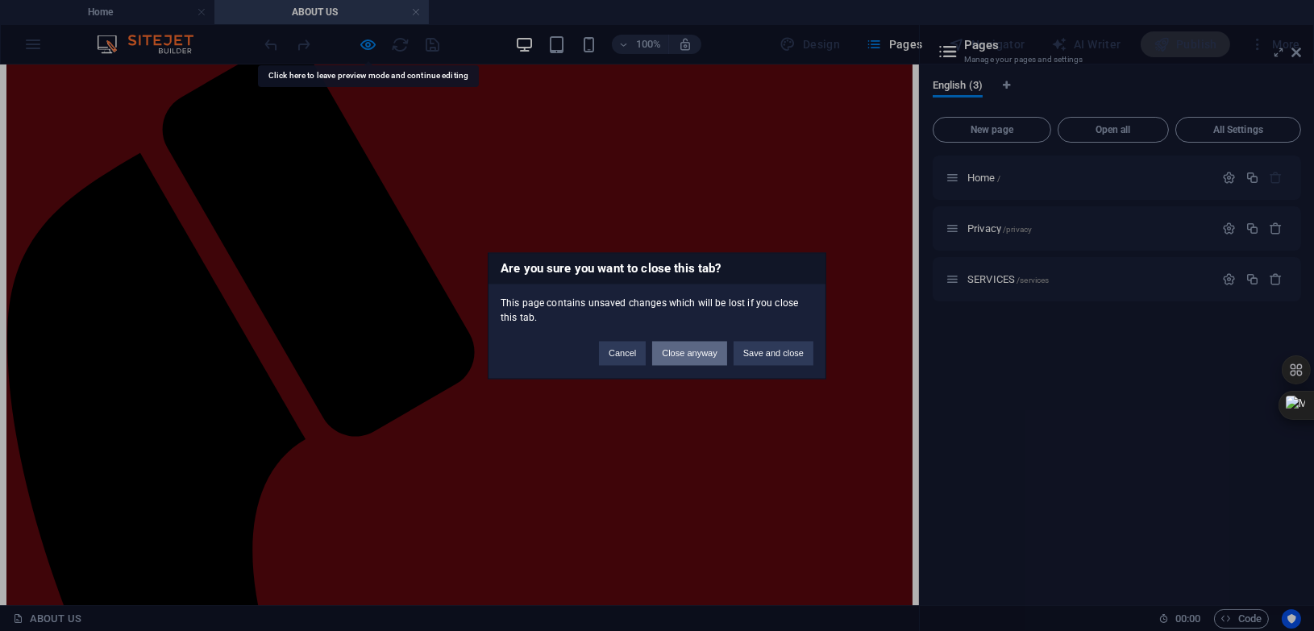
click at [688, 352] on button "Close anyway" at bounding box center [689, 353] width 74 height 24
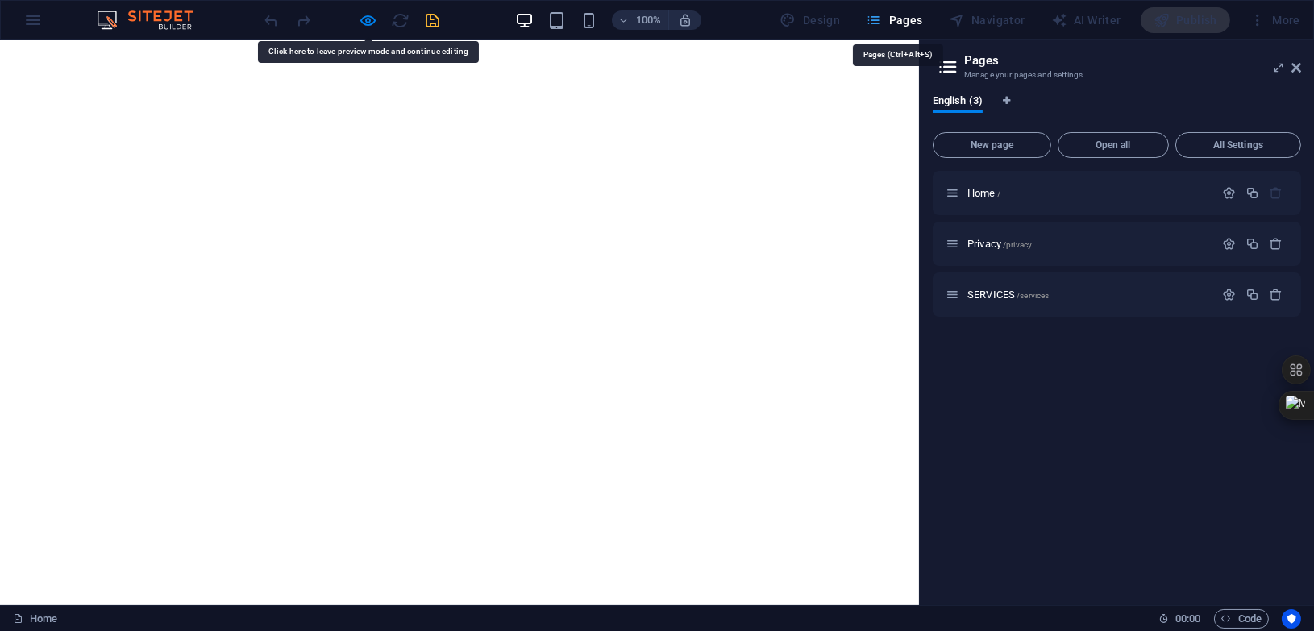
click at [897, 17] on span "Pages" at bounding box center [894, 20] width 56 height 16
click at [1297, 65] on icon at bounding box center [1297, 67] width 10 height 13
